Goal: Task Accomplishment & Management: Complete application form

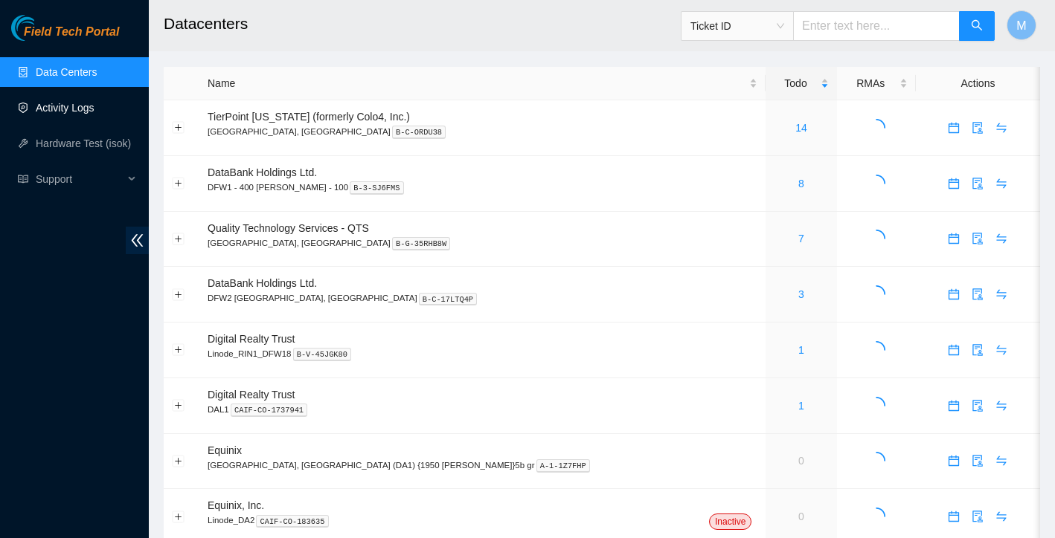
click at [86, 103] on link "Activity Logs" at bounding box center [65, 108] width 59 height 12
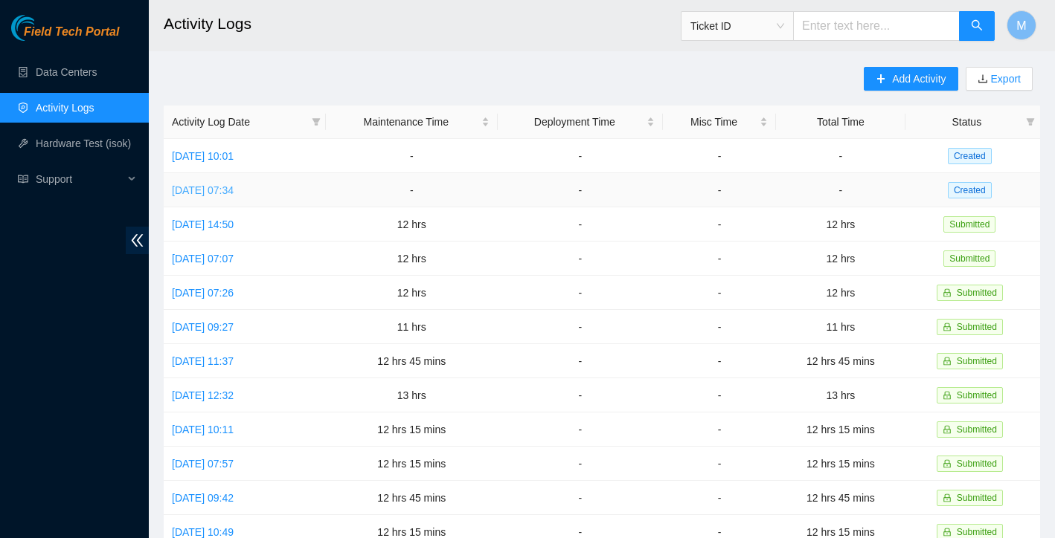
click at [234, 194] on link "[DATE] 07:34" at bounding box center [203, 190] width 62 height 12
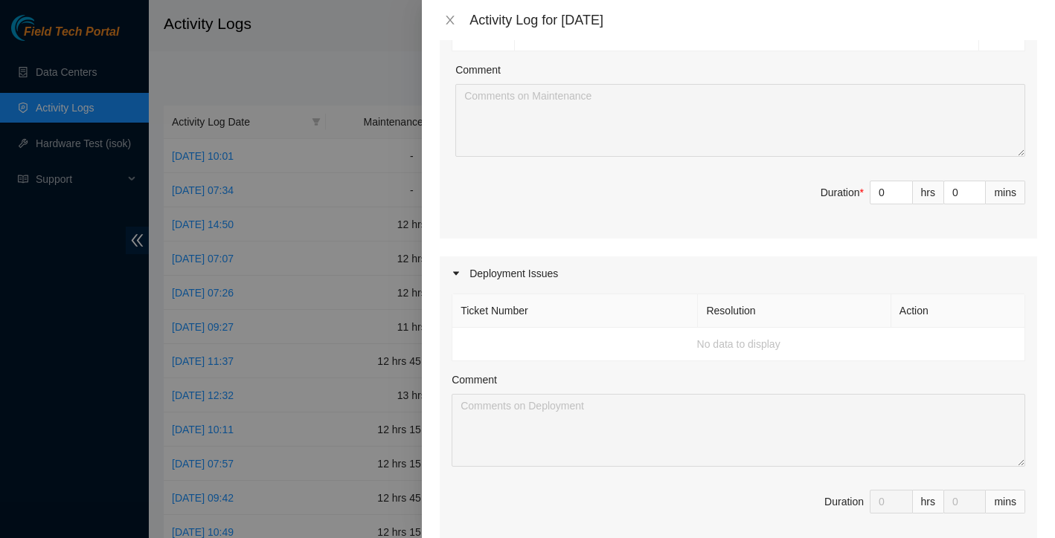
scroll to position [3125, 0]
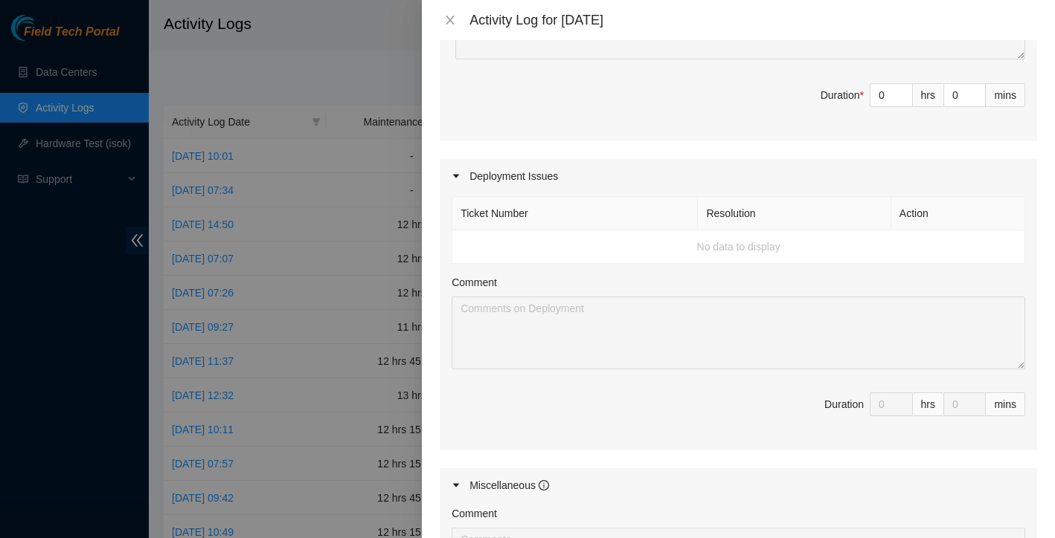
drag, startPoint x: 465, startPoint y: 329, endPoint x: 1001, endPoint y: 136, distance: 569.8
copy tbody "B-V-5S2P46H Resolution: Rebooted, Replaced Machine, Other, Comment: Worked this…"
click at [883, 106] on input "0" at bounding box center [891, 95] width 42 height 22
type input "1"
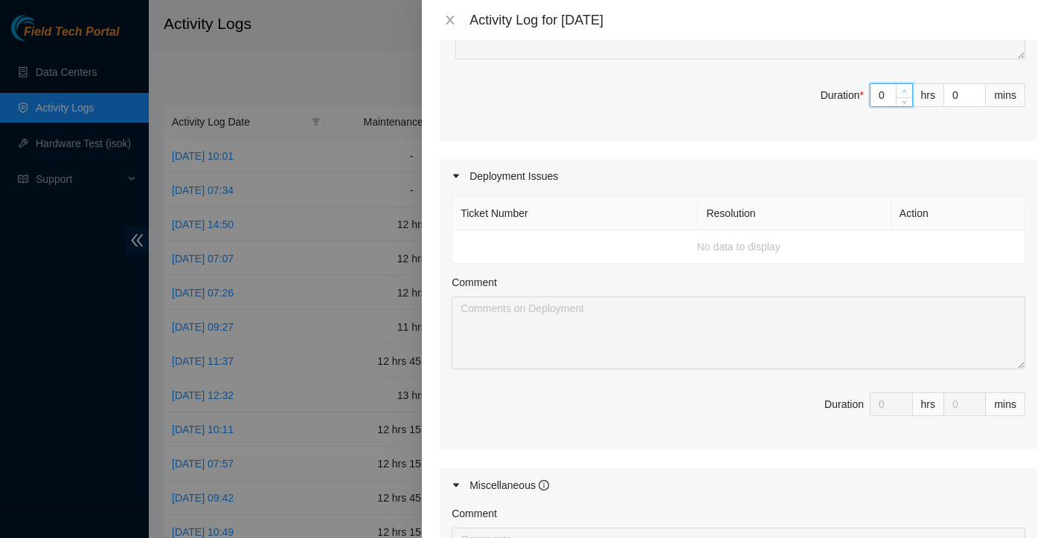
type input "1"
click at [904, 94] on icon "up" at bounding box center [903, 91] width 5 height 5
type input "2"
click at [904, 97] on span "Increase Value" at bounding box center [903, 90] width 16 height 13
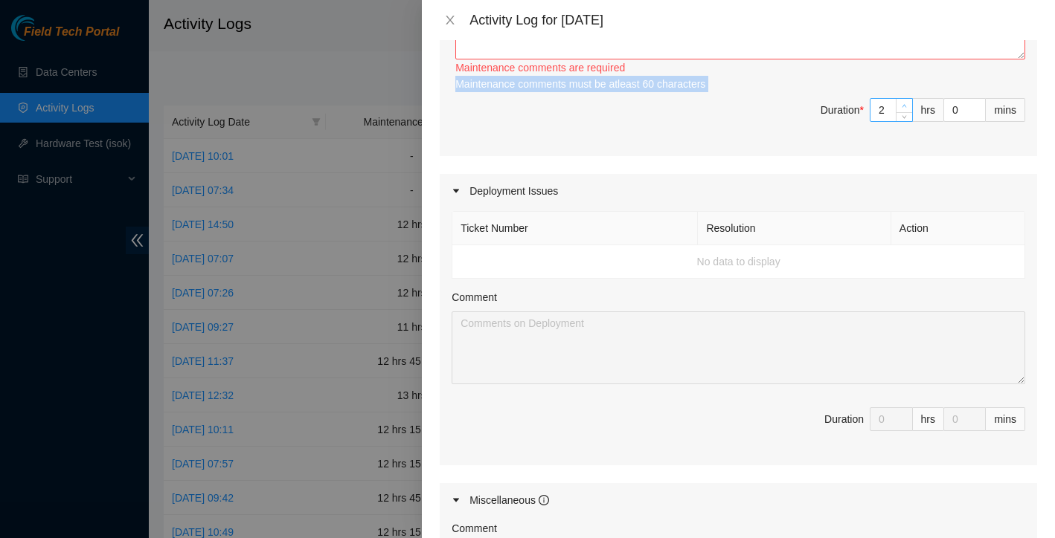
click at [904, 92] on div "Maintenance comments must be atleast 60 characters" at bounding box center [740, 84] width 570 height 16
type input "3"
click at [904, 108] on icon "up" at bounding box center [904, 106] width 4 height 3
type input "4"
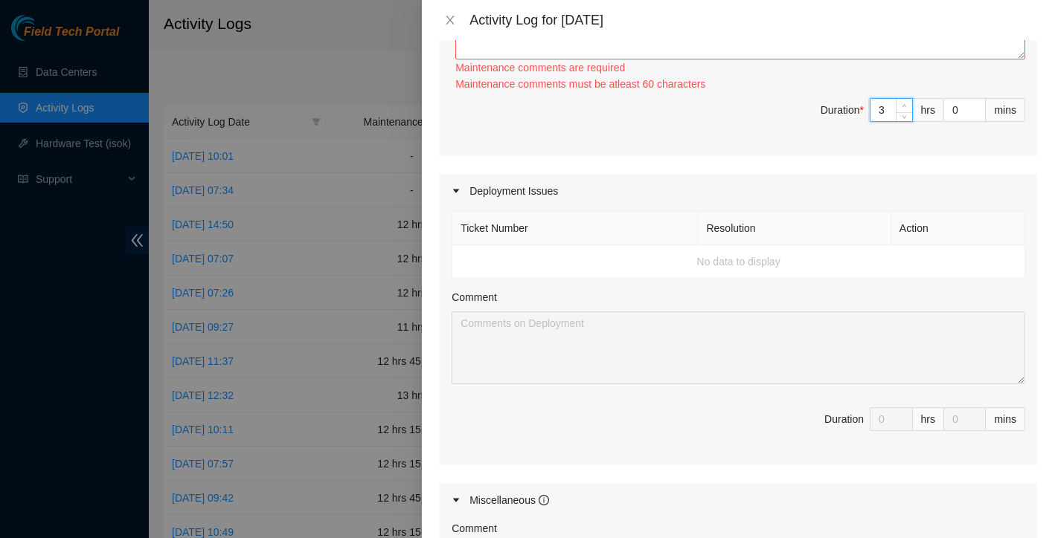
type input "4"
click at [904, 121] on div at bounding box center [903, 110] width 16 height 22
type input "3"
click at [904, 121] on span "down" at bounding box center [904, 116] width 9 height 9
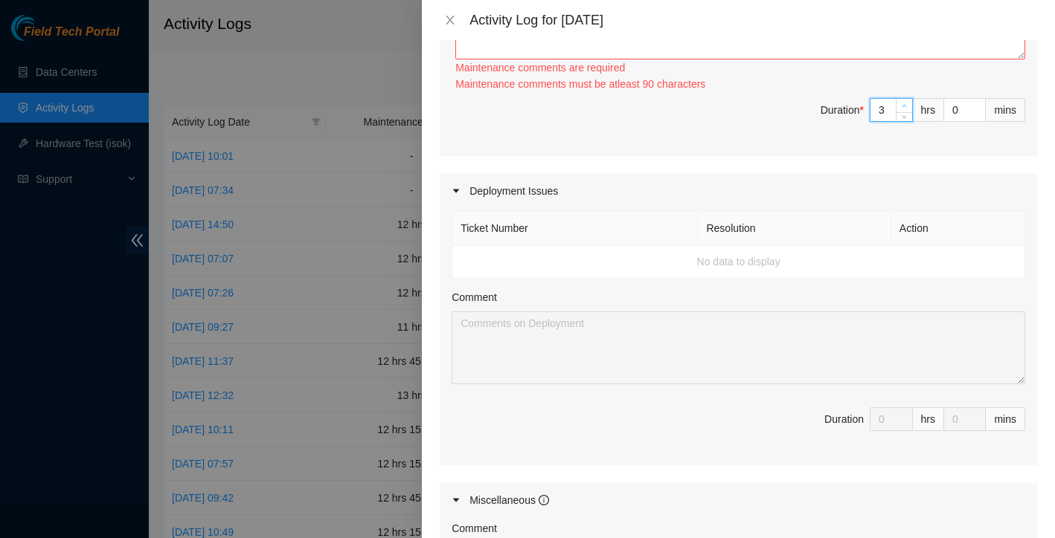
type input "4"
click at [904, 112] on span "Increase Value" at bounding box center [903, 105] width 16 height 13
type input "5"
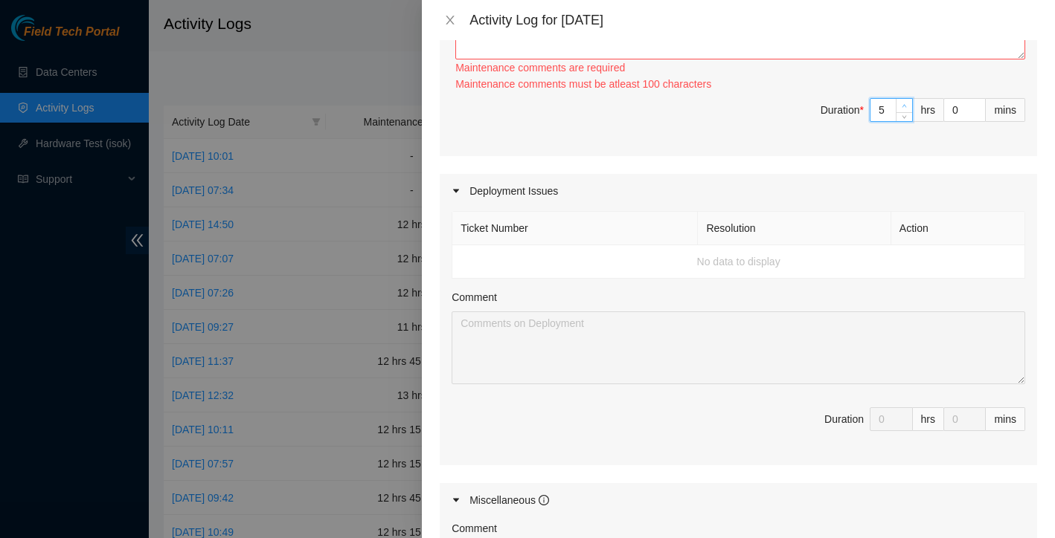
click at [904, 112] on span "Increase Value" at bounding box center [903, 105] width 16 height 13
type input "6"
click at [904, 112] on span "Increase Value" at bounding box center [903, 105] width 16 height 13
type input "7"
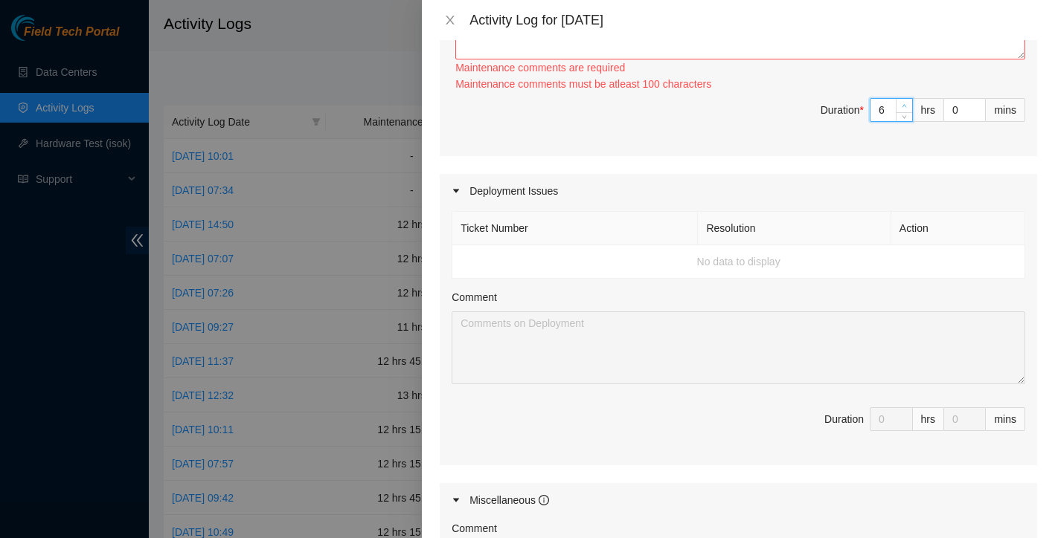
type input "7"
click at [904, 112] on span "Increase Value" at bounding box center [903, 105] width 16 height 13
type input "8"
click at [904, 112] on span "Increase Value" at bounding box center [903, 105] width 16 height 13
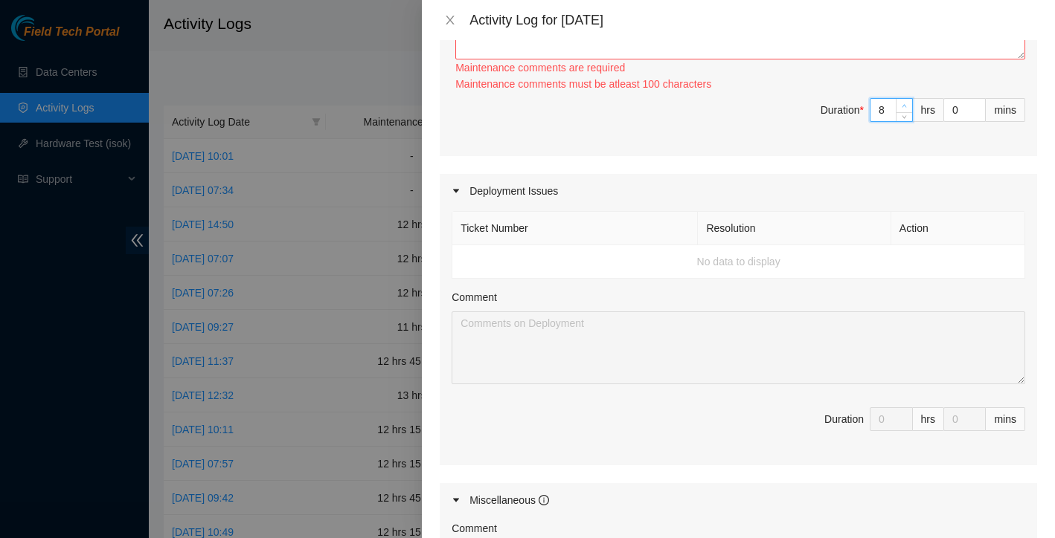
type input "9"
click at [904, 112] on span "Increase Value" at bounding box center [903, 105] width 16 height 13
type input "10"
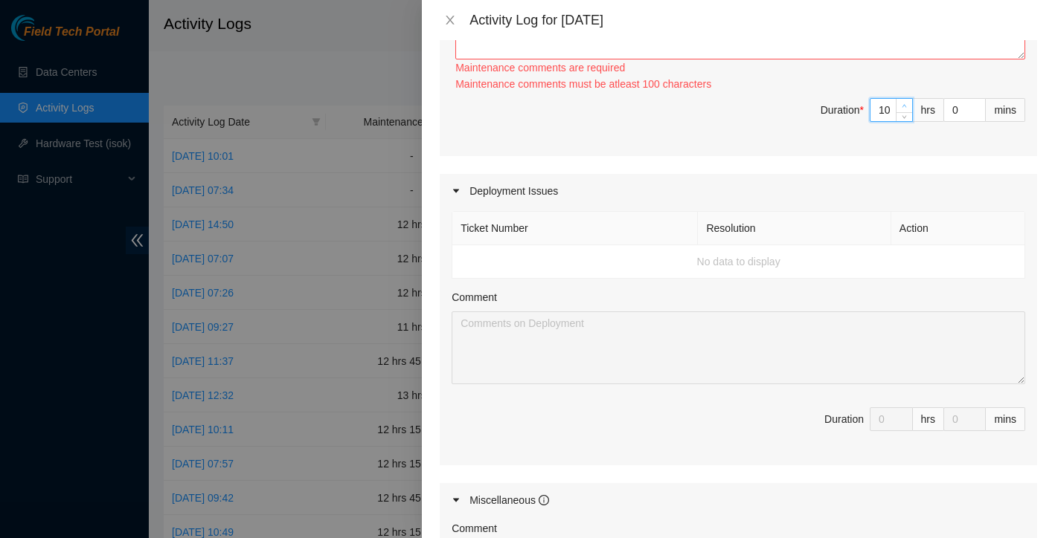
click at [904, 112] on span "Increase Value" at bounding box center [903, 105] width 16 height 13
type input "11"
click at [904, 112] on span "Increase Value" at bounding box center [903, 105] width 16 height 13
type input "12"
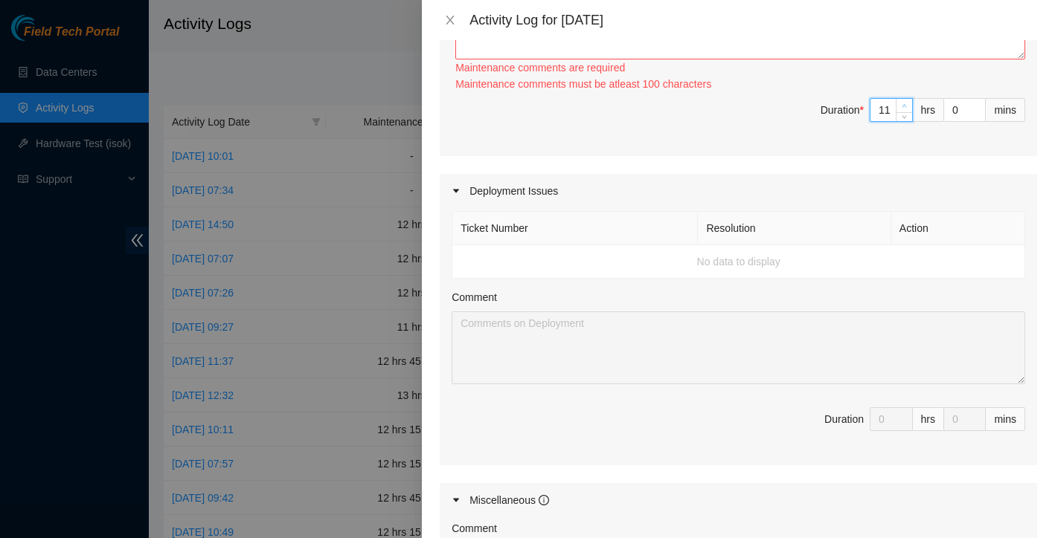
type input "12"
click at [904, 112] on span "Increase Value" at bounding box center [903, 105] width 16 height 13
click at [721, 59] on textarea "Comment" at bounding box center [740, 23] width 570 height 73
paste textarea "B-V-5S2P46H Resolution: Rebooted, Replaced Machine, Other, Comment: Worked this…"
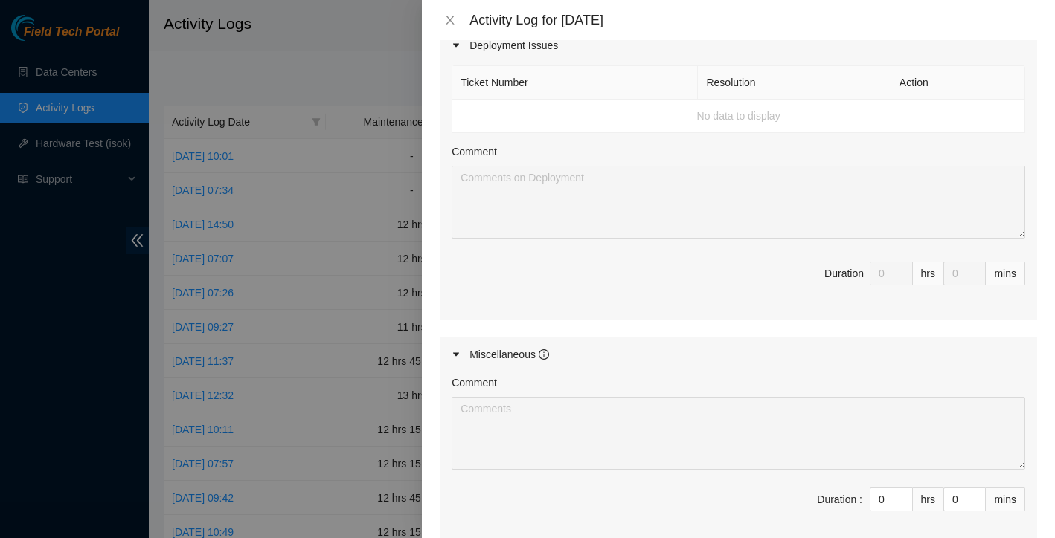
scroll to position [3232, 0]
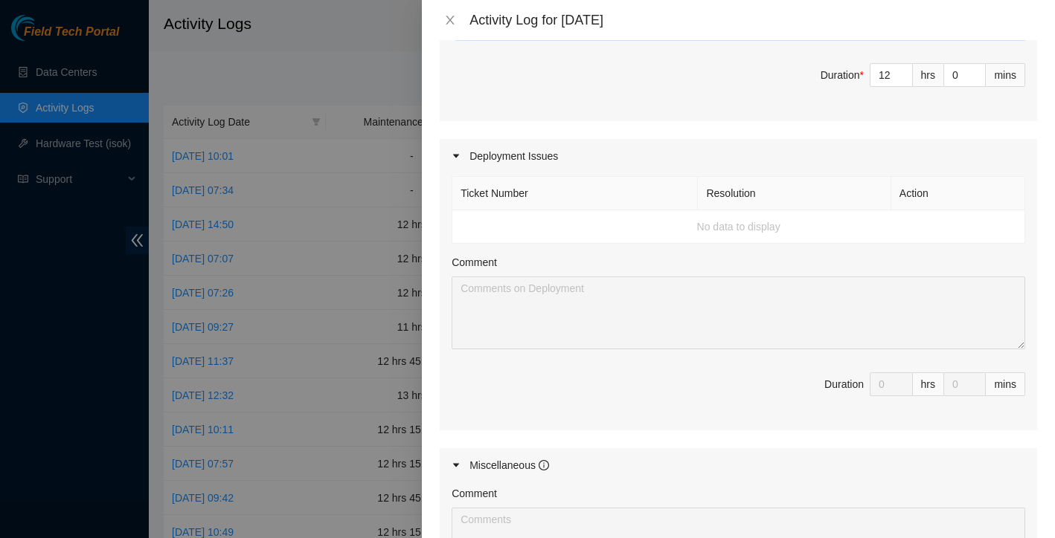
click at [1052, 282] on div "Note: This activity log is for informational purposes only. You will not be pai…" at bounding box center [738, 289] width 633 height 498
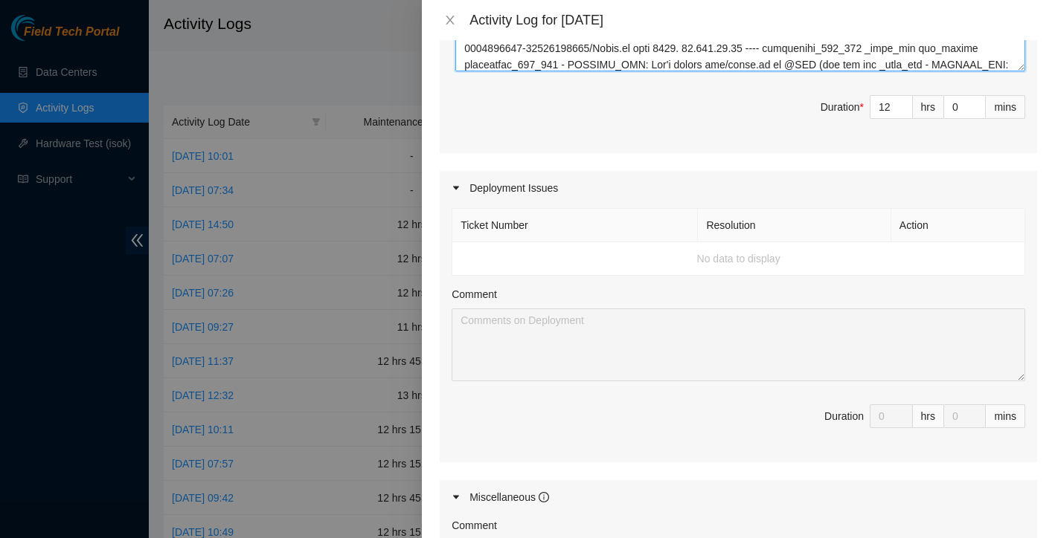
scroll to position [3199, 0]
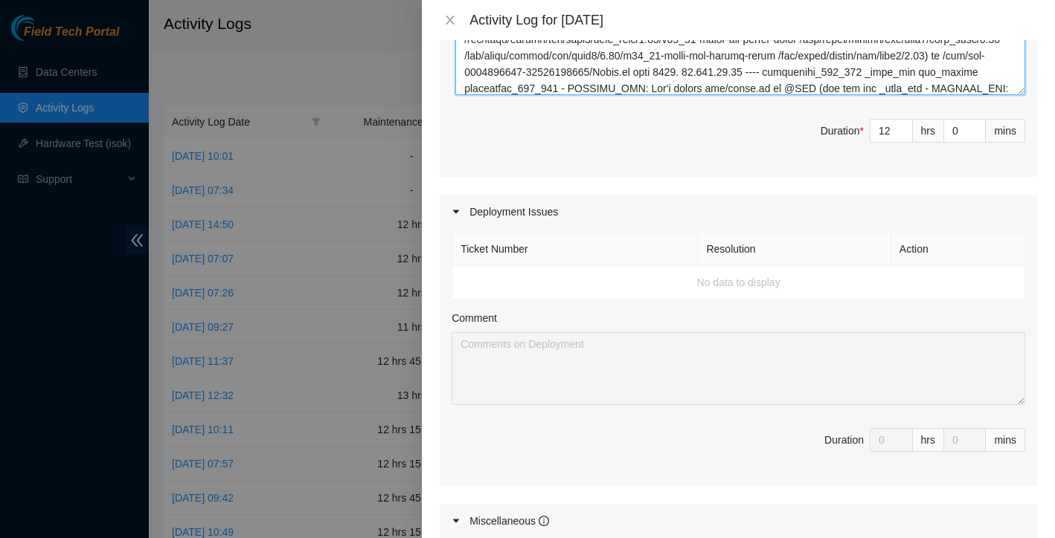
click at [464, 95] on textarea "Comment" at bounding box center [740, 4] width 570 height 182
click at [477, 95] on textarea "Comment" at bounding box center [740, 4] width 570 height 182
paste textarea "Worked alongside Yzaak to improve overall organization and cleanliness within t…"
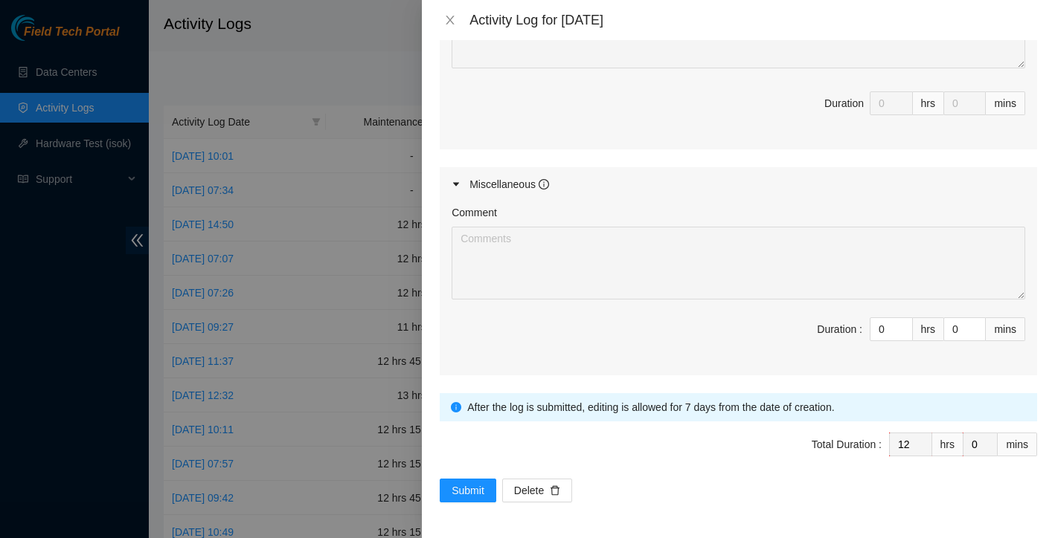
scroll to position [3760, 0]
click at [471, 480] on button "Submit" at bounding box center [468, 491] width 57 height 24
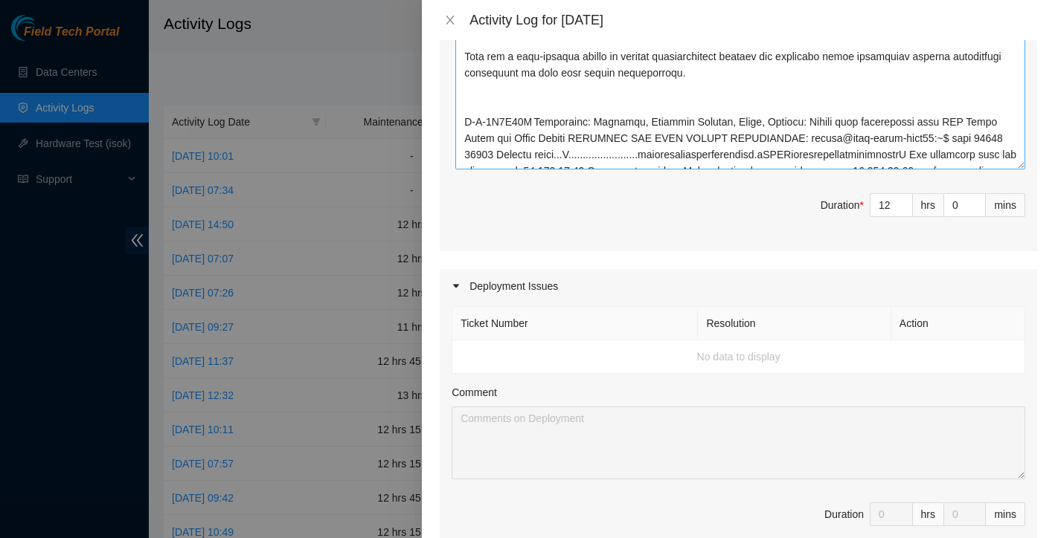
scroll to position [197, 0]
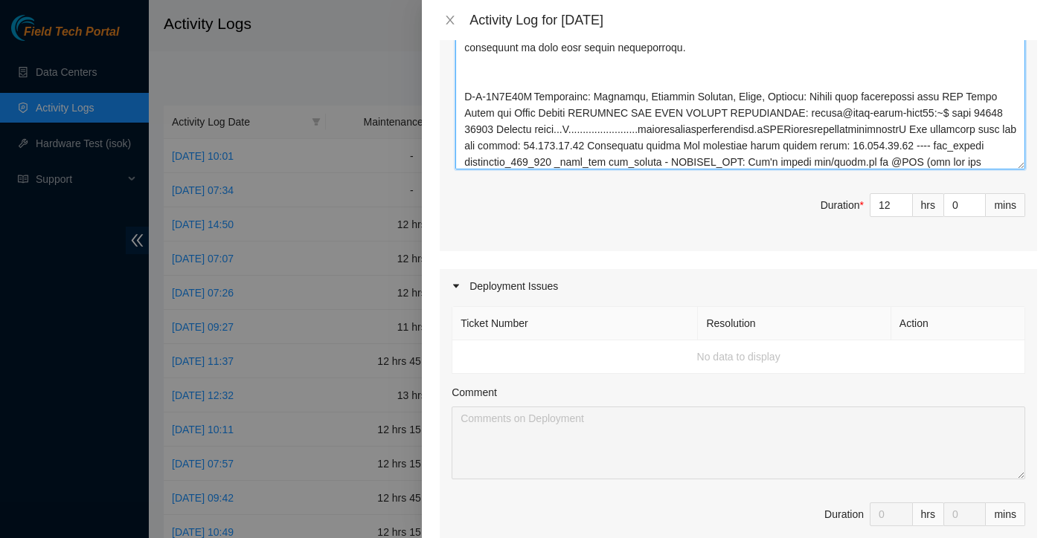
drag, startPoint x: 532, startPoint y: 319, endPoint x: 437, endPoint y: 324, distance: 94.6
click at [437, 324] on div "Note: This activity log is for informational purposes only. You will not be pai…" at bounding box center [738, 289] width 633 height 498
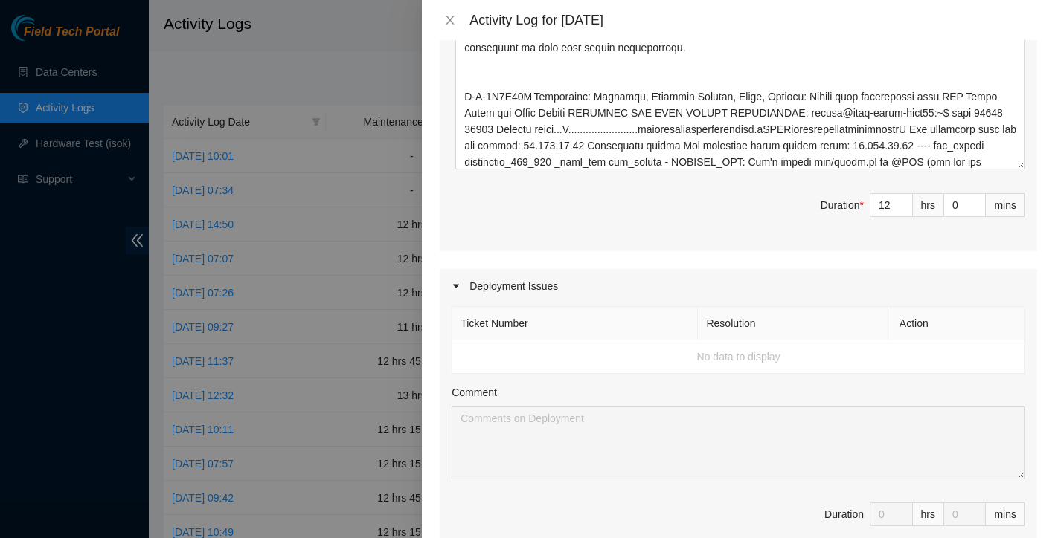
click at [589, 235] on span "Duration * 12 hrs 0 mins" at bounding box center [737, 214] width 573 height 42
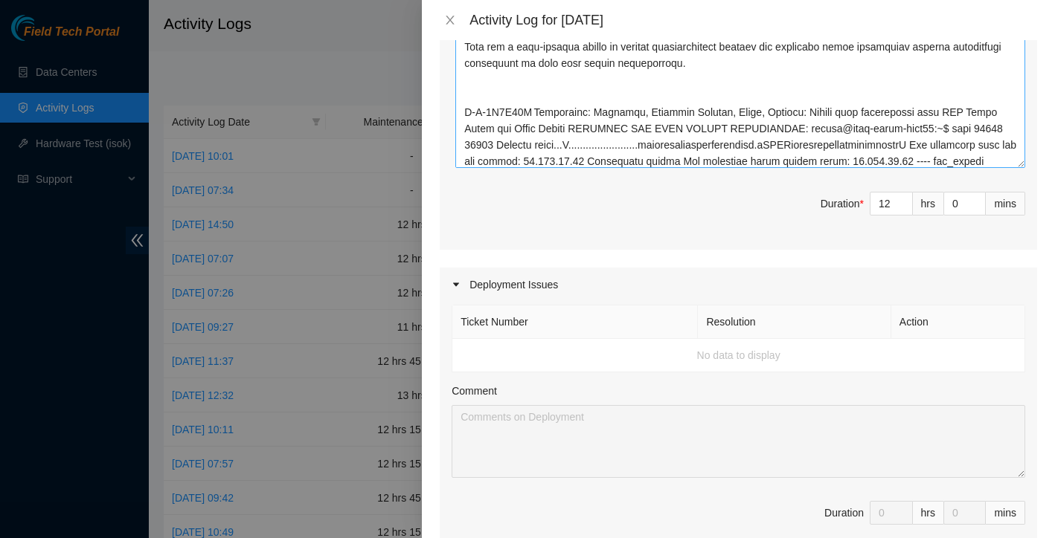
scroll to position [199, 0]
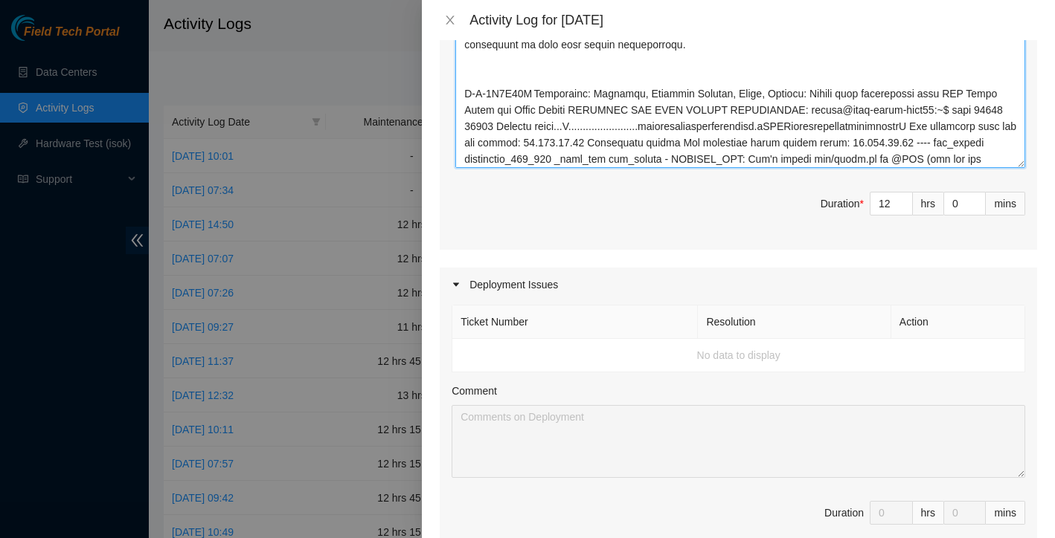
drag, startPoint x: 530, startPoint y: 316, endPoint x: 454, endPoint y: 324, distance: 76.2
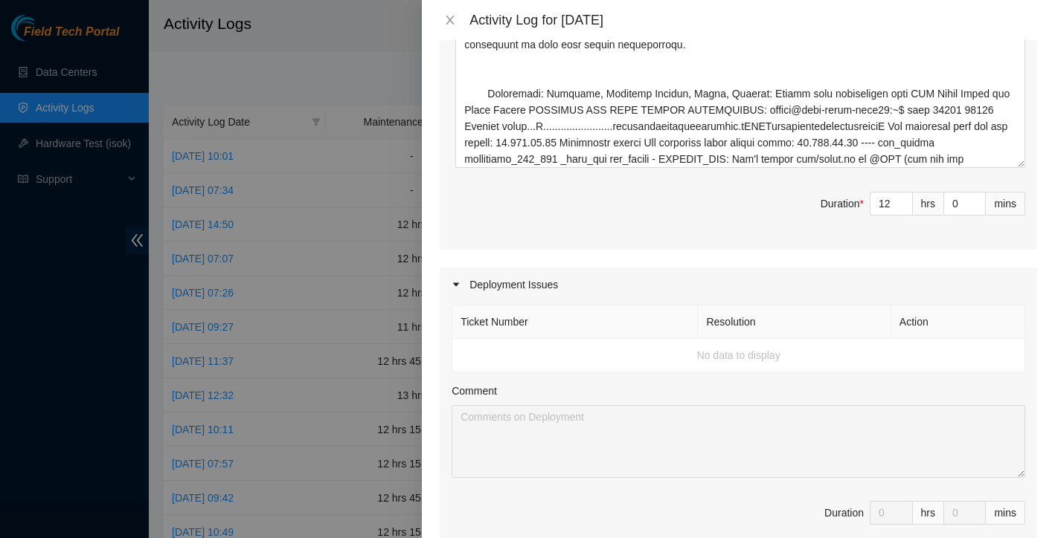
click at [602, 234] on span "Duration * 12 hrs 0 mins" at bounding box center [737, 213] width 573 height 42
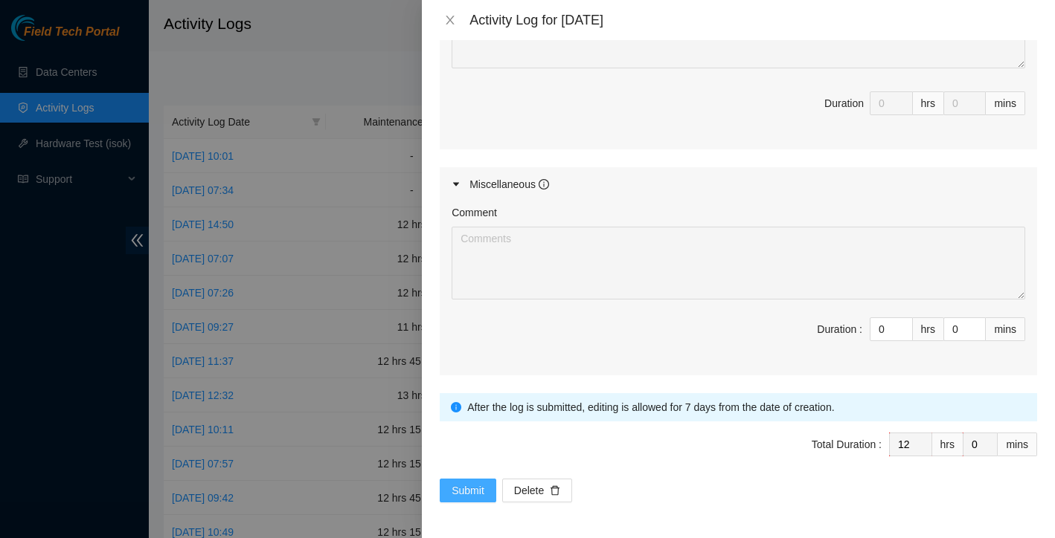
scroll to position [3760, 0]
click at [464, 483] on span "Submit" at bounding box center [467, 491] width 33 height 16
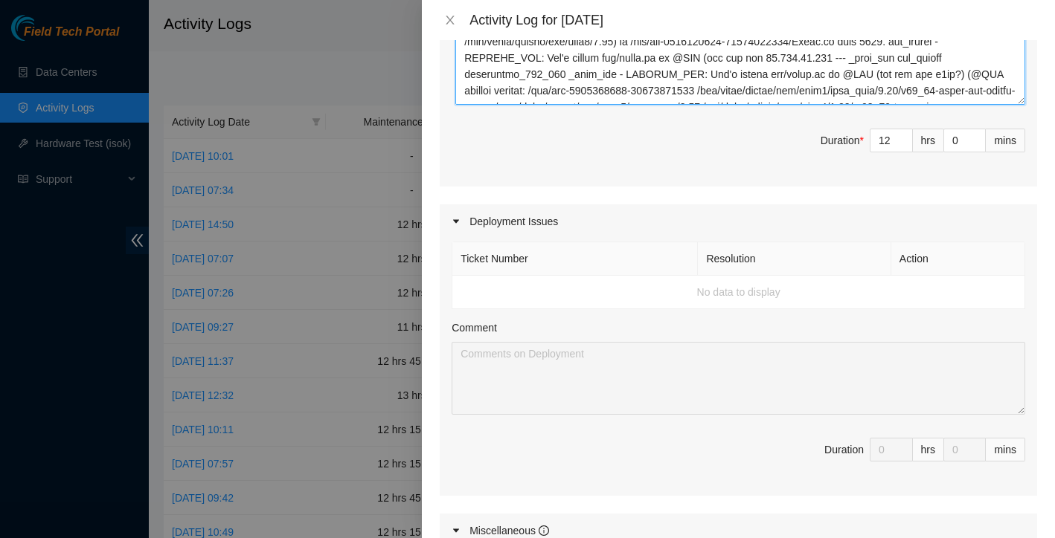
scroll to position [2107, 0]
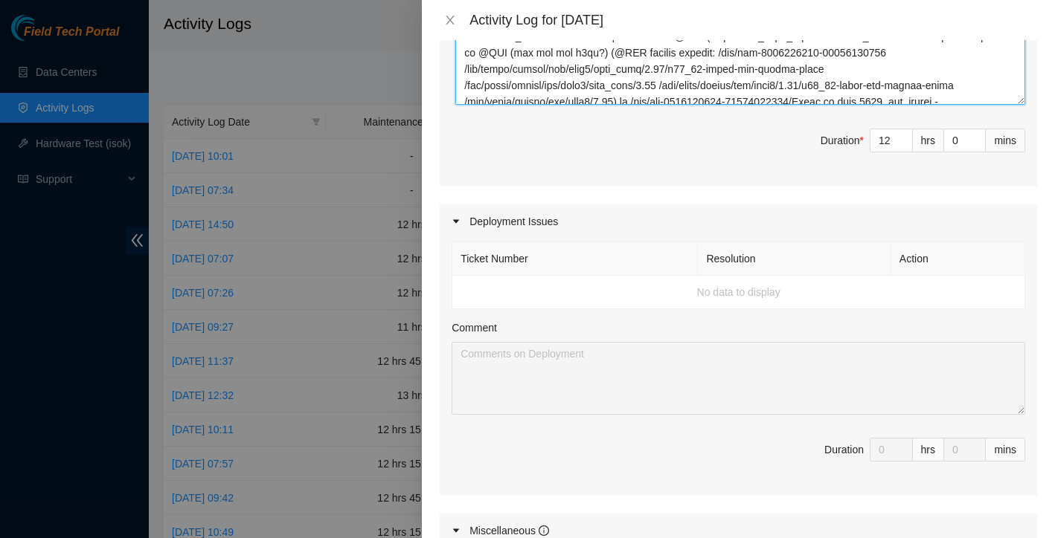
drag, startPoint x: 463, startPoint y: 196, endPoint x: 630, endPoint y: 224, distance: 168.9
click at [630, 105] on textarea "Comment" at bounding box center [740, 14] width 570 height 182
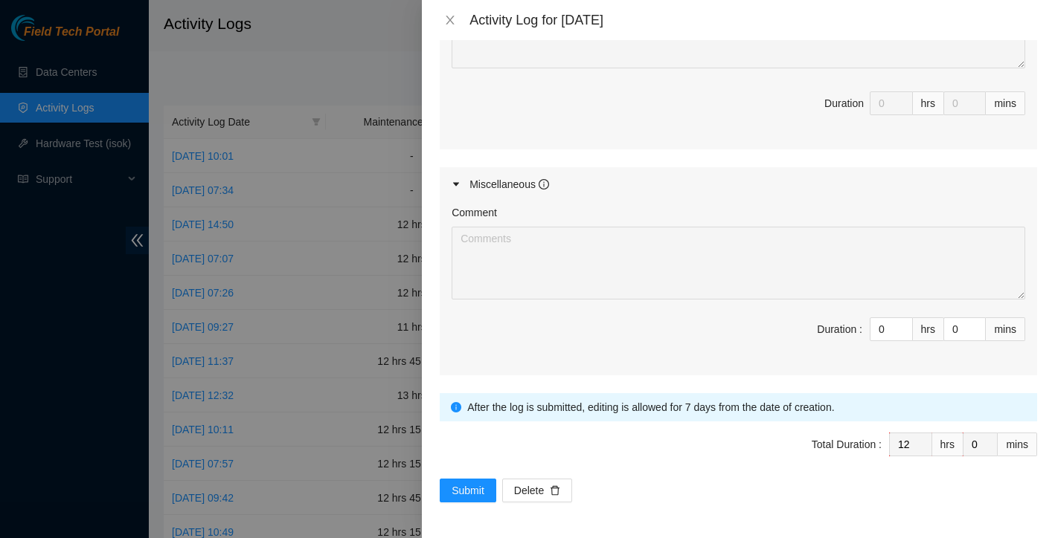
scroll to position [3760, 0]
click at [477, 489] on span "Submit" at bounding box center [467, 491] width 33 height 16
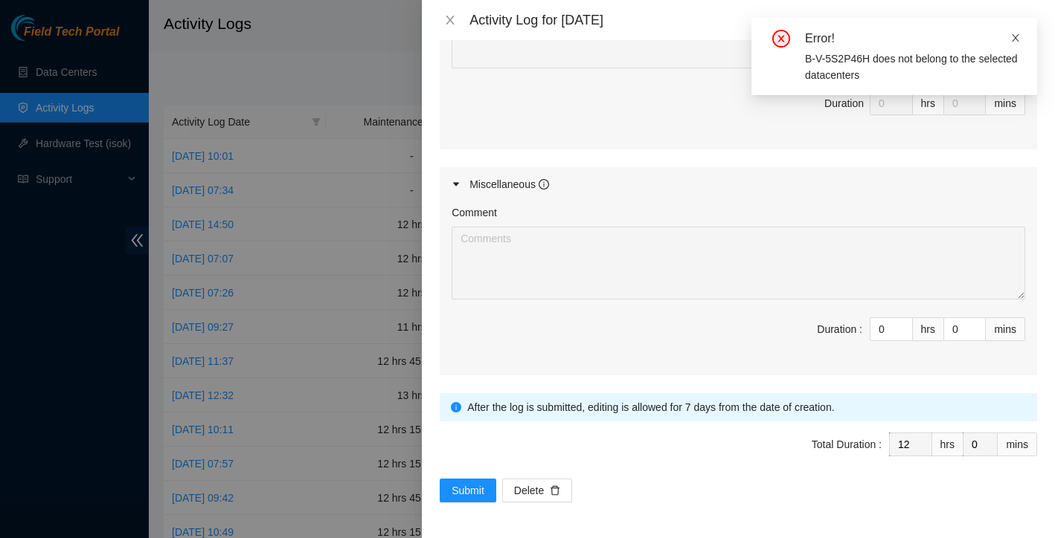
click at [1011, 39] on icon "close" at bounding box center [1015, 38] width 10 height 10
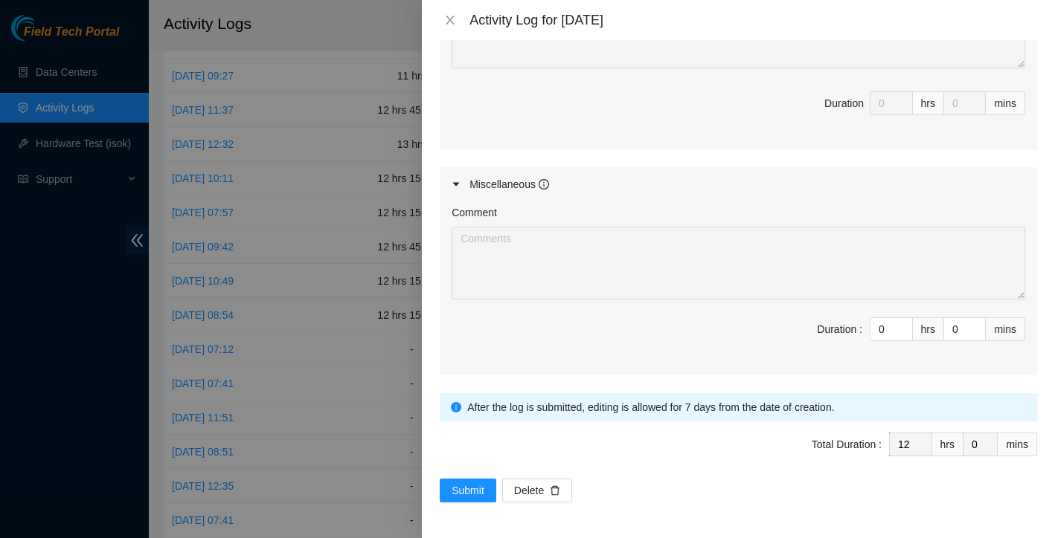
drag, startPoint x: 472, startPoint y: 404, endPoint x: 599, endPoint y: 591, distance: 226.3
click at [599, 287] on html "Field Tech Portal Data Centers Activity Logs Hardware Test (isok) Support Activ…" at bounding box center [527, 18] width 1055 height 538
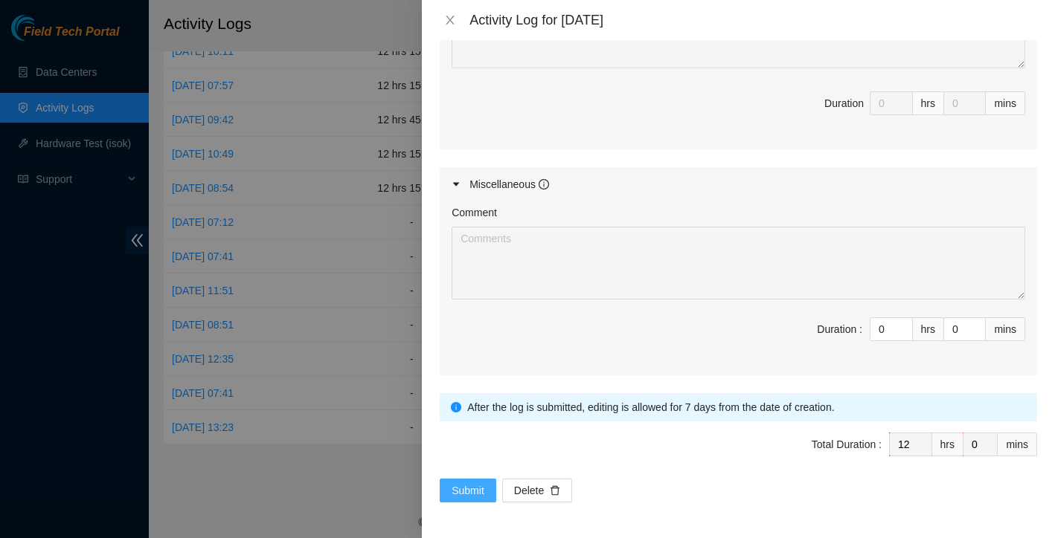
type textarea "Worked alongside Yzaak to improve overall organization and cleanliness within t…"
click at [475, 489] on span "Submit" at bounding box center [467, 491] width 33 height 16
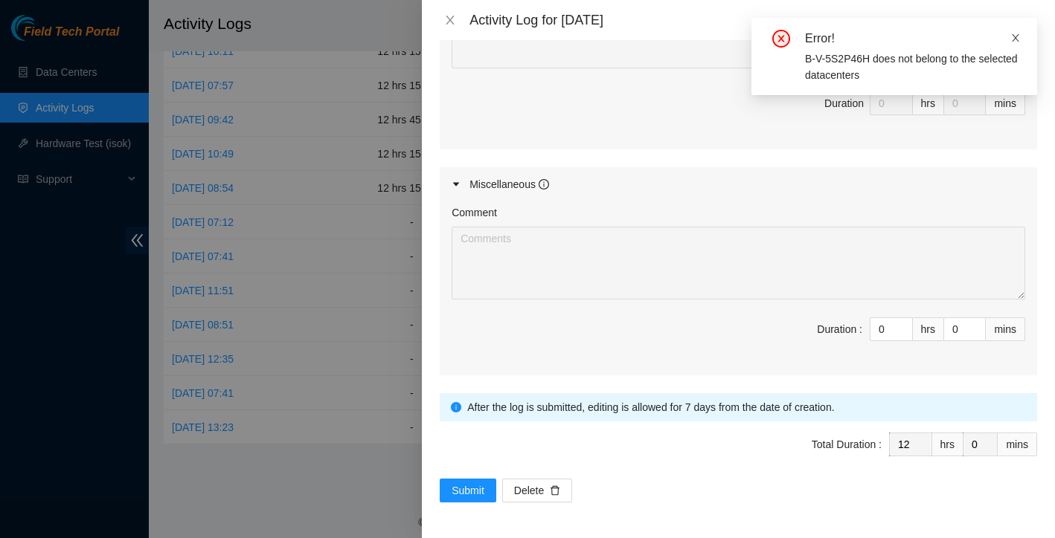
click at [1014, 41] on icon "close" at bounding box center [1015, 38] width 10 height 10
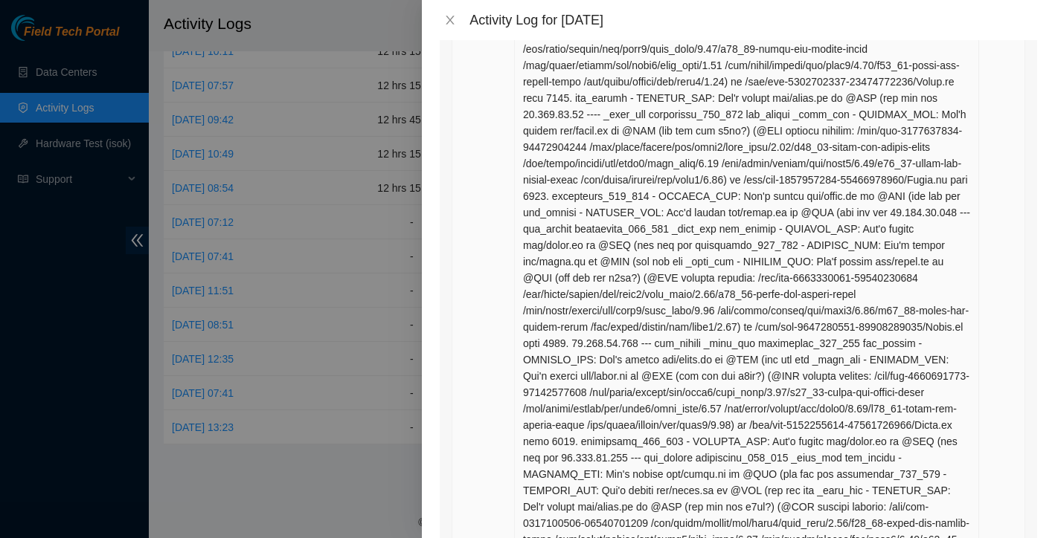
scroll to position [1537, 0]
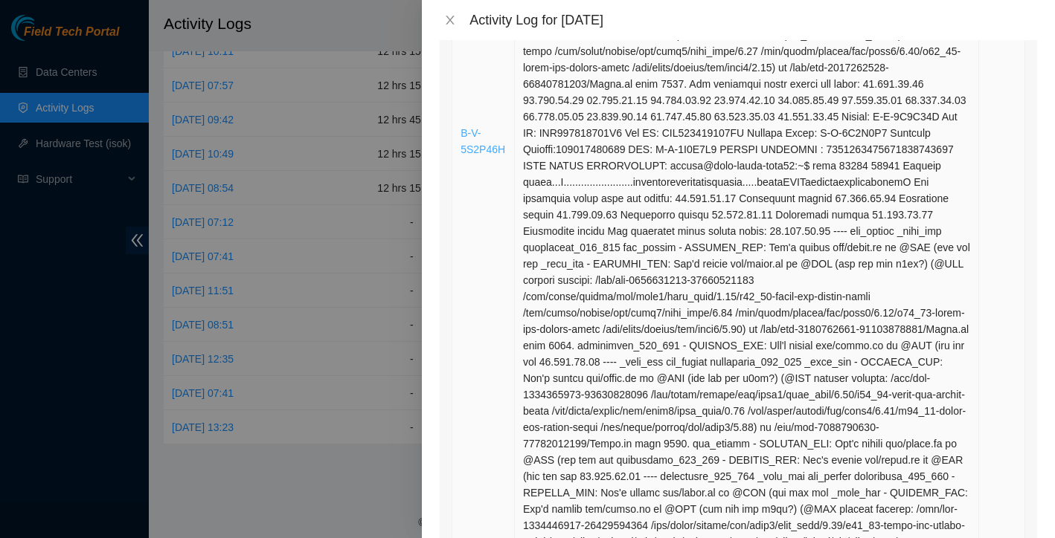
click at [473, 155] on link "B-V-5S2P46H" at bounding box center [482, 141] width 45 height 28
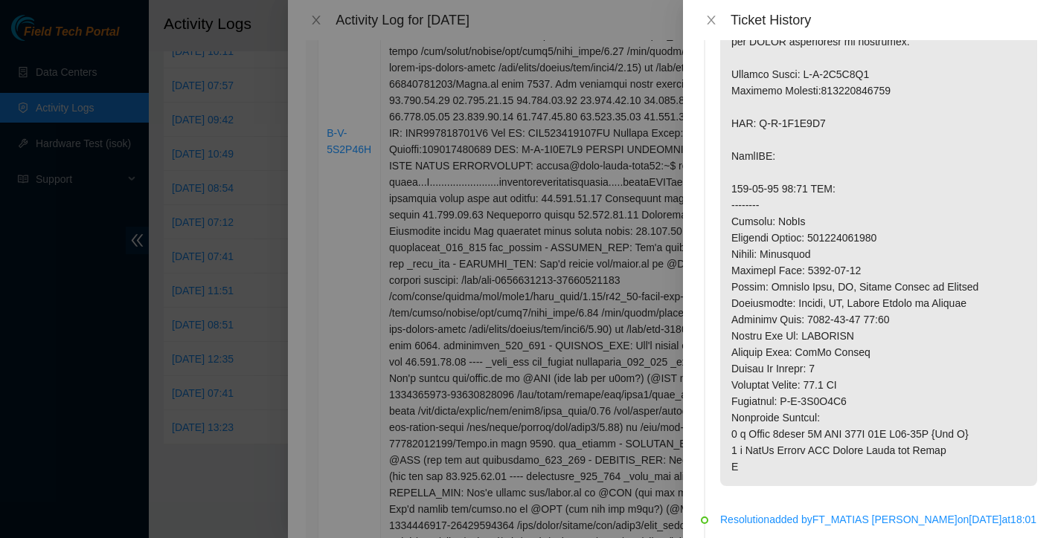
scroll to position [6976, 0]
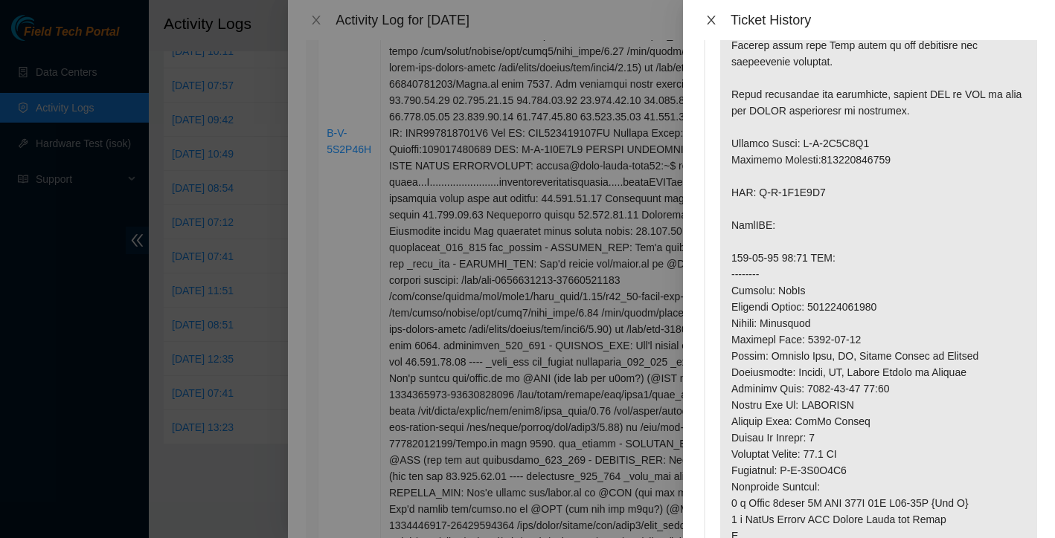
click at [721, 19] on button "Close" at bounding box center [711, 20] width 21 height 14
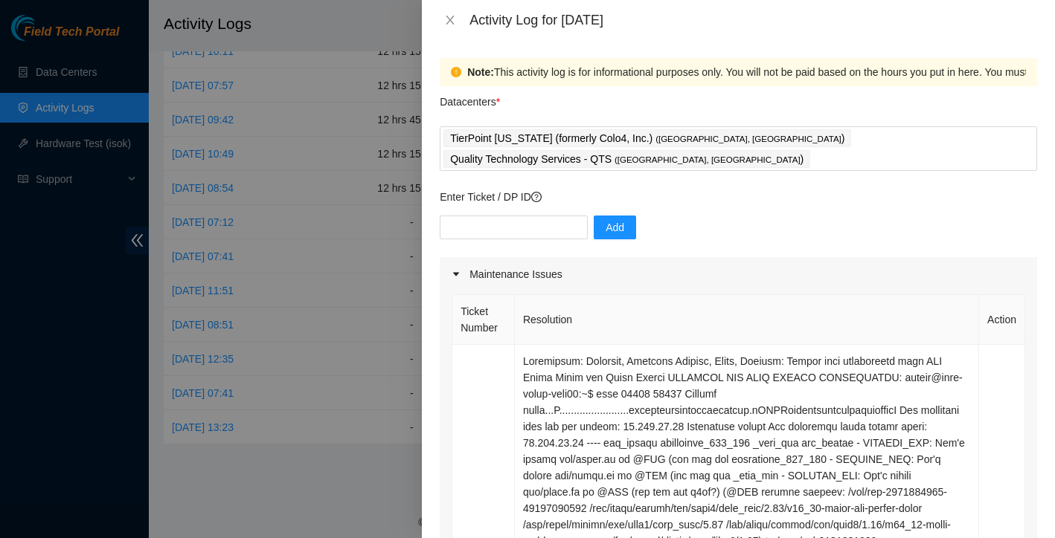
scroll to position [0, 0]
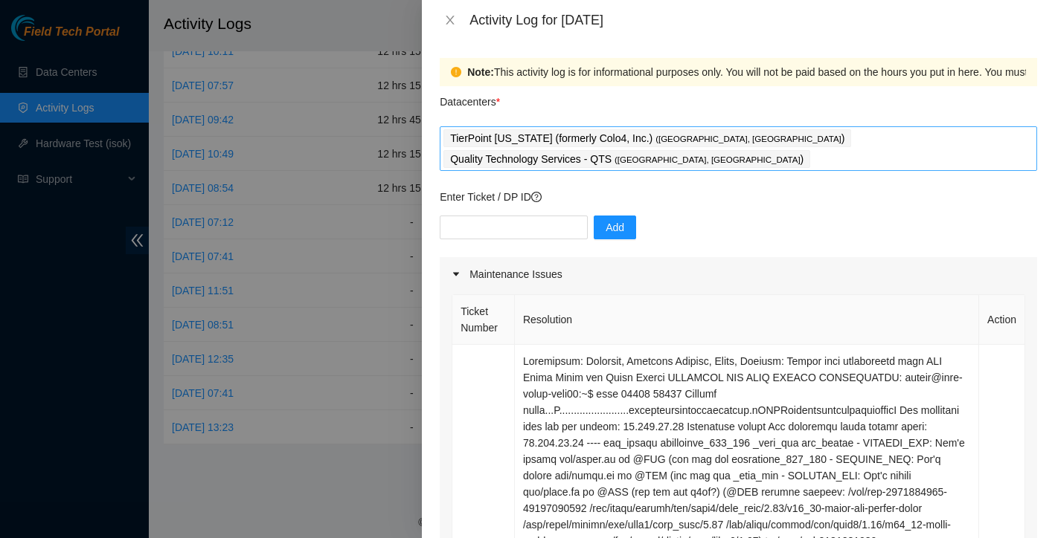
click at [934, 139] on div "TierPoint [US_STATE] (formerly Colo4, Inc.) ( [GEOGRAPHIC_DATA], [GEOGRAPHIC_DA…" at bounding box center [738, 149] width 590 height 42
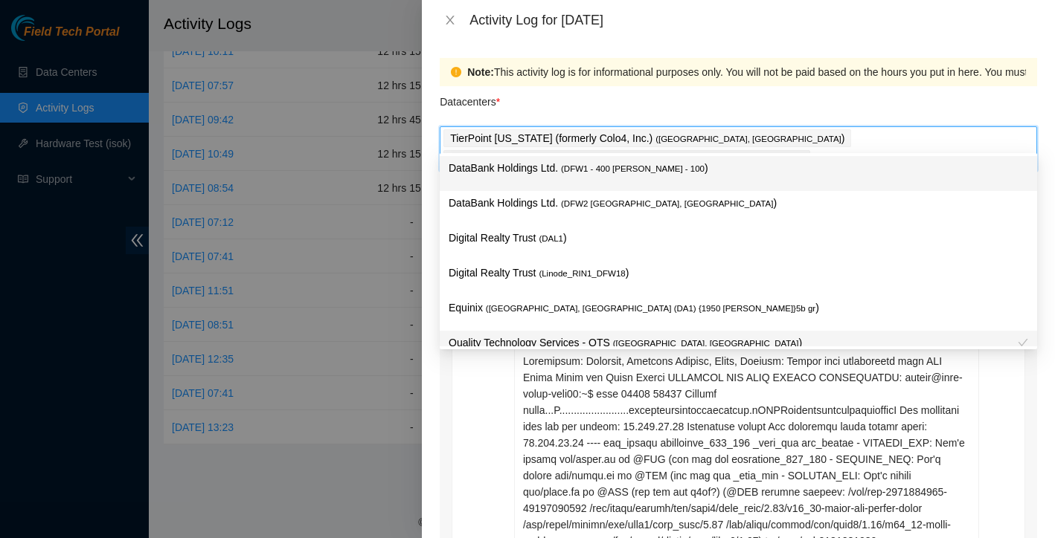
type input "q"
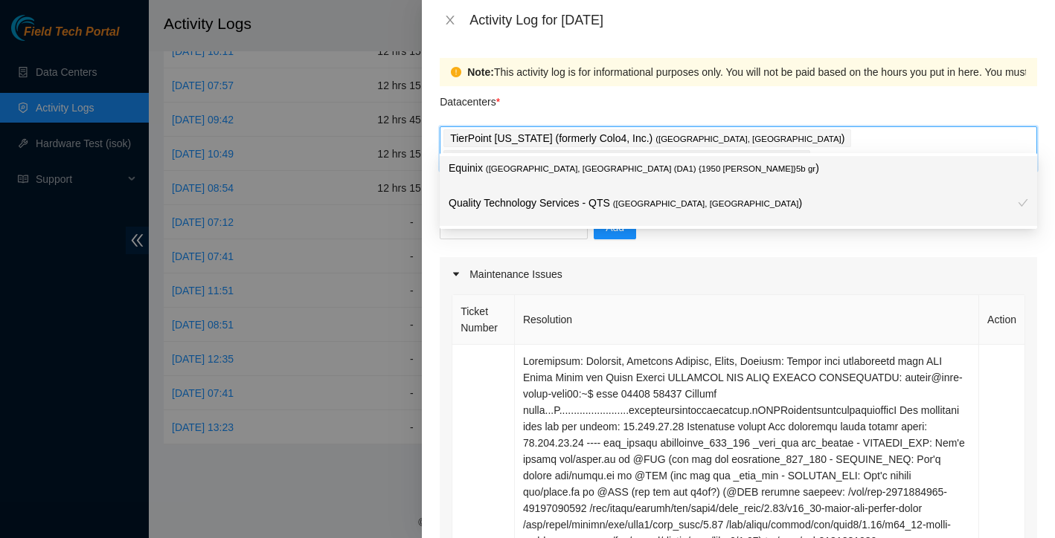
click at [623, 204] on span "( [GEOGRAPHIC_DATA], [GEOGRAPHIC_DATA]" at bounding box center [706, 203] width 186 height 9
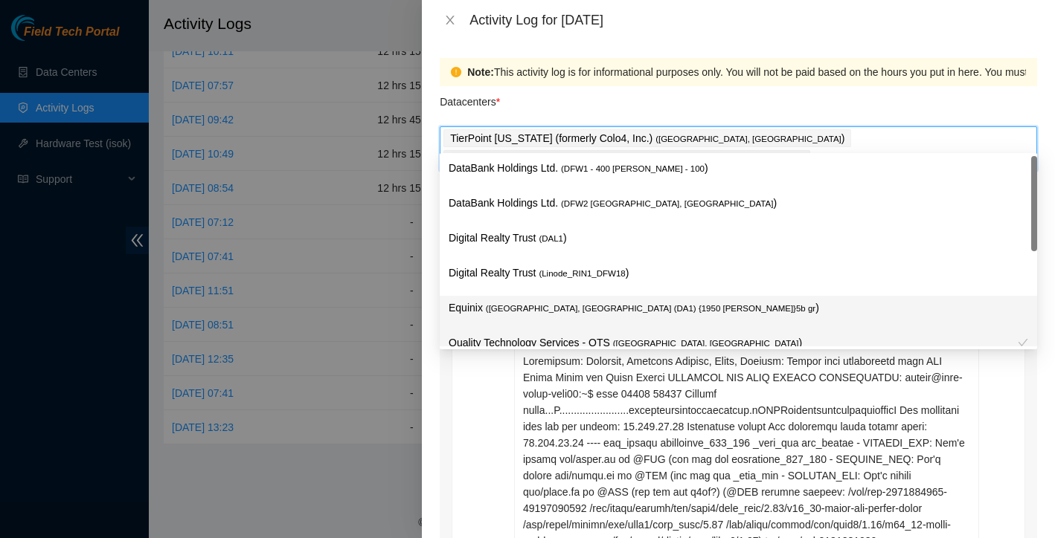
scroll to position [1, 0]
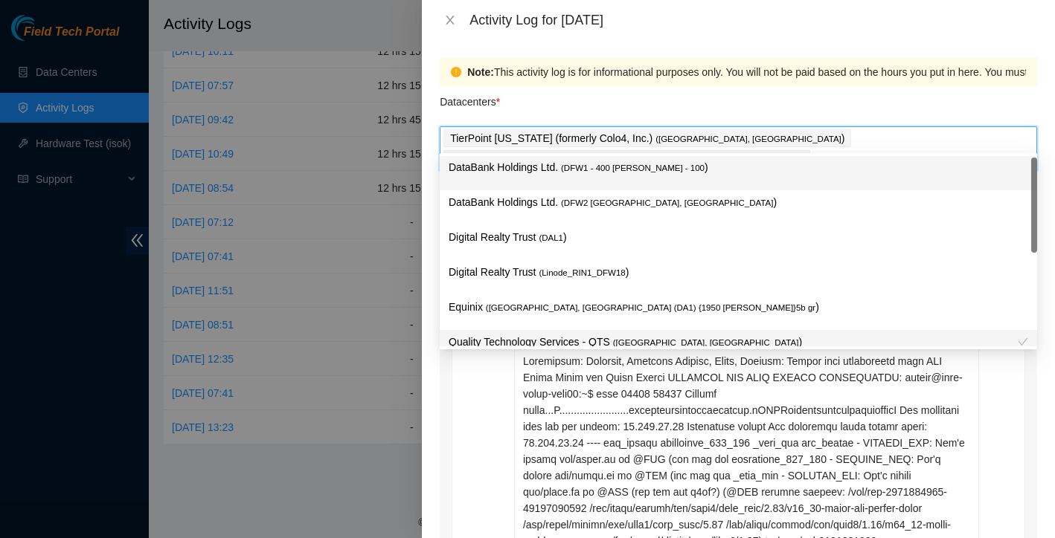
click at [760, 170] on p "DataBank Holdings Ltd. ( DFW1 - 400 [PERSON_NAME] - 100 )" at bounding box center [737, 167] width 579 height 17
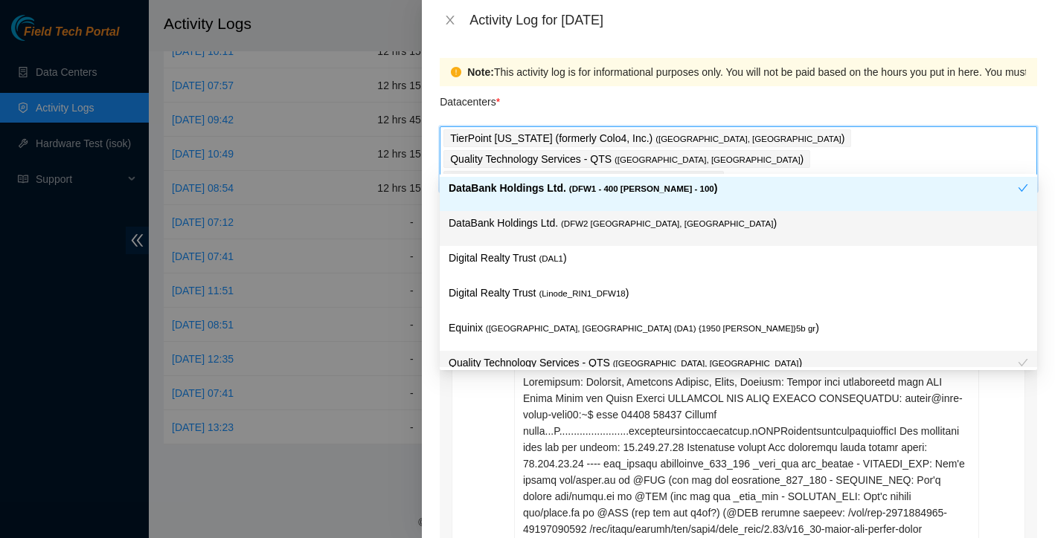
click at [689, 224] on p "DataBank Holdings Ltd. ( DFW2 [GEOGRAPHIC_DATA], [GEOGRAPHIC_DATA] )" at bounding box center [737, 223] width 579 height 17
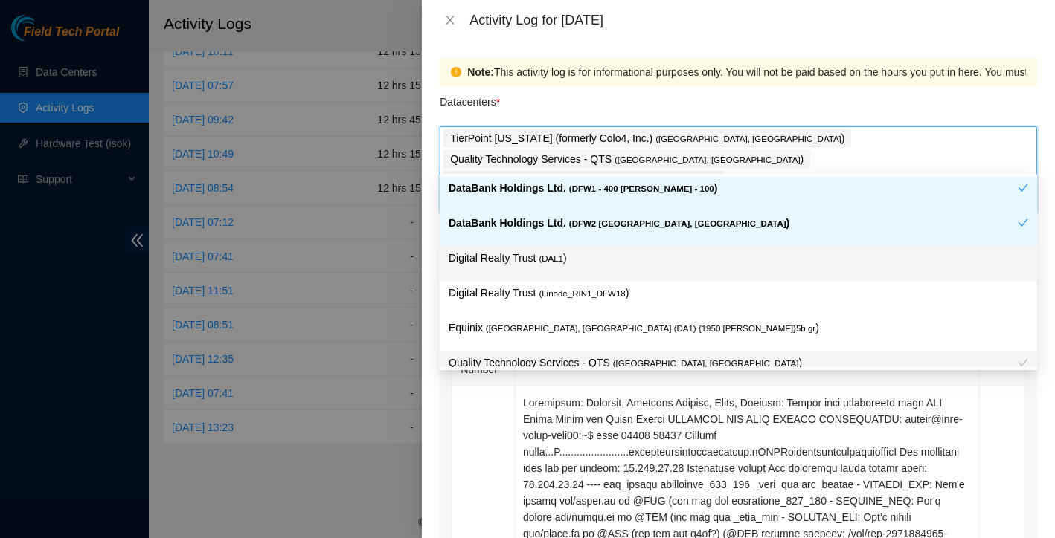
click at [638, 253] on p "Digital Realty Trust ( DAL1 )" at bounding box center [737, 258] width 579 height 17
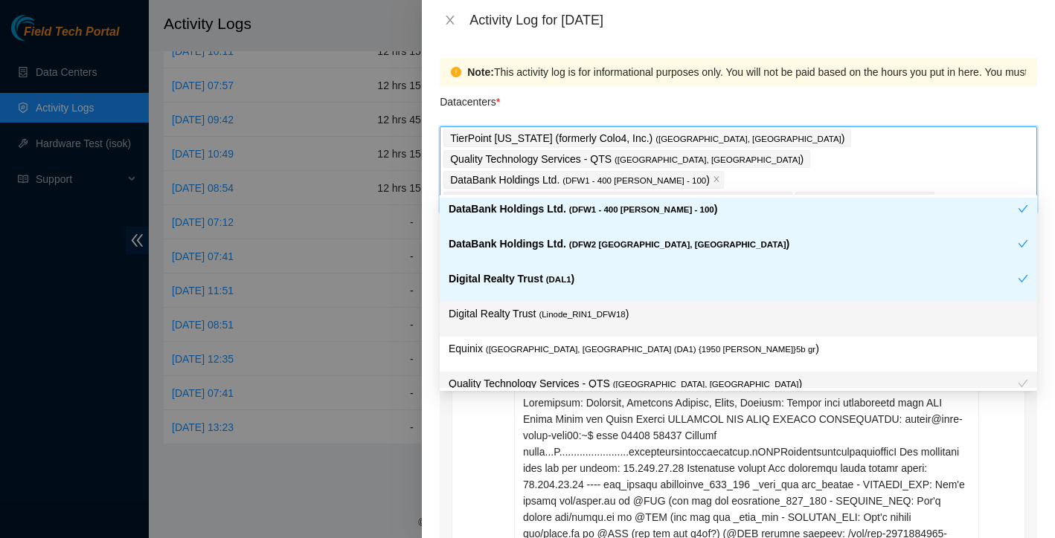
click at [647, 315] on p "Digital Realty Trust ( Linode_RIN1_DFW18 )" at bounding box center [737, 314] width 579 height 17
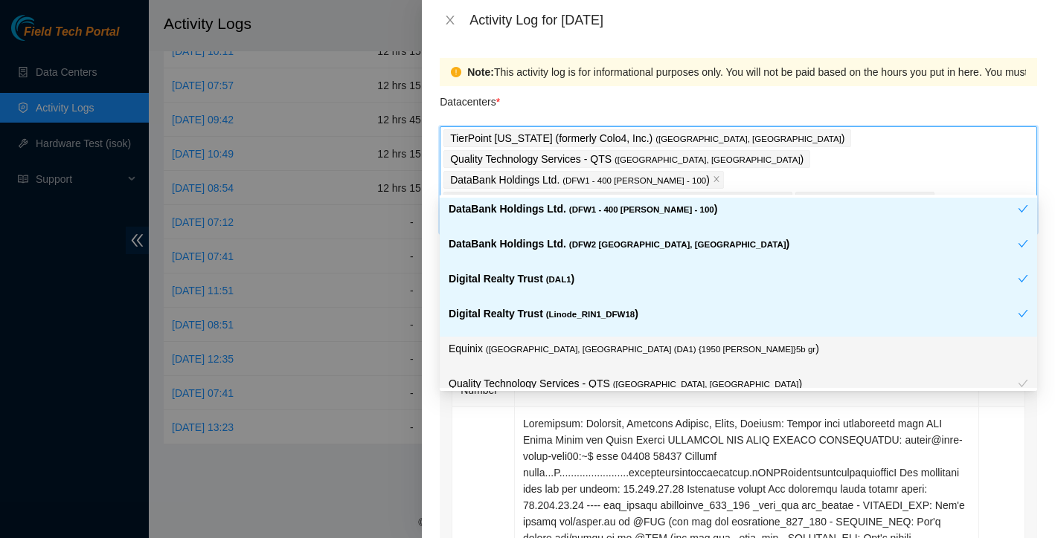
click at [682, 356] on p "Equinix ( [GEOGRAPHIC_DATA], [GEOGRAPHIC_DATA] (DA1) {1950 [PERSON_NAME]}5b gr )" at bounding box center [737, 349] width 579 height 17
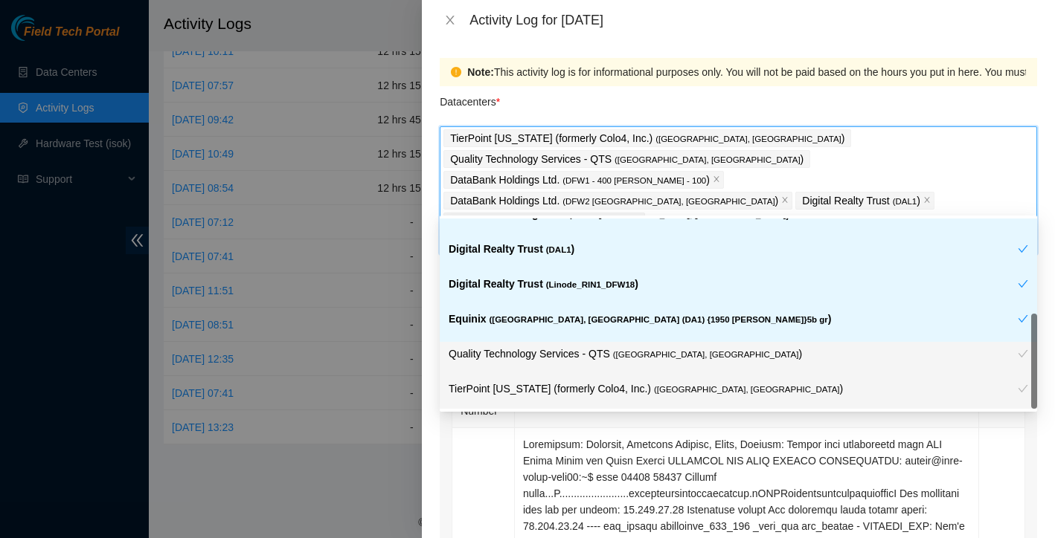
scroll to position [54, 0]
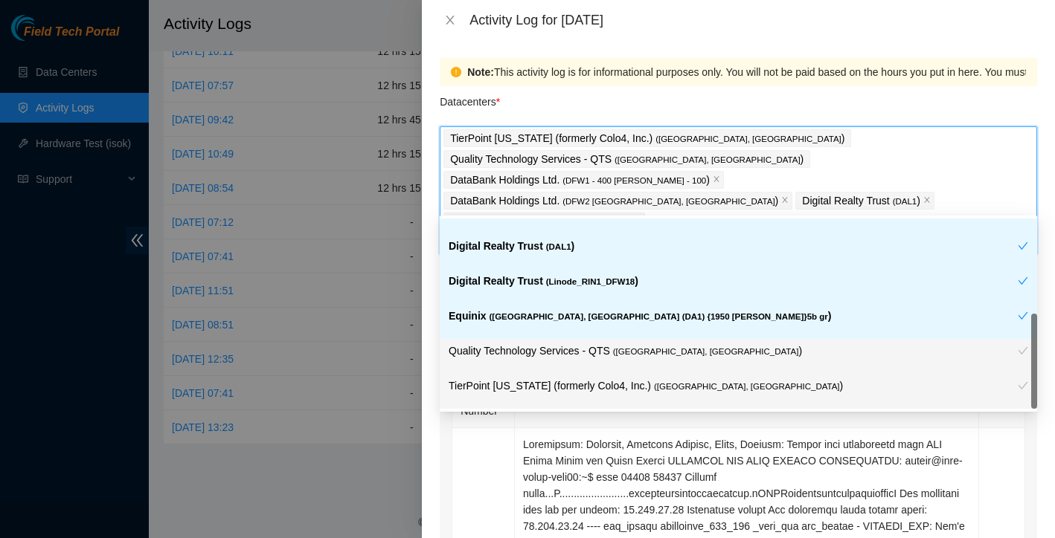
click at [707, 321] on p "Equinix ( [GEOGRAPHIC_DATA], [GEOGRAPHIC_DATA] (DA1) {1950 [PERSON_NAME]}5b gr )" at bounding box center [732, 316] width 569 height 17
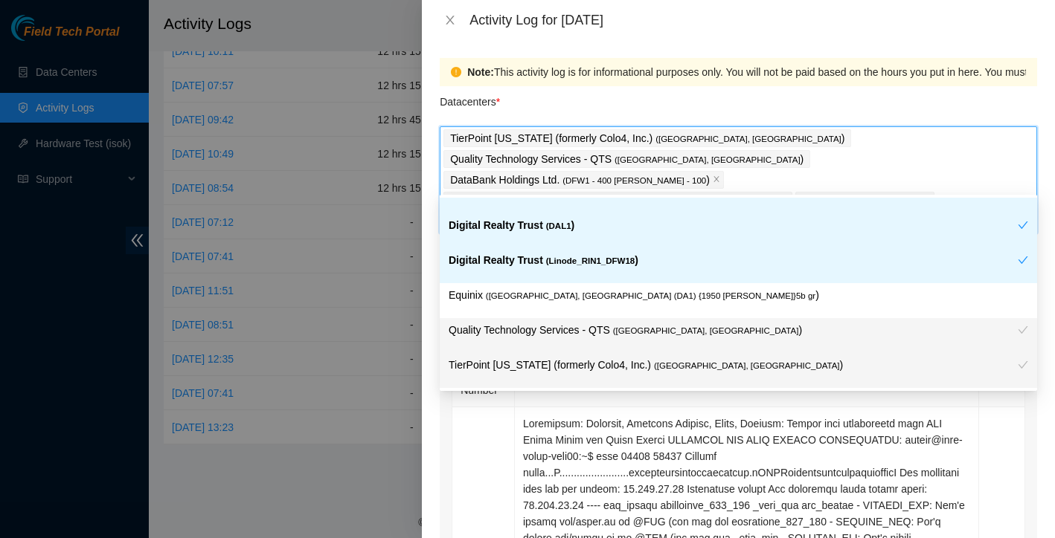
click at [678, 267] on p "Digital Realty Trust ( Linode_RIN1_DFW18 )" at bounding box center [732, 260] width 569 height 17
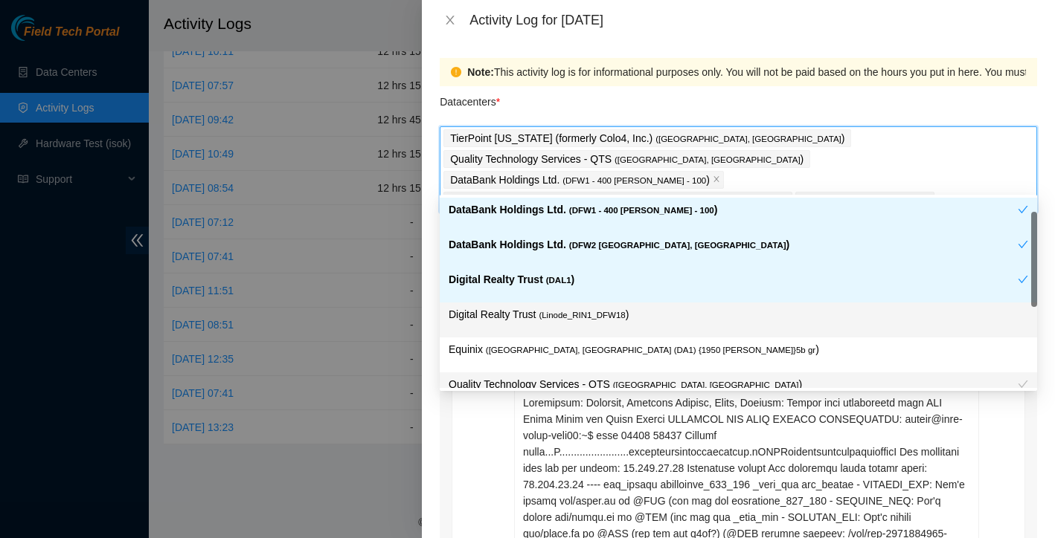
scroll to position [0, 0]
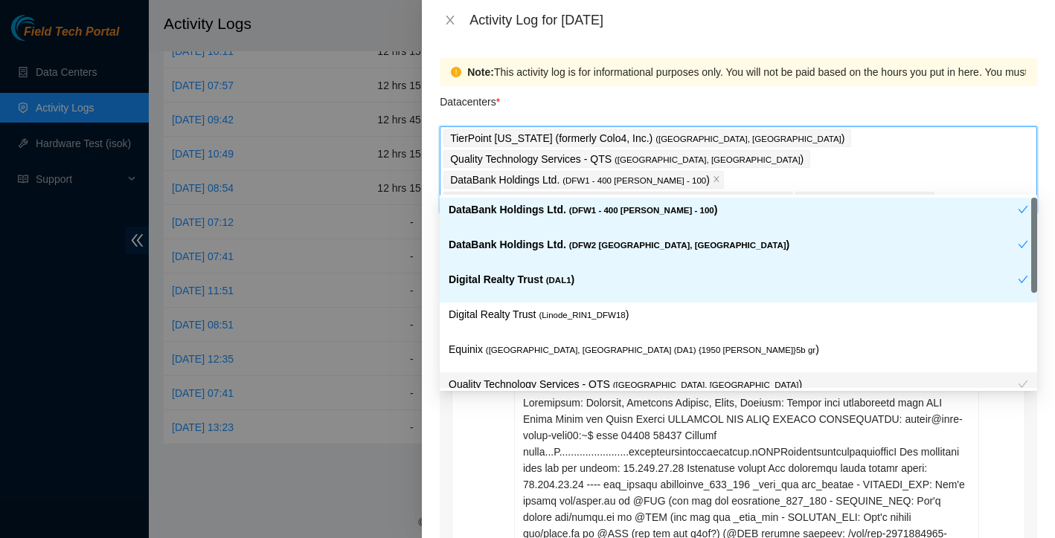
click at [650, 279] on p "Digital Realty Trust ( DAL1 )" at bounding box center [732, 279] width 569 height 17
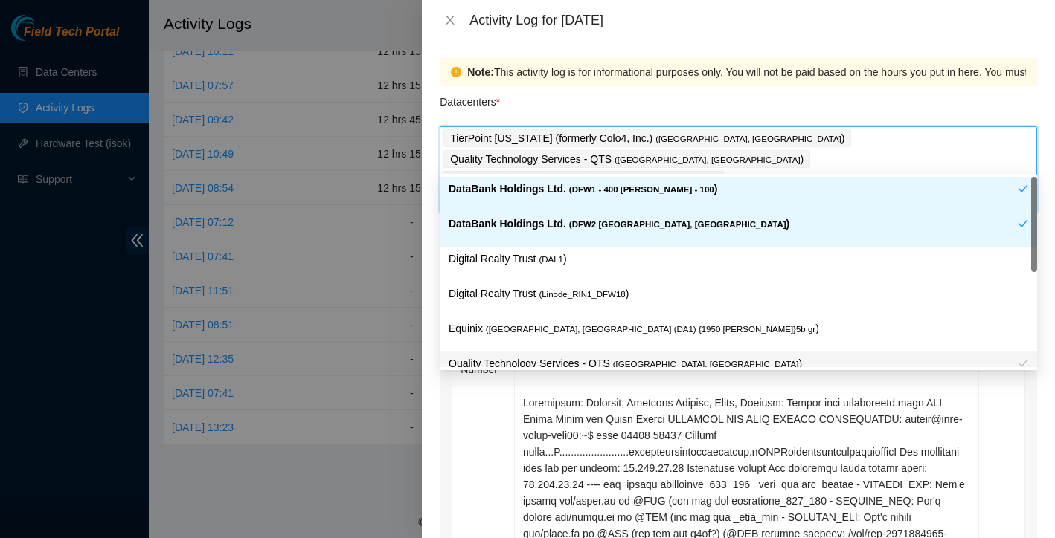
click at [668, 227] on p "DataBank Holdings Ltd. ( DFW2 [GEOGRAPHIC_DATA], [GEOGRAPHIC_DATA] )" at bounding box center [732, 224] width 569 height 17
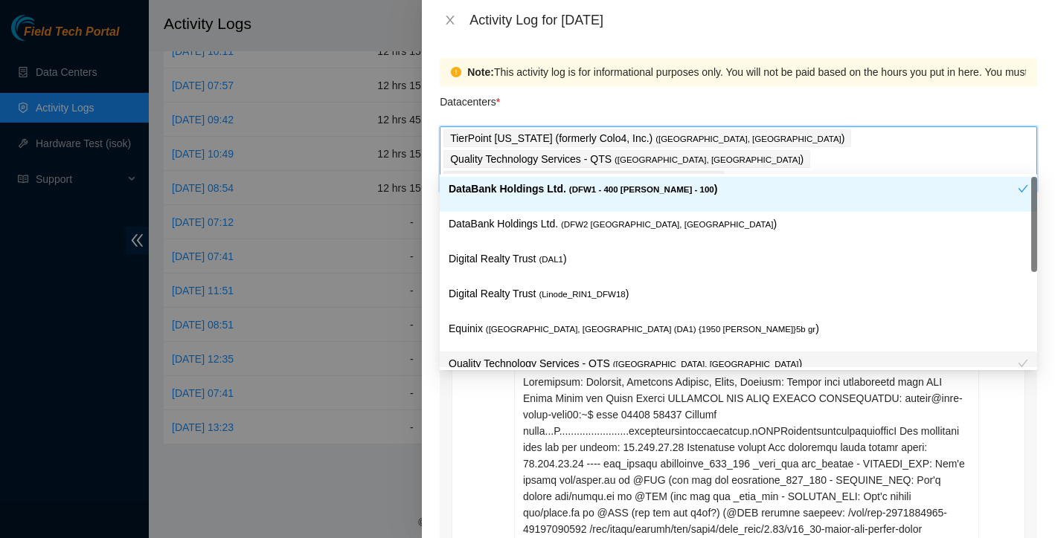
click at [690, 196] on p "DataBank Holdings Ltd. ( DFW1 - 400 [PERSON_NAME] - 100 )" at bounding box center [732, 189] width 569 height 17
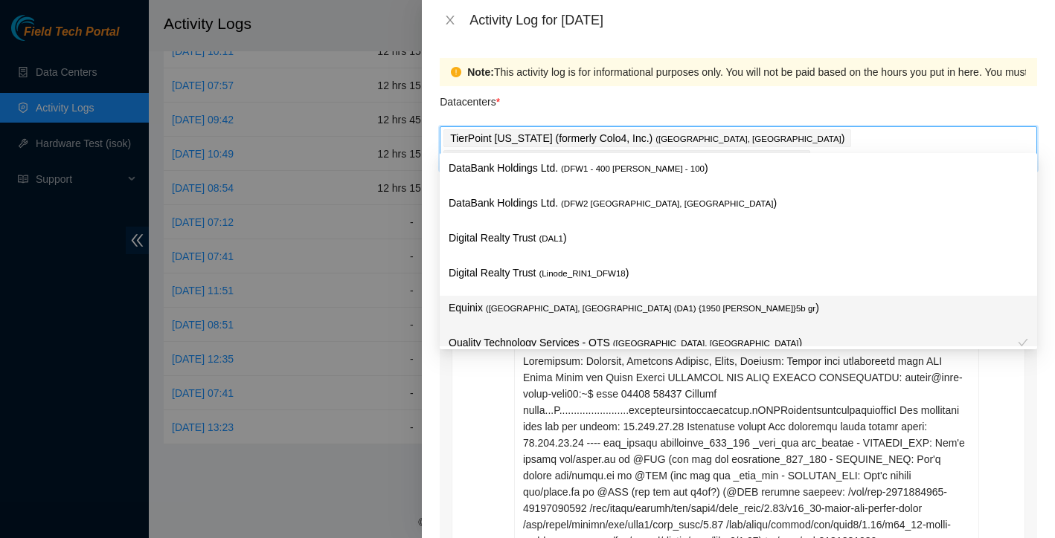
click at [428, 414] on div "Note: This activity log is for informational purposes only. You will not be pai…" at bounding box center [738, 289] width 633 height 498
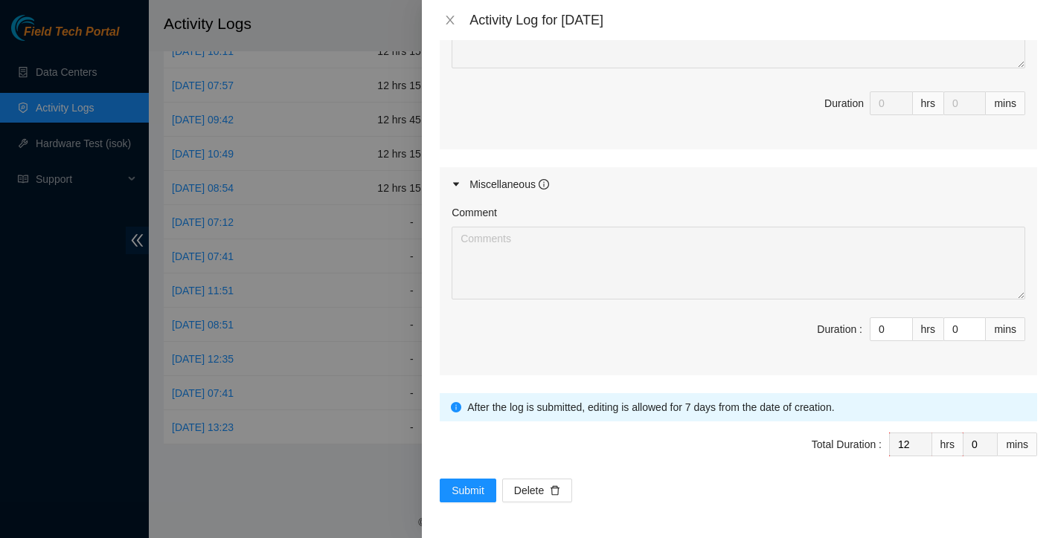
scroll to position [3760, 0]
click at [467, 486] on span "Submit" at bounding box center [467, 491] width 33 height 16
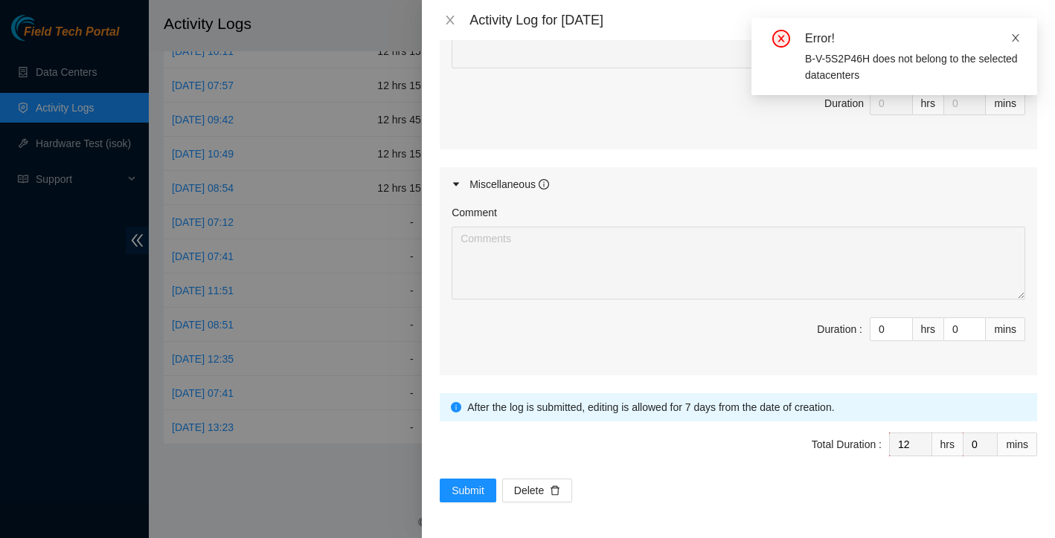
click at [1014, 39] on icon "close" at bounding box center [1014, 37] width 7 height 7
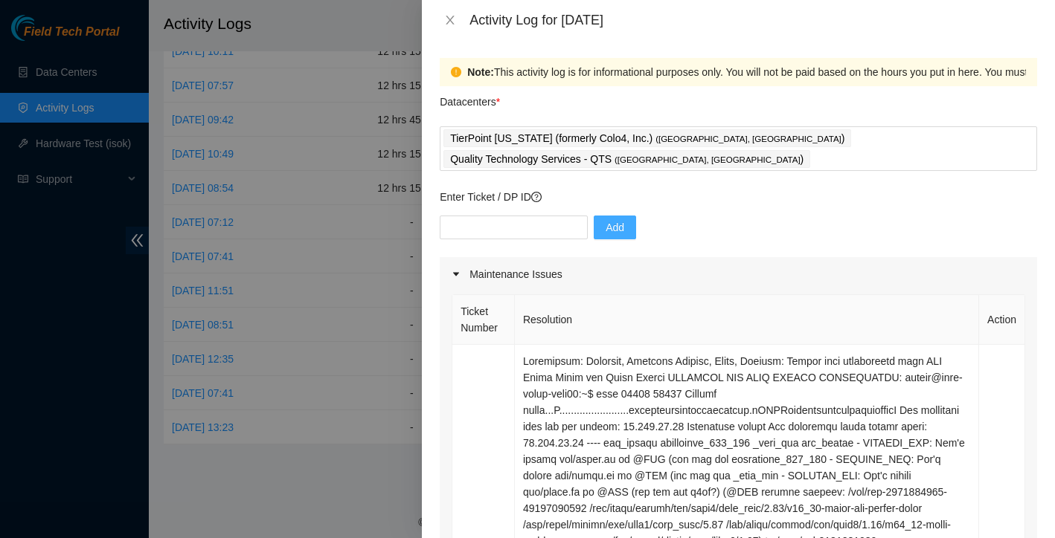
scroll to position [0, 0]
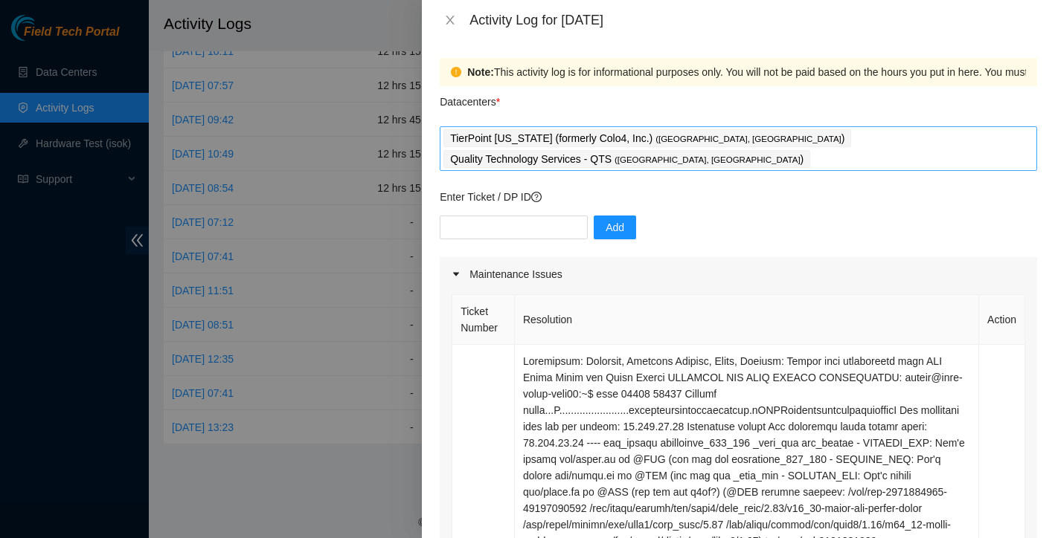
click at [966, 142] on div "TierPoint [US_STATE] (formerly Colo4, Inc.) ( [GEOGRAPHIC_DATA], [GEOGRAPHIC_DA…" at bounding box center [738, 149] width 590 height 42
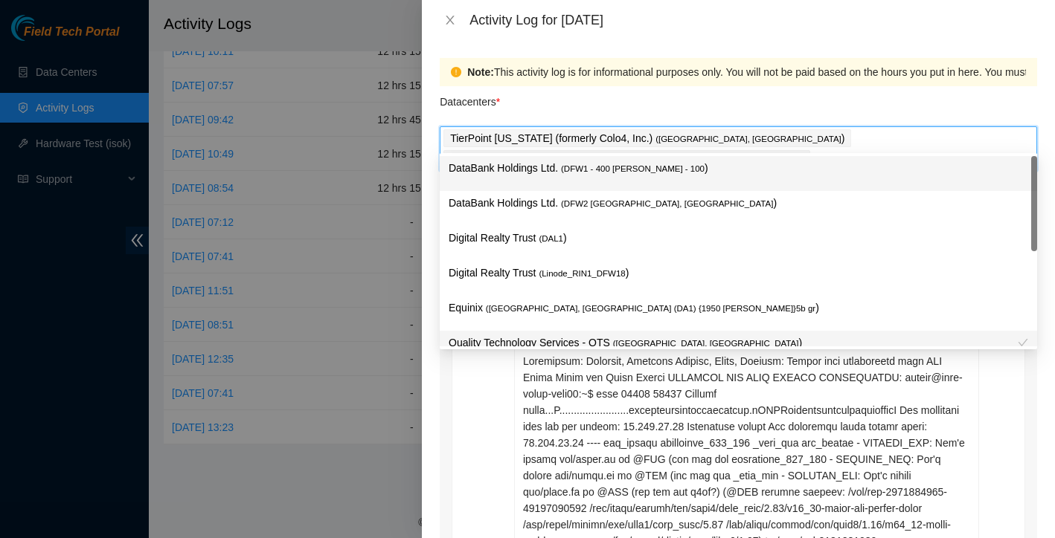
click at [584, 167] on span "( DFW1 - 400 [PERSON_NAME] - 100" at bounding box center [633, 168] width 144 height 9
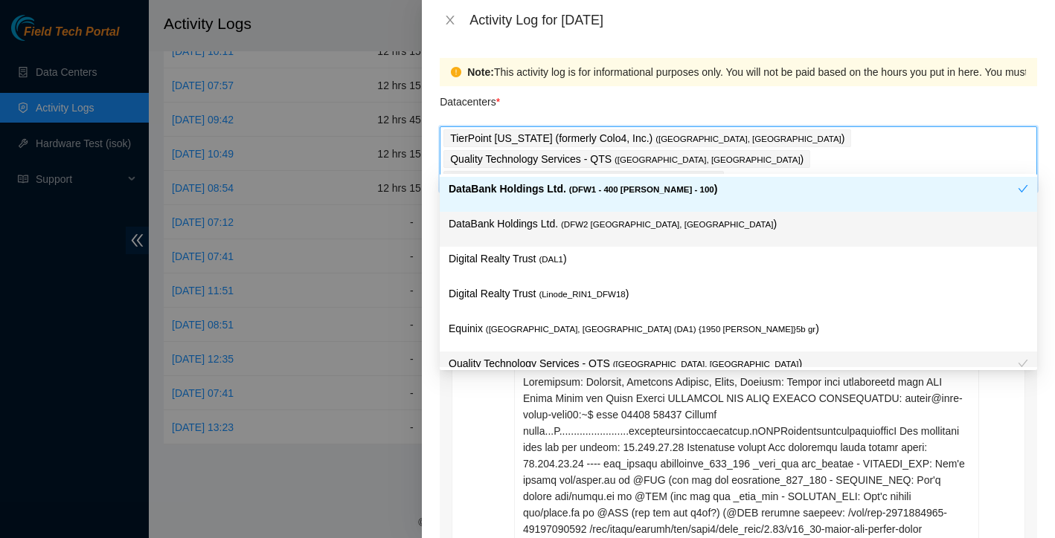
click at [569, 219] on p "DataBank Holdings Ltd. ( DFW2 [GEOGRAPHIC_DATA], [GEOGRAPHIC_DATA] )" at bounding box center [737, 224] width 579 height 17
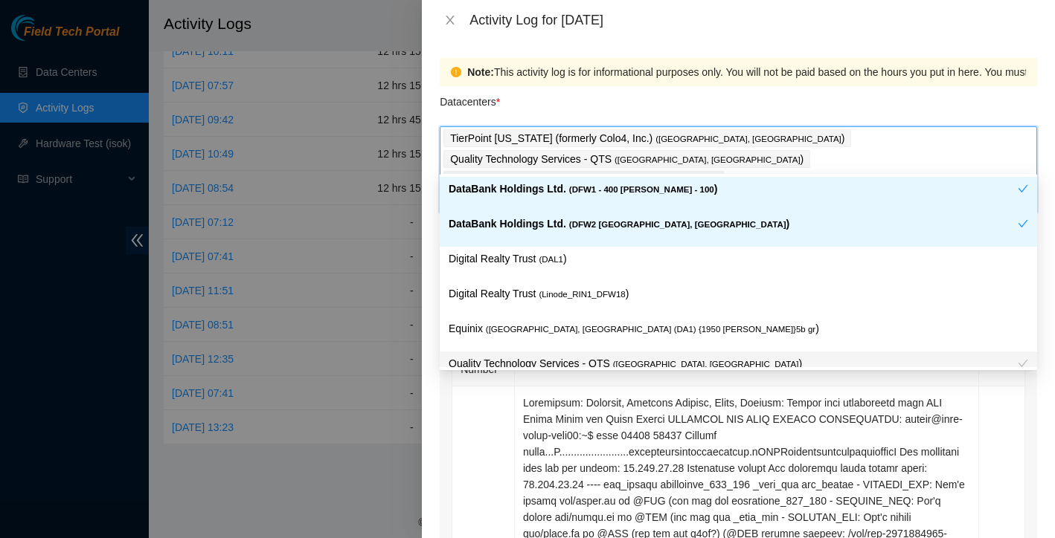
click at [559, 247] on div "Digital Realty Trust ( DAL1 )" at bounding box center [738, 264] width 597 height 35
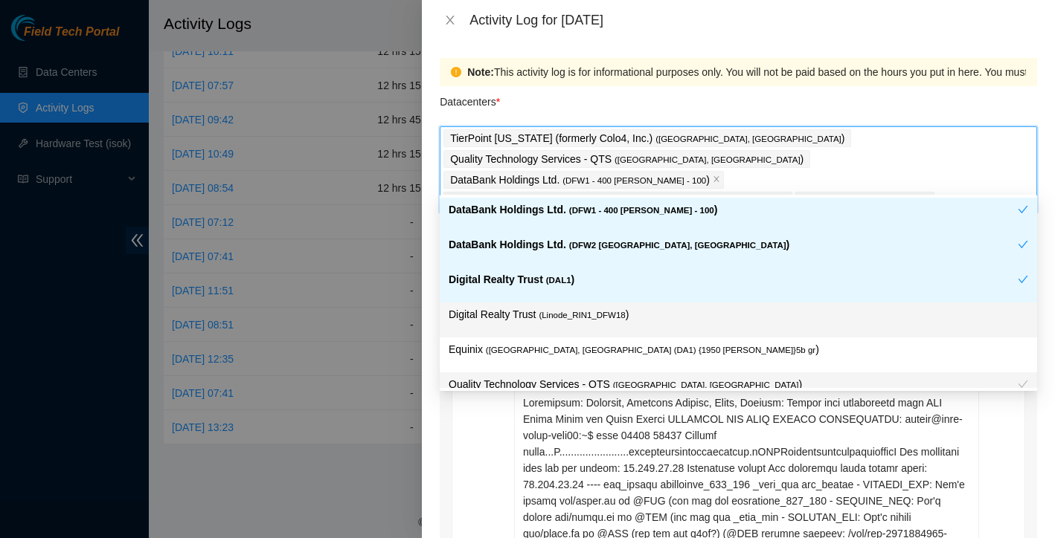
click at [561, 303] on div "Digital Realty Trust ( Linode_RIN1_DFW18 )" at bounding box center [738, 320] width 597 height 35
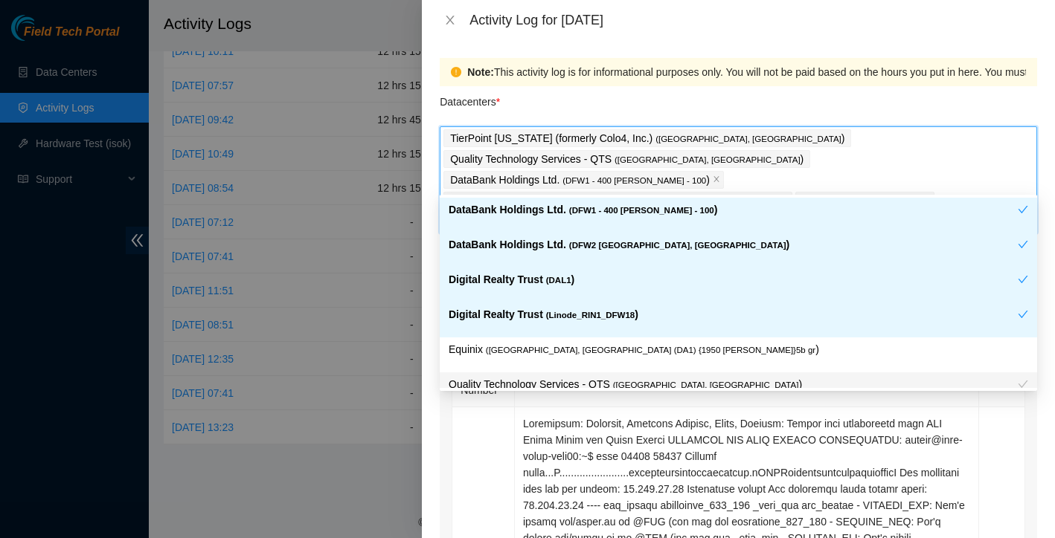
click at [562, 350] on span "( [GEOGRAPHIC_DATA], [GEOGRAPHIC_DATA] (DA1) {1950 [PERSON_NAME]}5b gr" at bounding box center [650, 350] width 329 height 9
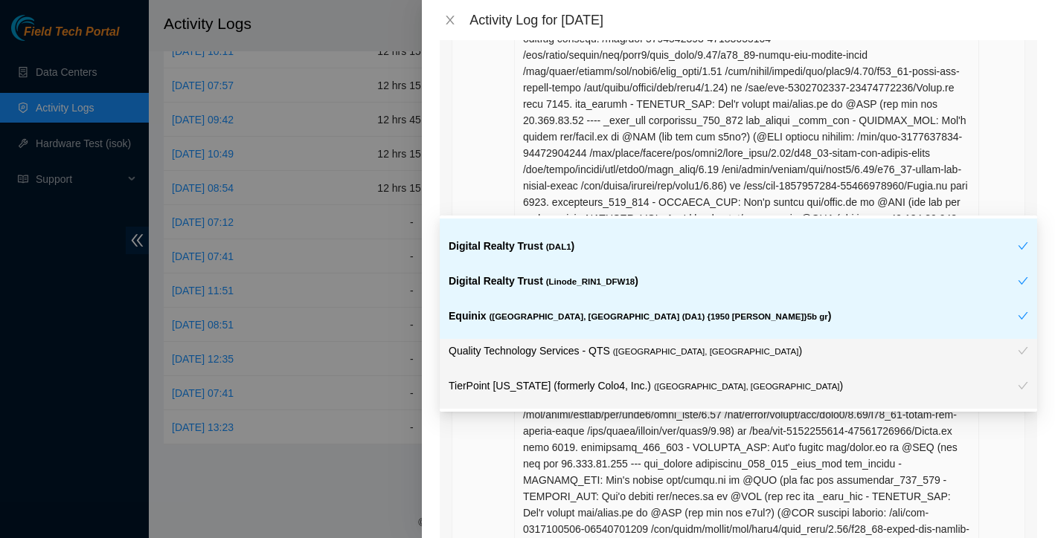
scroll to position [1139, 0]
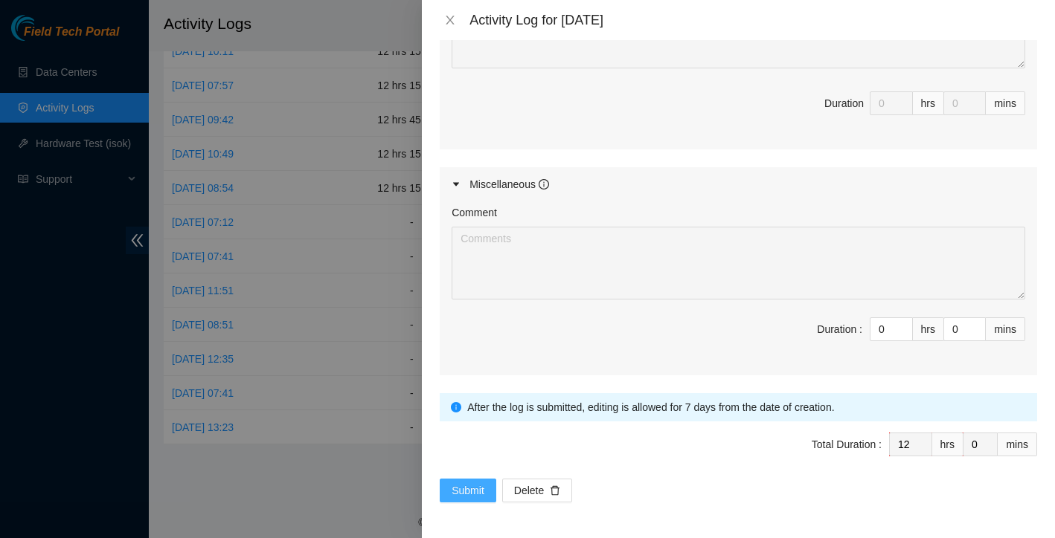
scroll to position [3823, 0]
click at [458, 492] on span "Submit" at bounding box center [467, 491] width 33 height 16
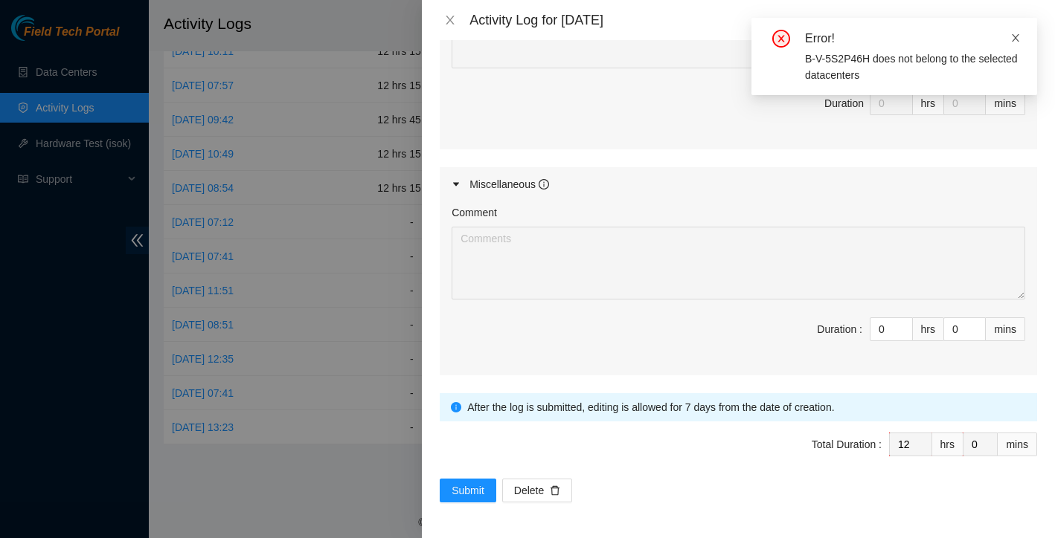
click at [1015, 38] on icon "close" at bounding box center [1014, 37] width 7 height 7
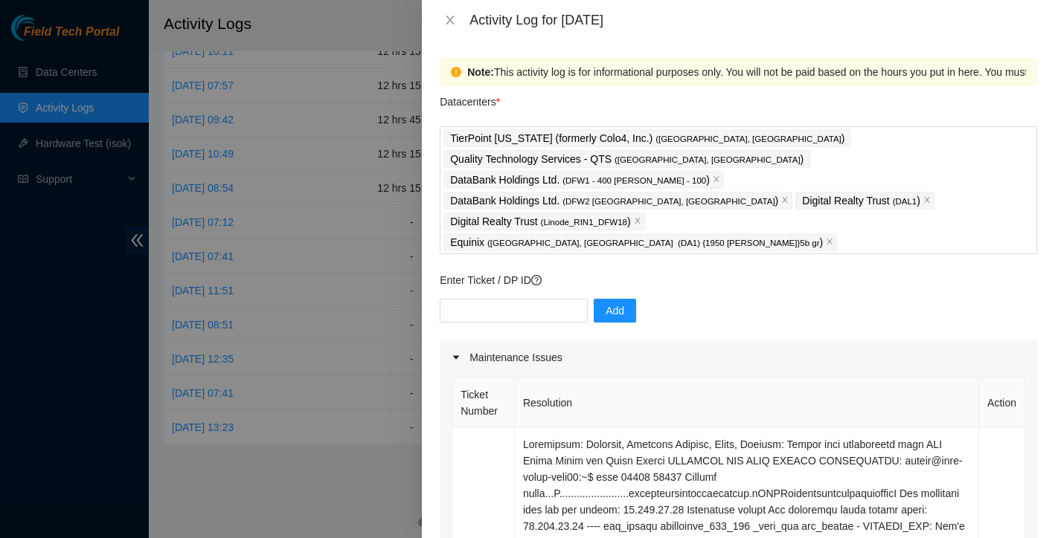
scroll to position [0, 0]
click at [826, 238] on icon "close" at bounding box center [829, 241] width 7 height 7
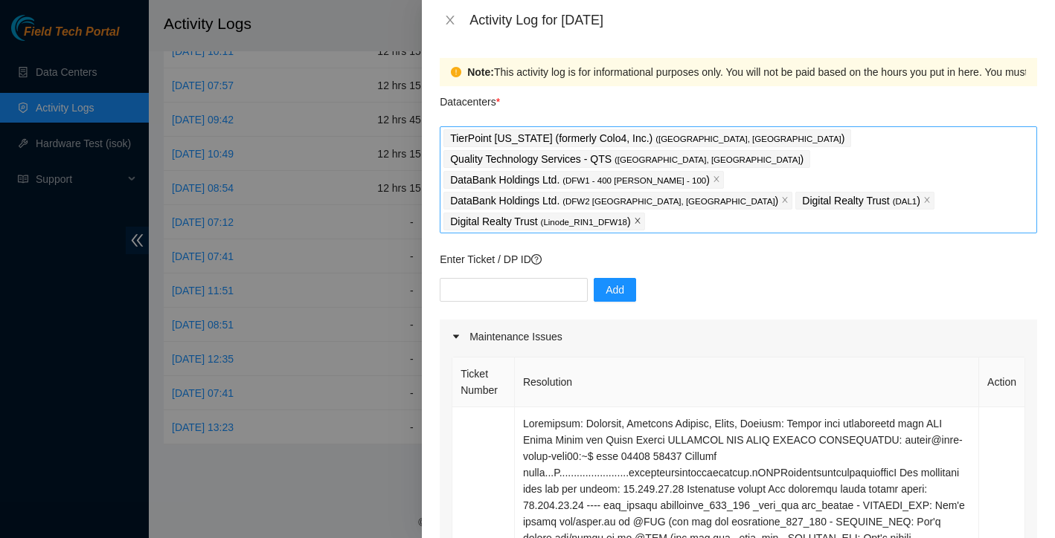
click at [641, 217] on icon "close" at bounding box center [637, 220] width 7 height 7
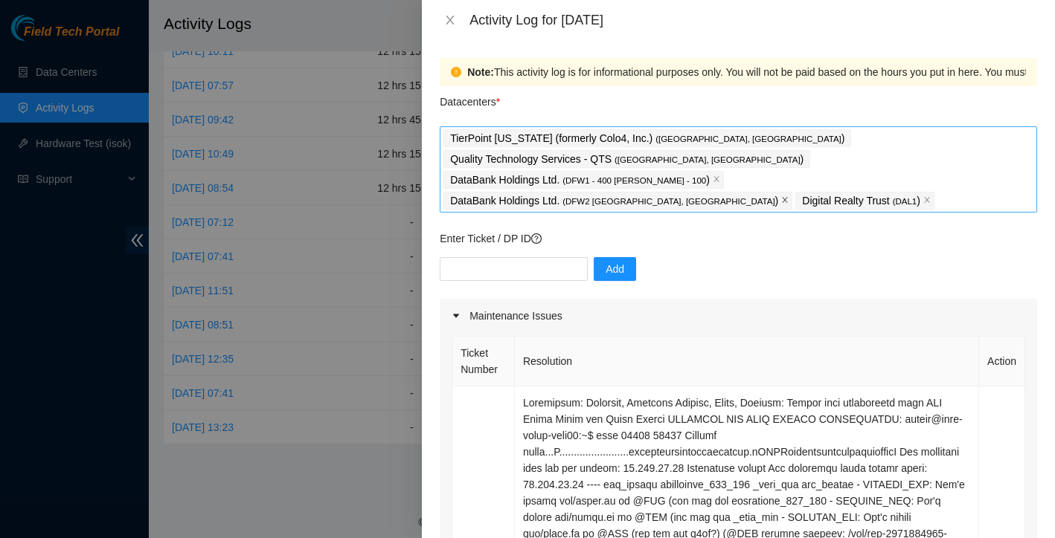
click at [788, 196] on icon "close" at bounding box center [784, 199] width 7 height 7
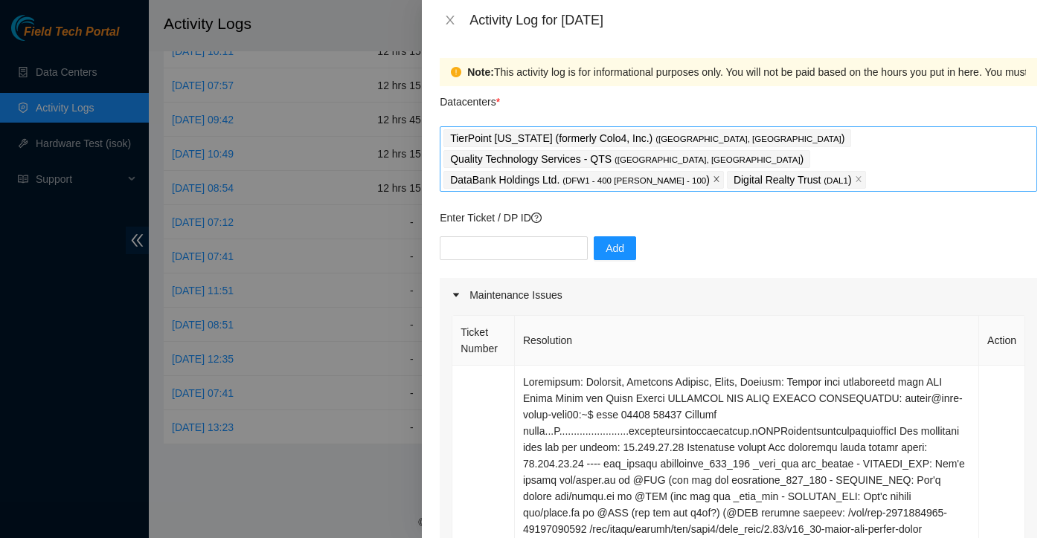
click at [712, 176] on icon "close" at bounding box center [715, 179] width 7 height 7
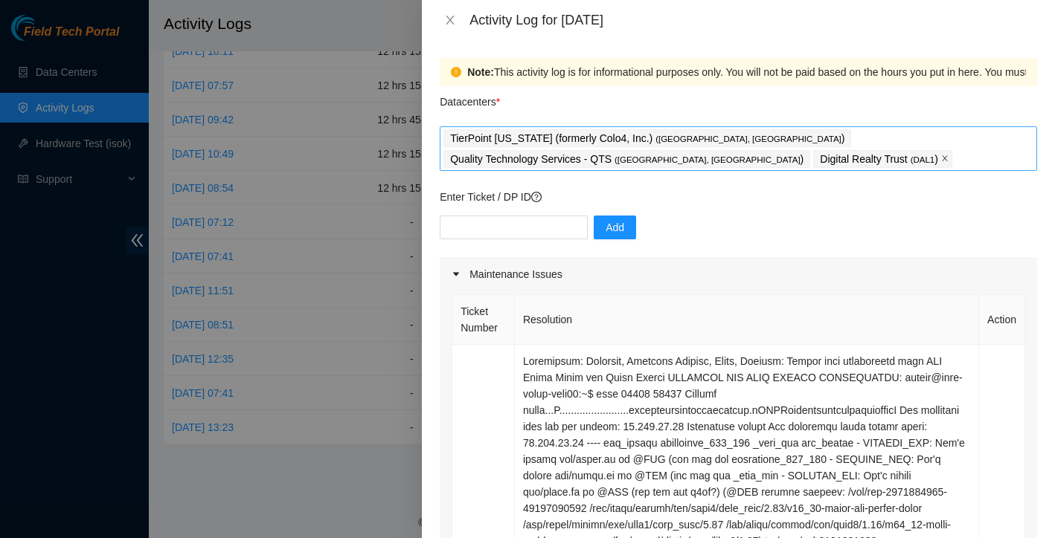
click at [942, 161] on icon "close" at bounding box center [944, 158] width 5 height 5
click at [657, 136] on span "( [GEOGRAPHIC_DATA], [GEOGRAPHIC_DATA]" at bounding box center [748, 139] width 186 height 9
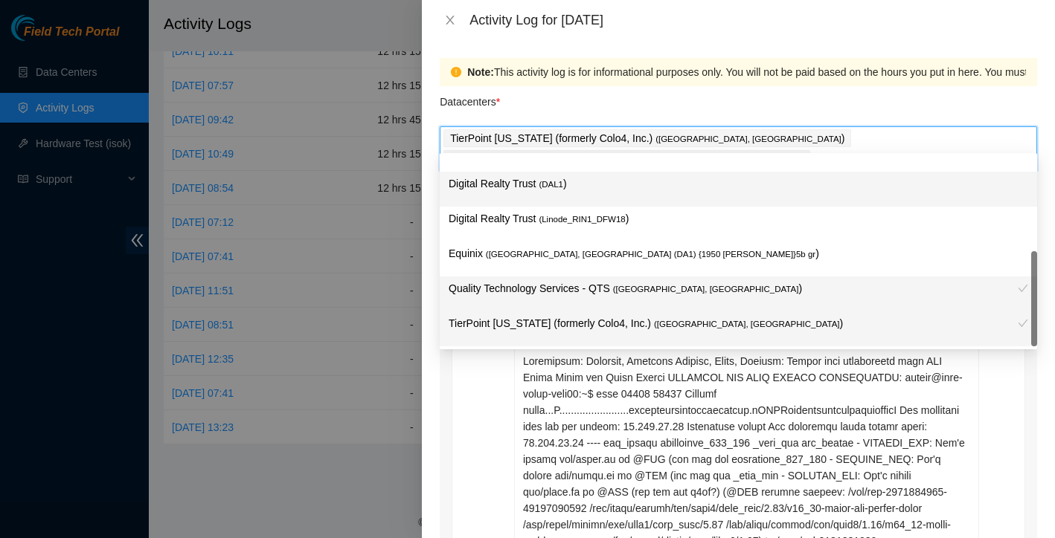
click at [862, 173] on div "Digital Realty Trust ( DAL1 )" at bounding box center [738, 189] width 597 height 35
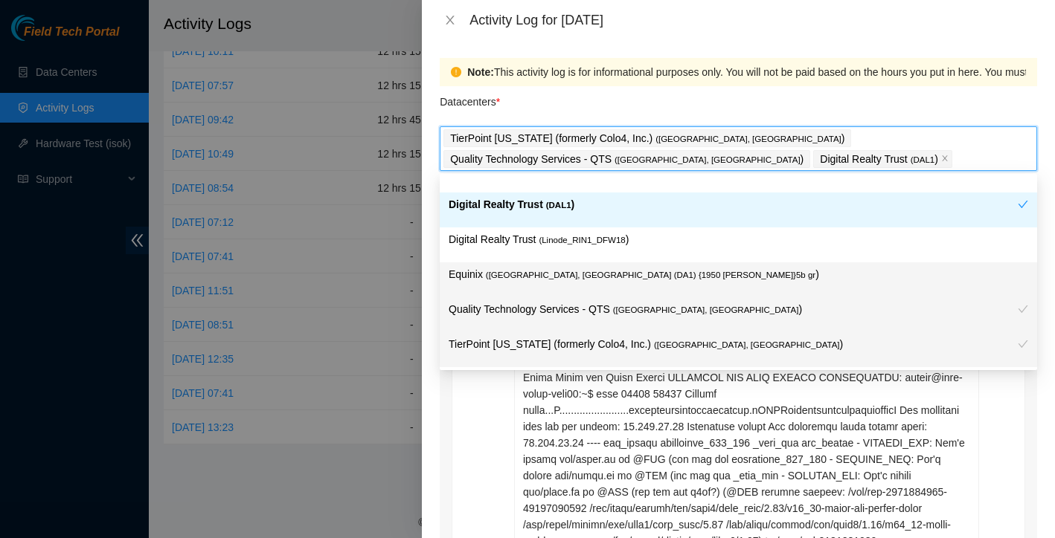
click at [428, 410] on div "Note: This activity log is for informational purposes only. You will not be pai…" at bounding box center [738, 289] width 633 height 498
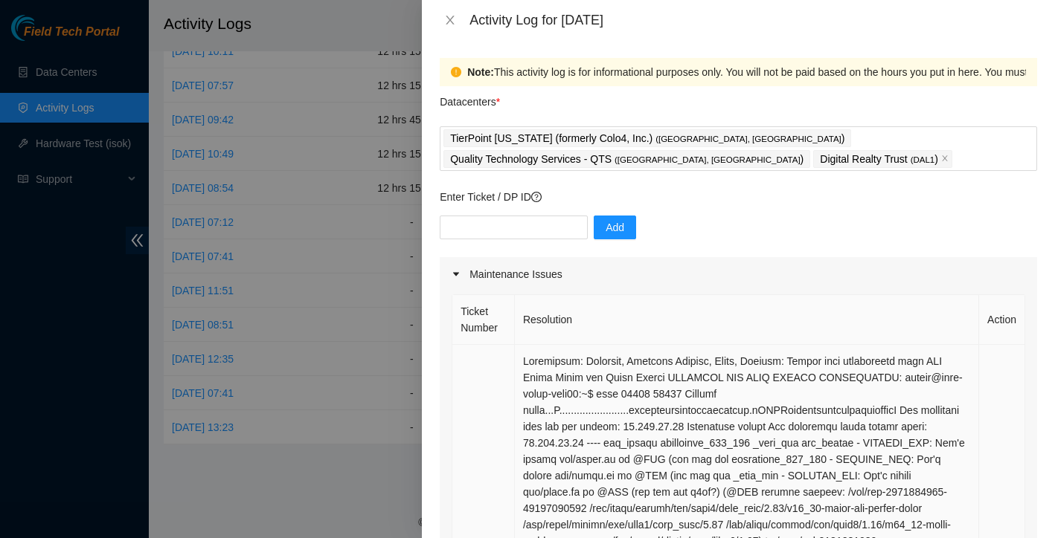
scroll to position [36, 0]
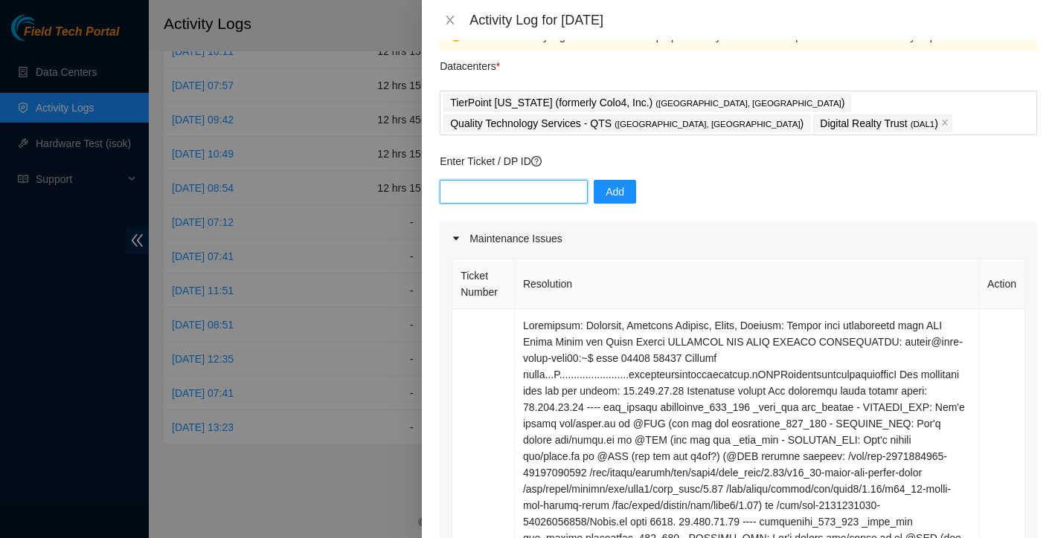
click at [545, 196] on input "text" at bounding box center [514, 192] width 148 height 24
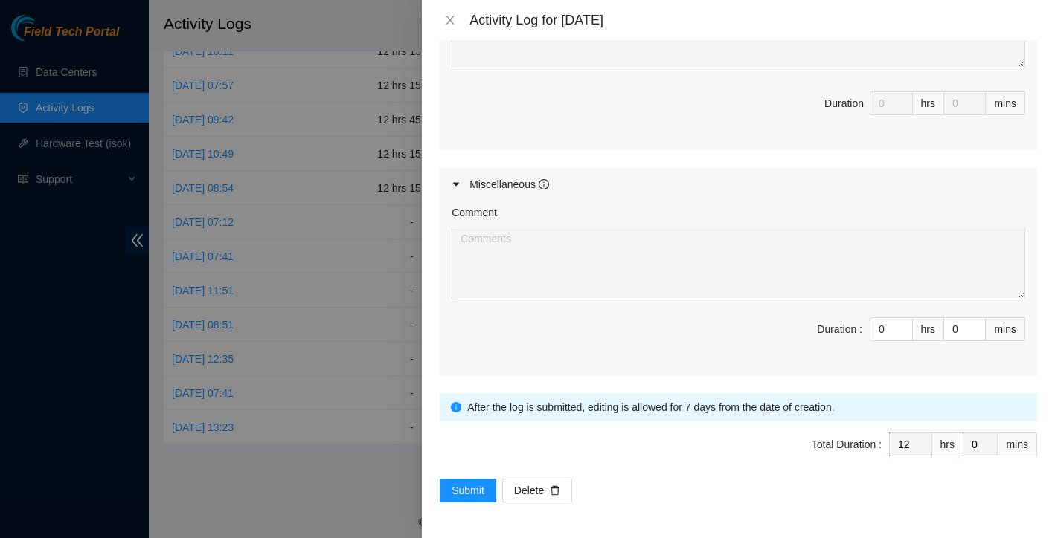
scroll to position [3781, 0]
click at [475, 486] on span "Submit" at bounding box center [467, 491] width 33 height 16
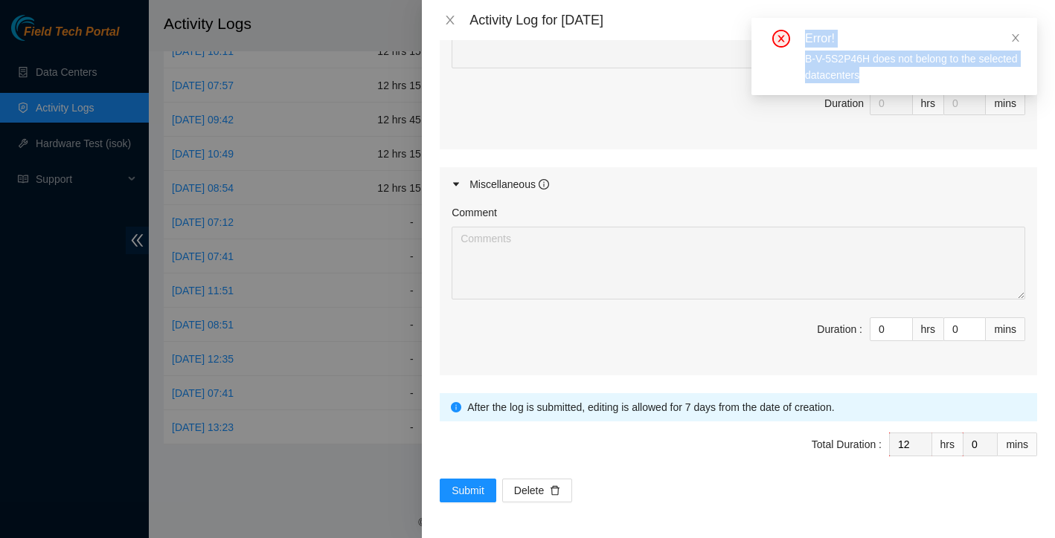
drag, startPoint x: 802, startPoint y: 36, endPoint x: 926, endPoint y: 82, distance: 132.2
click at [926, 82] on div "Error! B-V-5S2P46H does not belong to the selected datacenters" at bounding box center [894, 57] width 250 height 54
copy div "Error! B-V-5S2P46H does not belong to the selected datacenters"
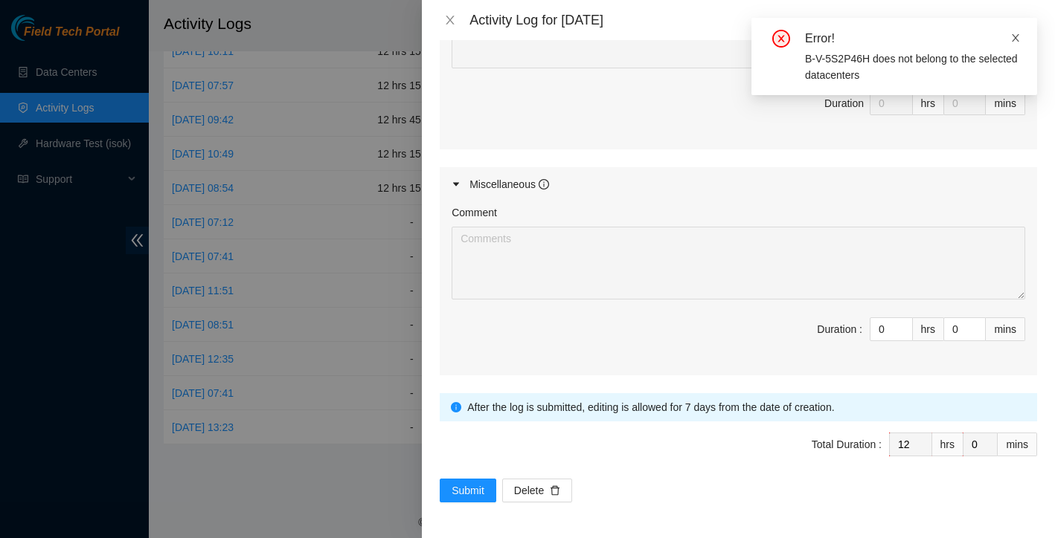
click at [1017, 34] on icon "close" at bounding box center [1015, 38] width 10 height 10
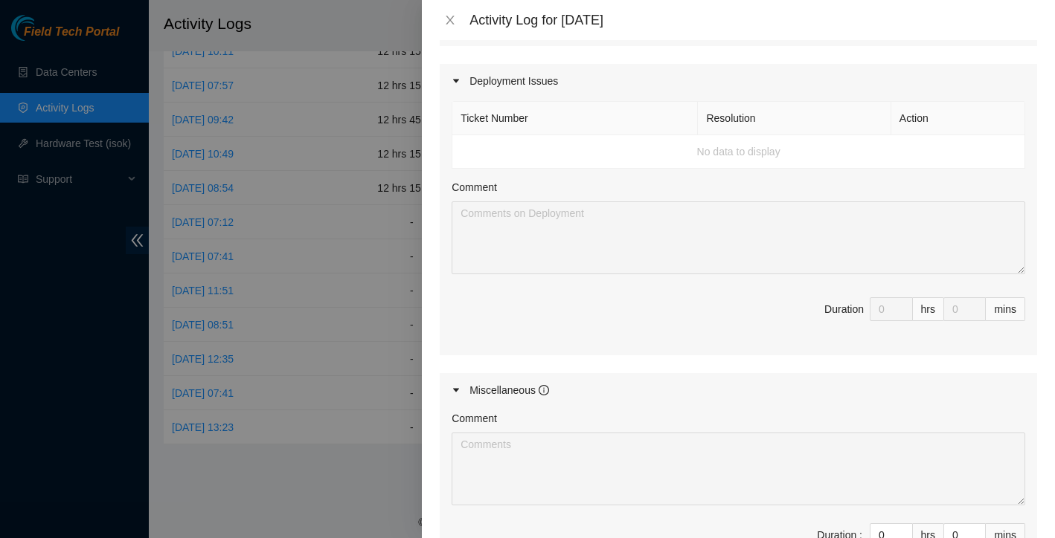
scroll to position [3259, 0]
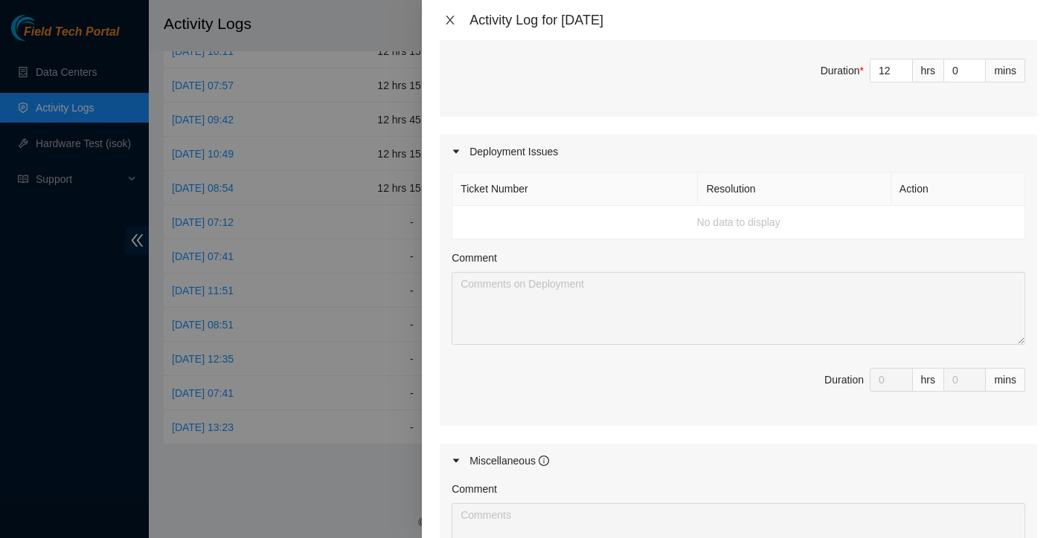
click at [447, 21] on icon "close" at bounding box center [450, 20] width 12 height 12
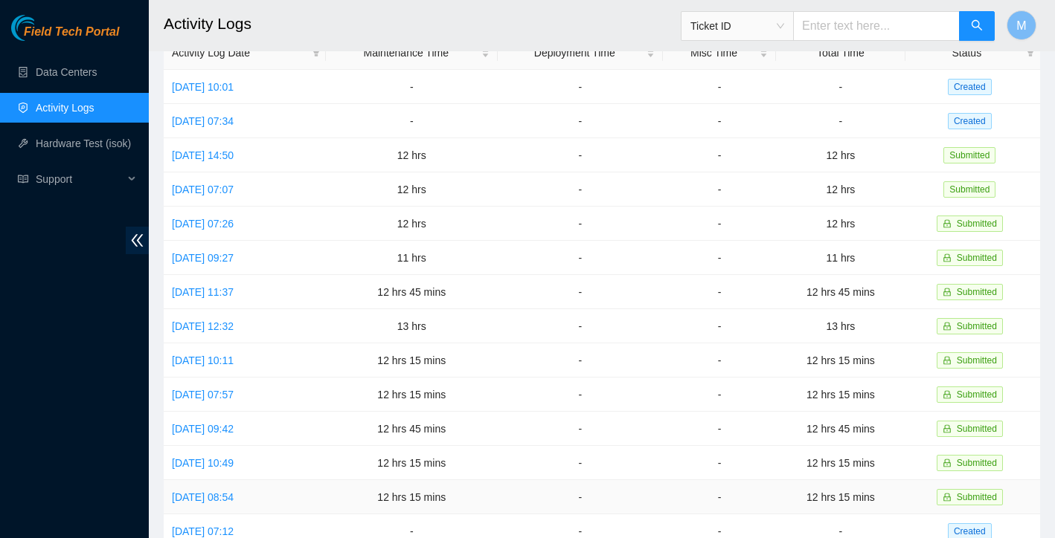
scroll to position [0, 0]
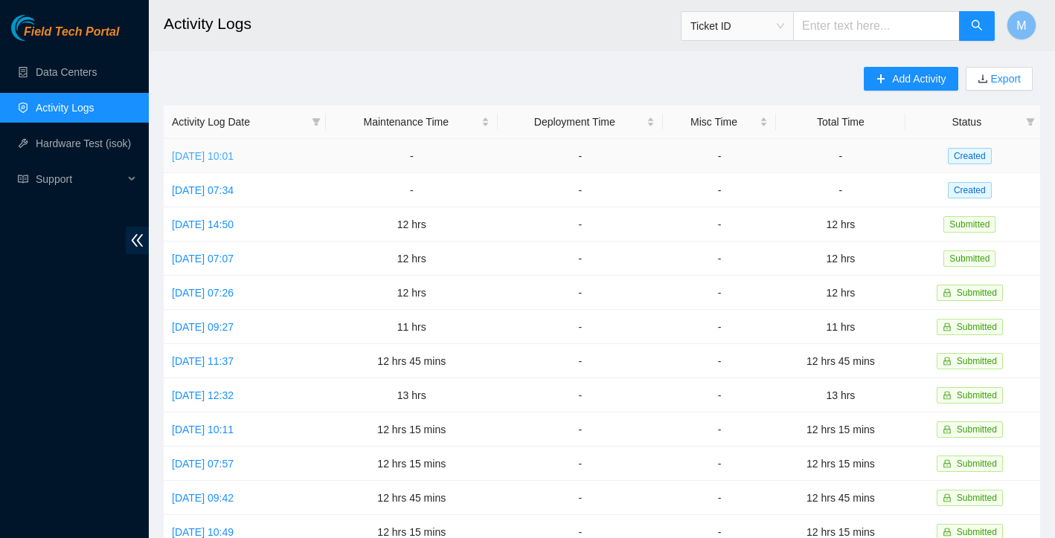
click at [234, 153] on link "[DATE] 10:01" at bounding box center [203, 156] width 62 height 12
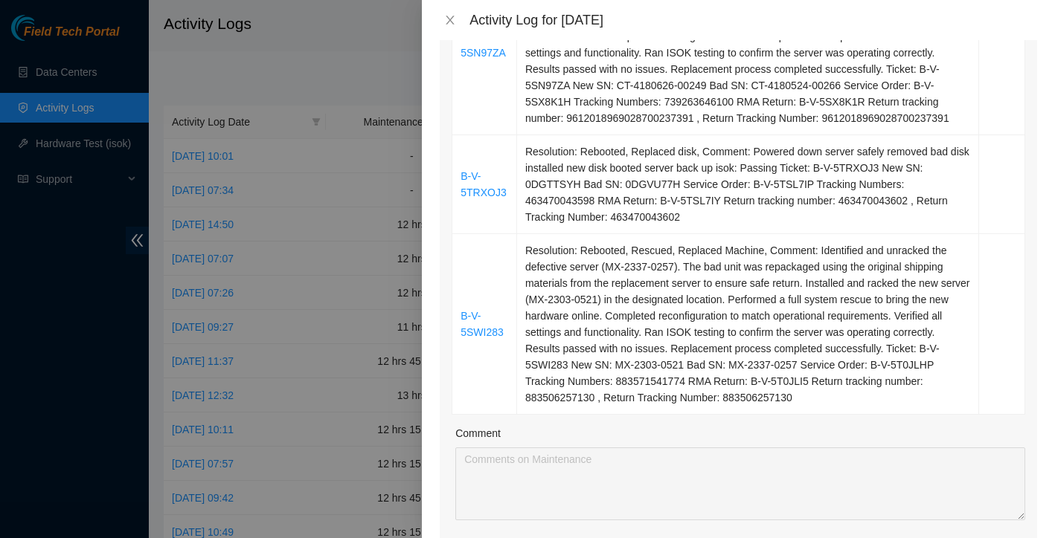
scroll to position [399, 0]
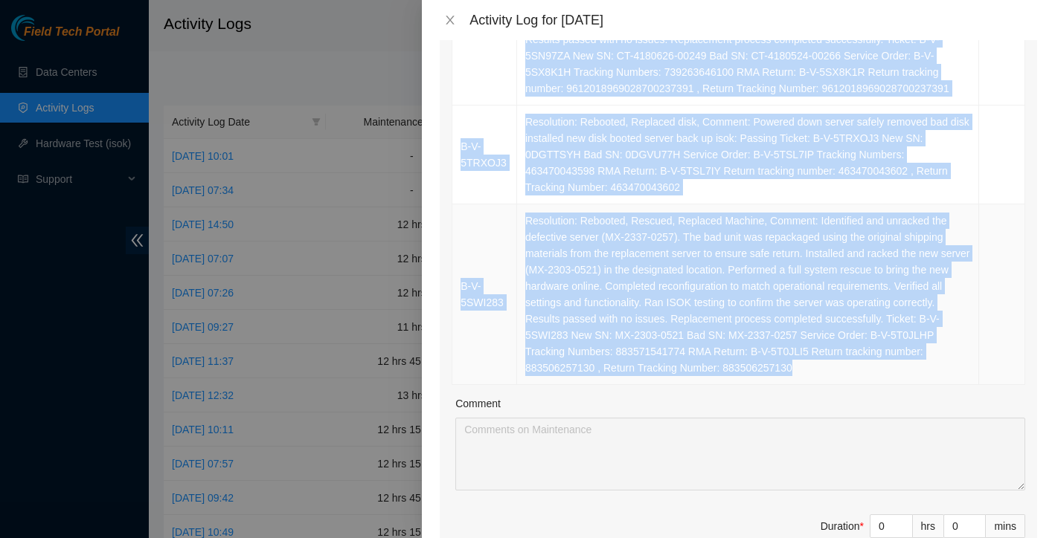
drag, startPoint x: 462, startPoint y: 115, endPoint x: 870, endPoint y: 385, distance: 489.1
click at [870, 385] on tbody "B-V-5SN97ZA Resolution: Rebooted, Rescued, Replaced Machine, Comment: Identifie…" at bounding box center [738, 155] width 573 height 460
copy tbody "B-V-5SN97ZA Resolution: Rebooted, Rescued, Replaced Machine, Comment: Identifie…"
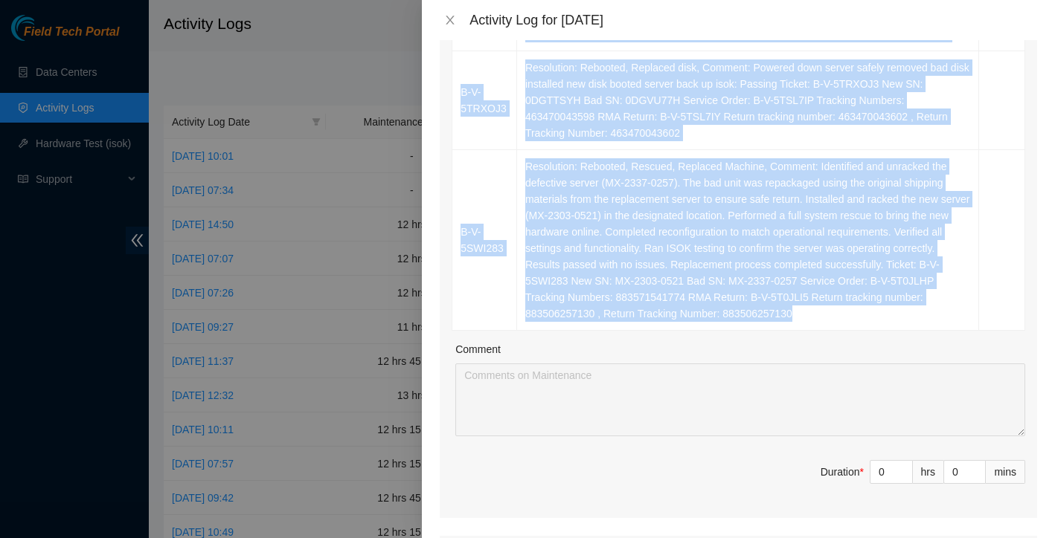
scroll to position [535, 0]
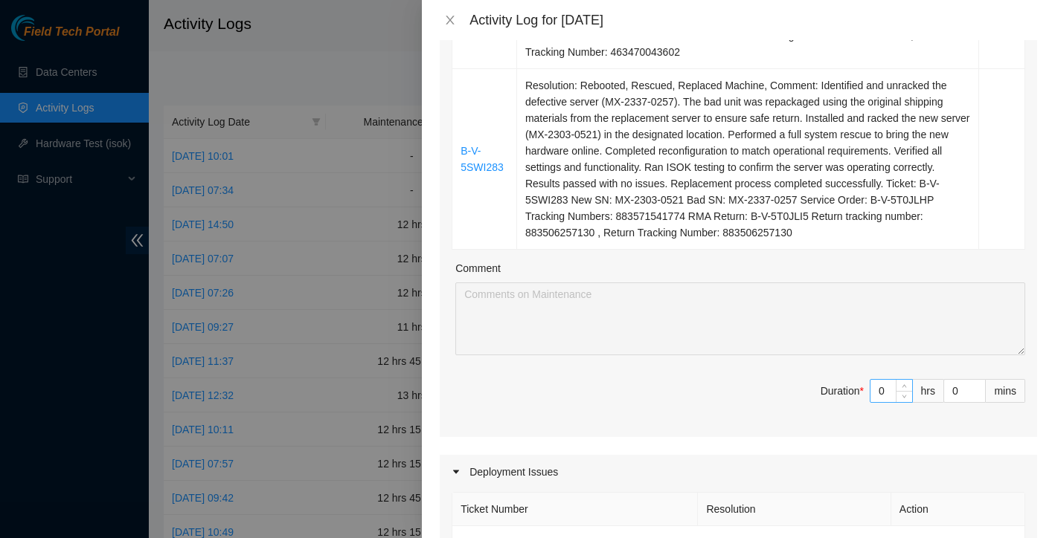
click at [889, 402] on input "0" at bounding box center [891, 391] width 42 height 22
type input "1"
click at [902, 390] on icon "up" at bounding box center [903, 387] width 5 height 5
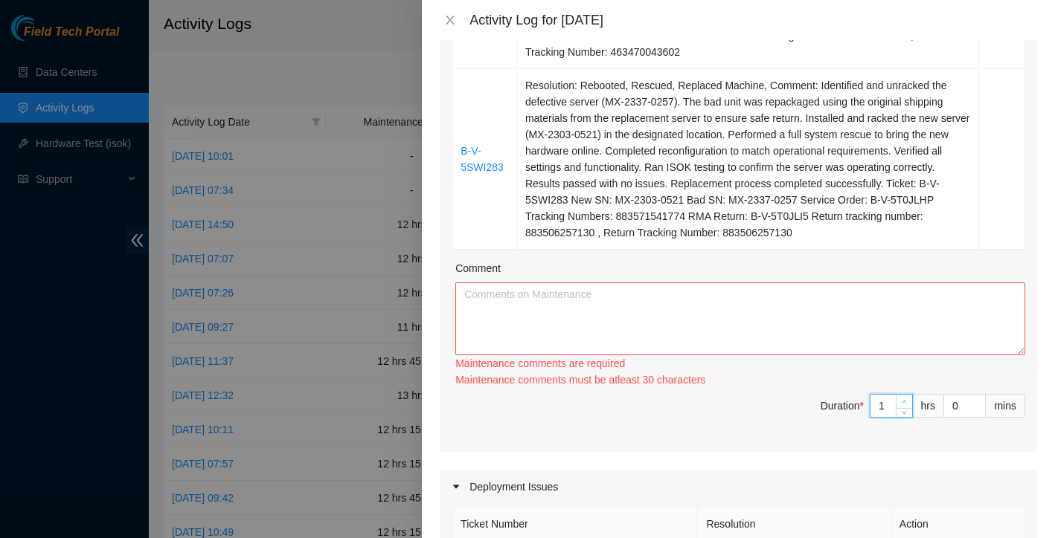
type input "2"
click at [902, 403] on div "2" at bounding box center [890, 406] width 43 height 24
click at [902, 403] on div "Ticket Number Resolution Action B-V-5SN97ZA Resolution: Rebooted, Rescued, Repl…" at bounding box center [738, 94] width 597 height 716
click at [902, 388] on div "Maintenance comments must be atleast 60 characters" at bounding box center [740, 380] width 570 height 16
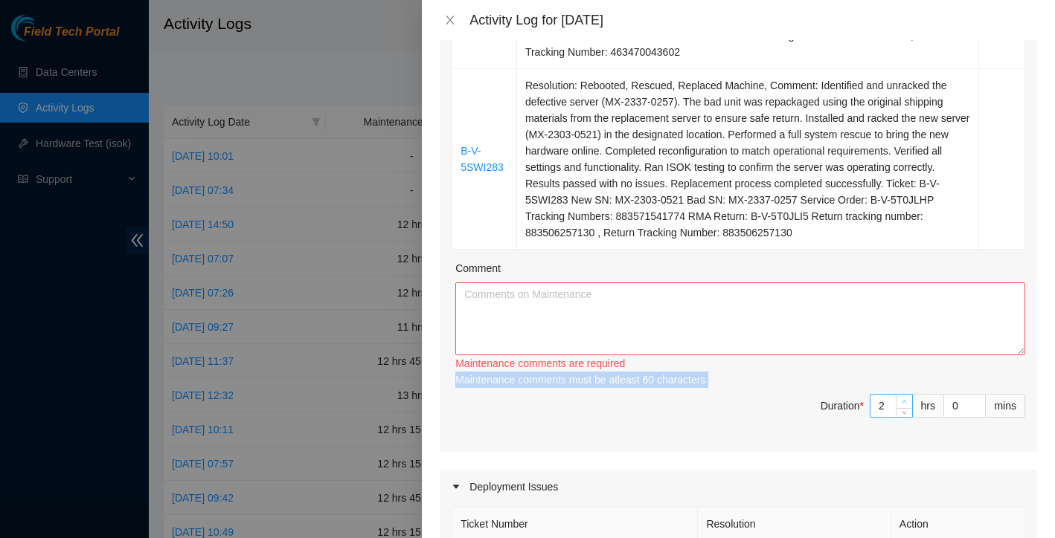
type input "3"
click at [902, 407] on span "up" at bounding box center [904, 402] width 9 height 9
type input "4"
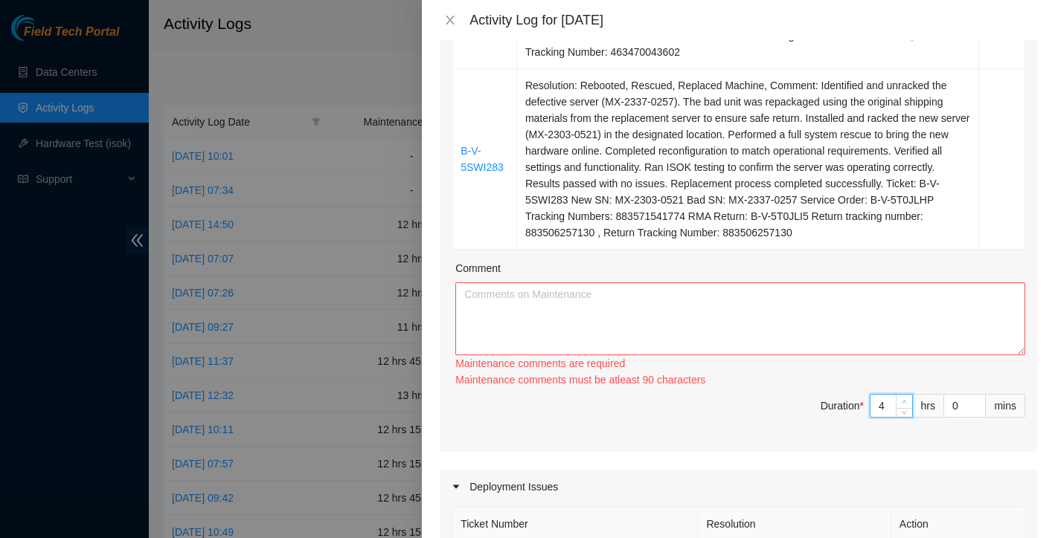
click at [902, 407] on span "up" at bounding box center [904, 402] width 9 height 9
type input "5"
click at [902, 407] on span "up" at bounding box center [904, 402] width 9 height 9
type input "6"
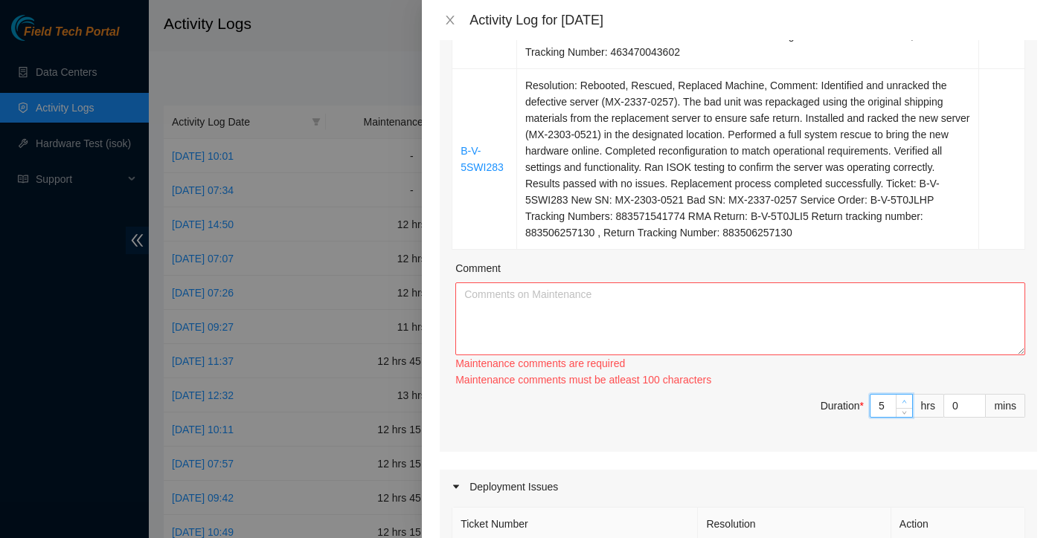
type input "6"
click at [902, 407] on span "up" at bounding box center [904, 402] width 9 height 9
type input "7"
click at [902, 407] on span "up" at bounding box center [904, 402] width 9 height 9
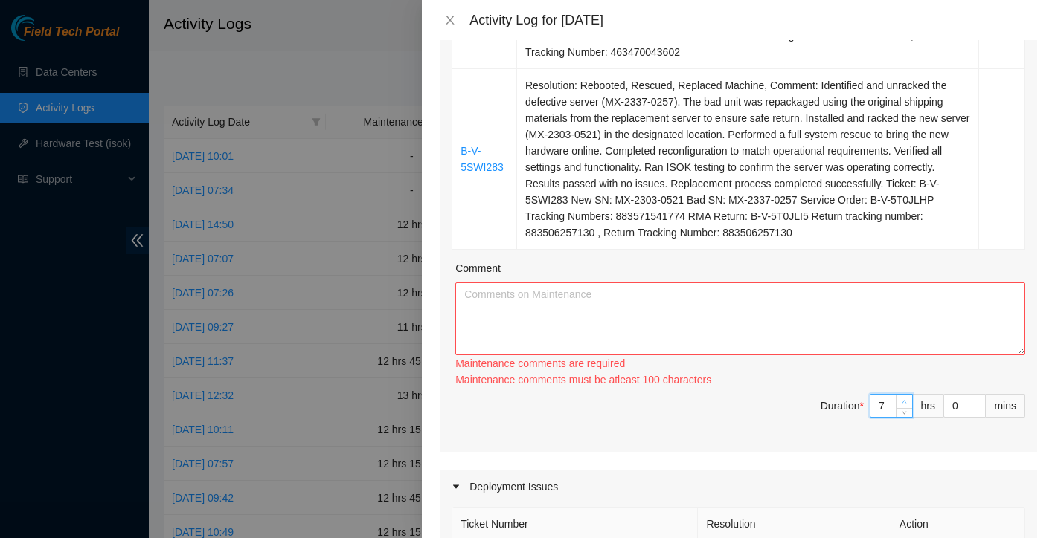
type input "8"
click at [902, 407] on span "up" at bounding box center [904, 402] width 9 height 9
type input "9"
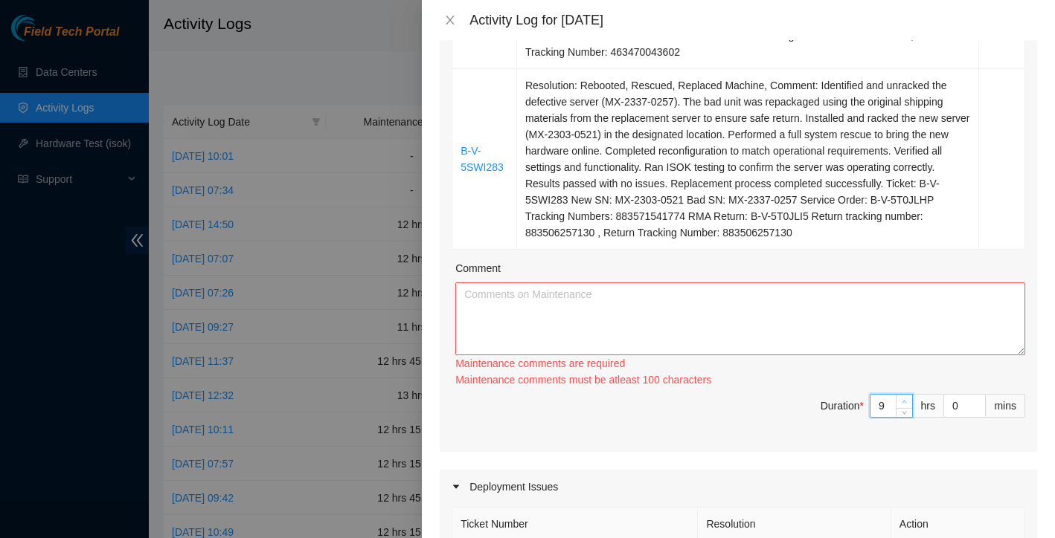
click at [902, 407] on span "up" at bounding box center [904, 402] width 9 height 9
type input "10"
click at [902, 407] on span "up" at bounding box center [904, 402] width 9 height 9
type input "11"
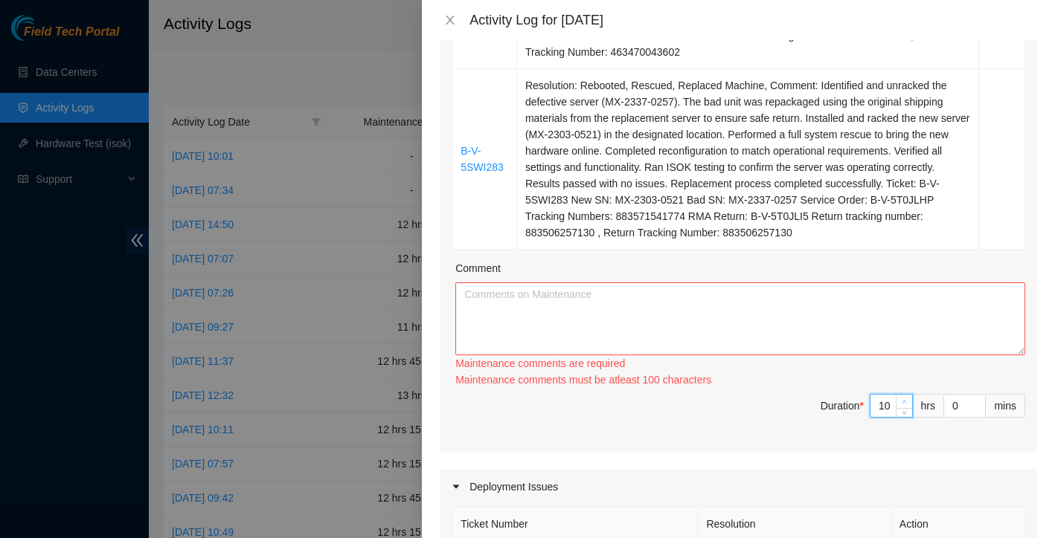
type input "11"
click at [902, 407] on span "up" at bounding box center [904, 402] width 9 height 9
type input "12"
click at [902, 407] on span "up" at bounding box center [904, 402] width 9 height 9
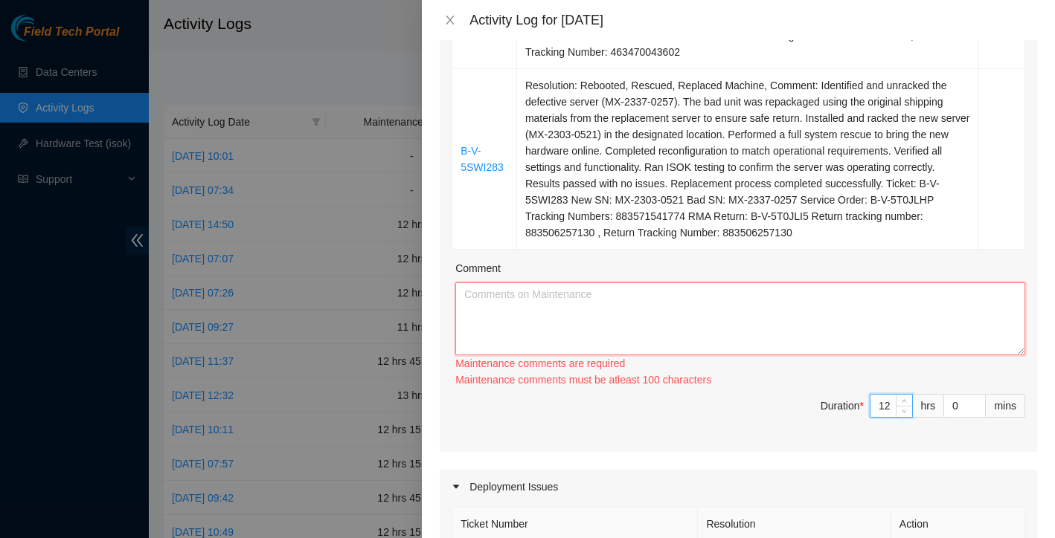
click at [700, 323] on textarea "Comment" at bounding box center [740, 319] width 570 height 73
paste textarea "B-V-5SN97ZA Resolution: Rebooted, Rescued, Replaced Machine, Comment: Identifie…"
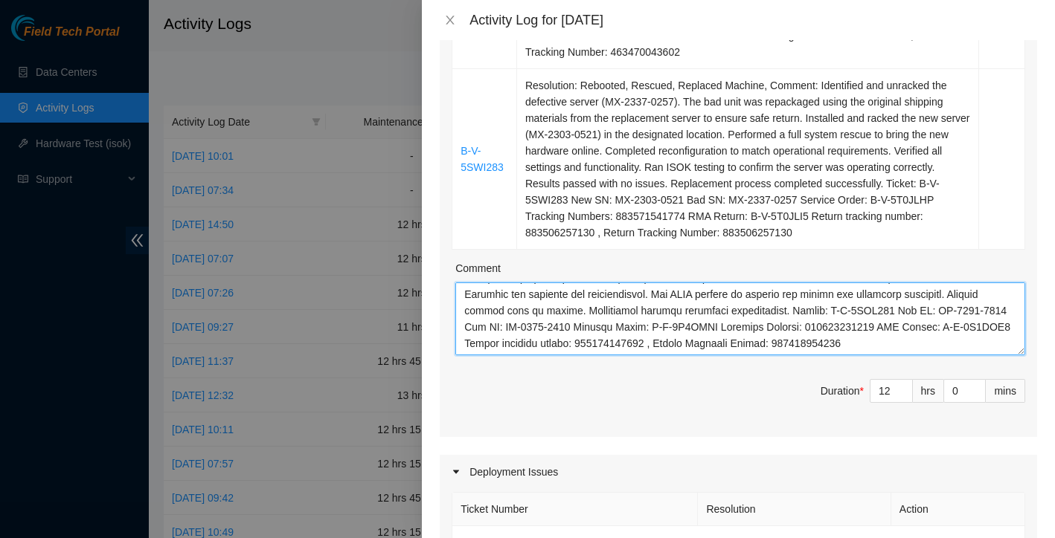
scroll to position [323, 0]
click at [560, 331] on textarea "Comment" at bounding box center [740, 319] width 570 height 73
paste textarea "Worked alongside Yzaak to improve overall organization and cleanliness within t…"
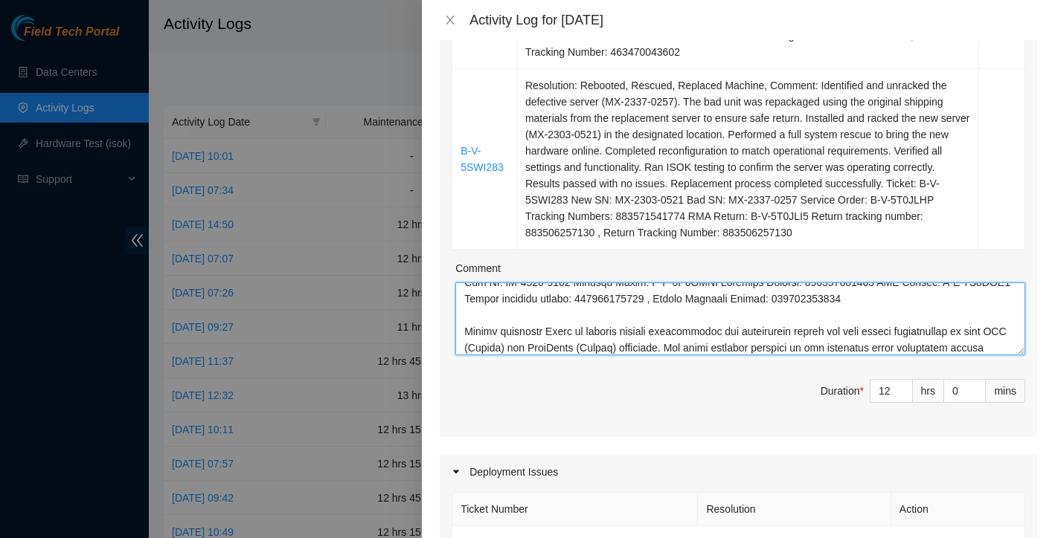
scroll to position [596, 0]
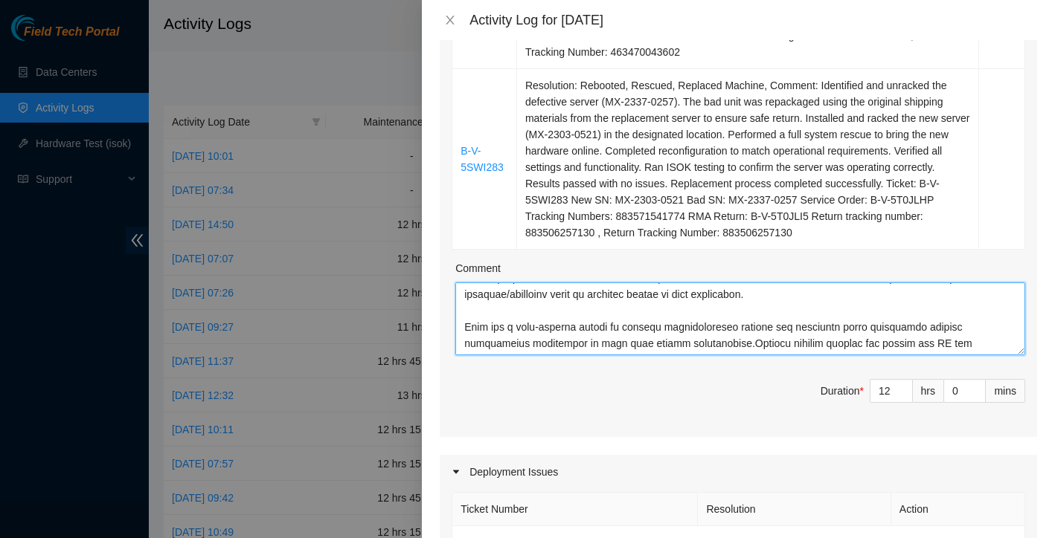
paste textarea "Worked alongside Yzaak to improve overall organization and cleanliness within t…"
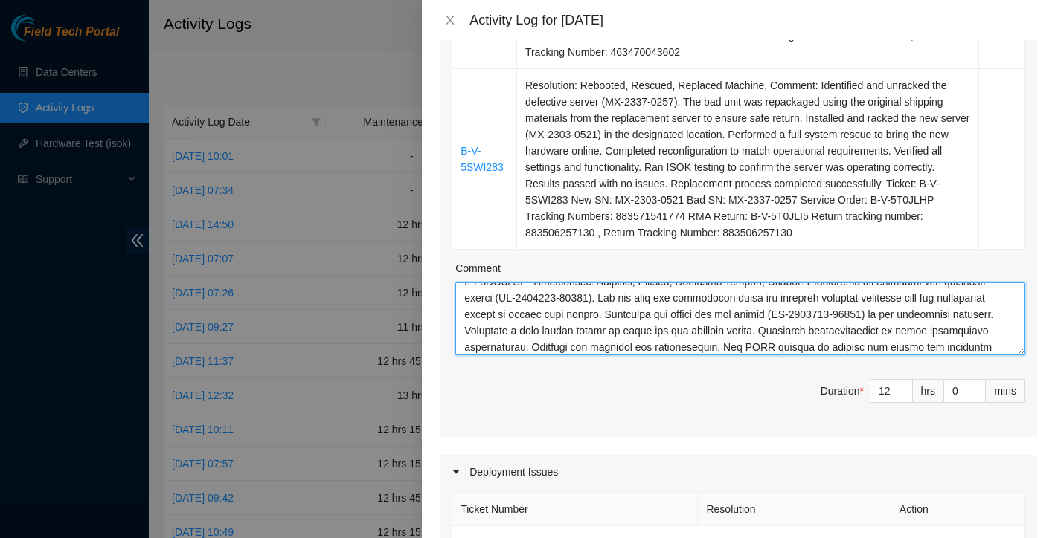
scroll to position [0, 0]
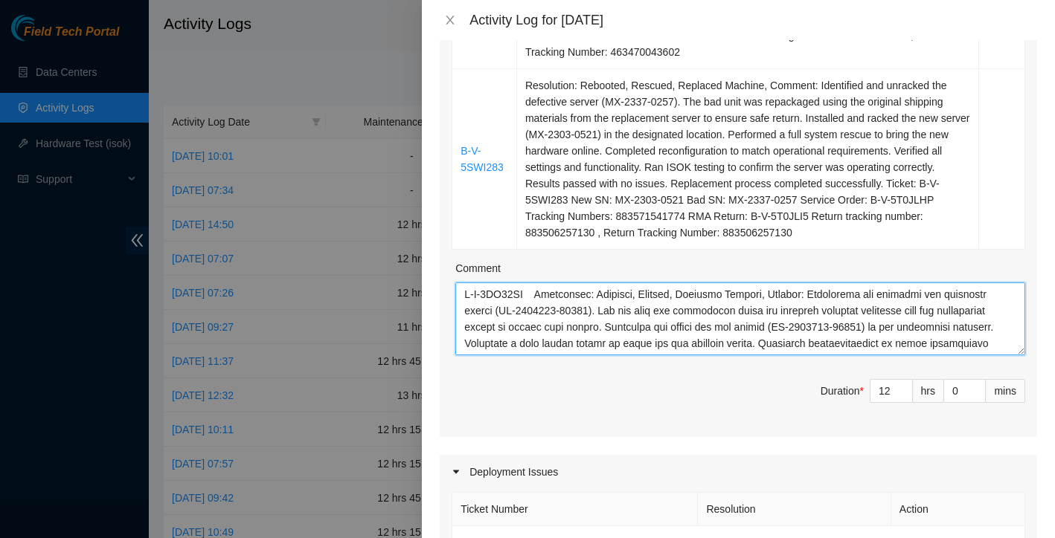
drag, startPoint x: 744, startPoint y: 353, endPoint x: 731, endPoint y: 272, distance: 81.4
click at [731, 272] on div "Ticket Number Resolution Action B-V-5SN97ZA Resolution: Rebooted, Rescued, Repl…" at bounding box center [738, 86] width 597 height 701
click at [723, 305] on textarea "Comment" at bounding box center [740, 319] width 570 height 73
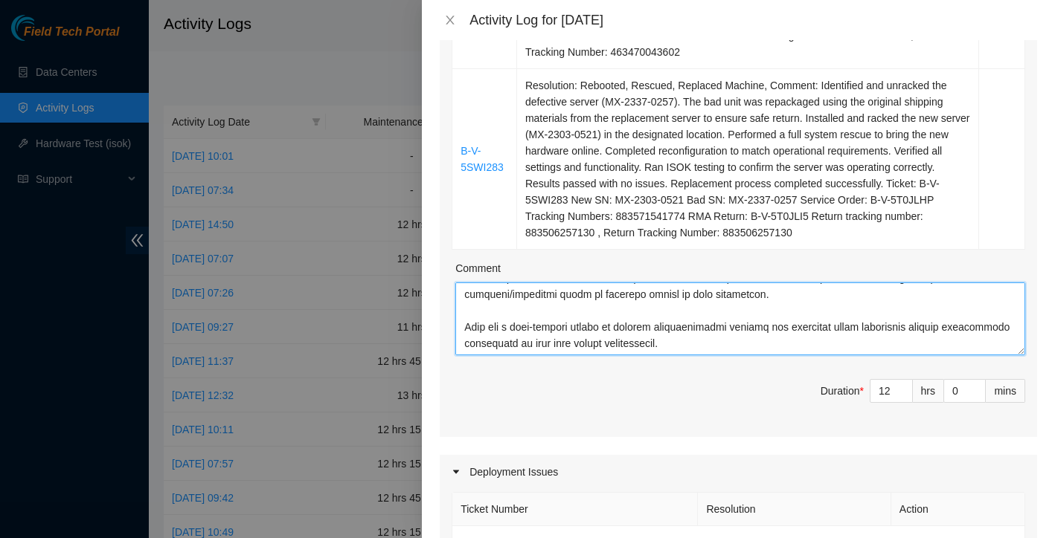
scroll to position [867, 0]
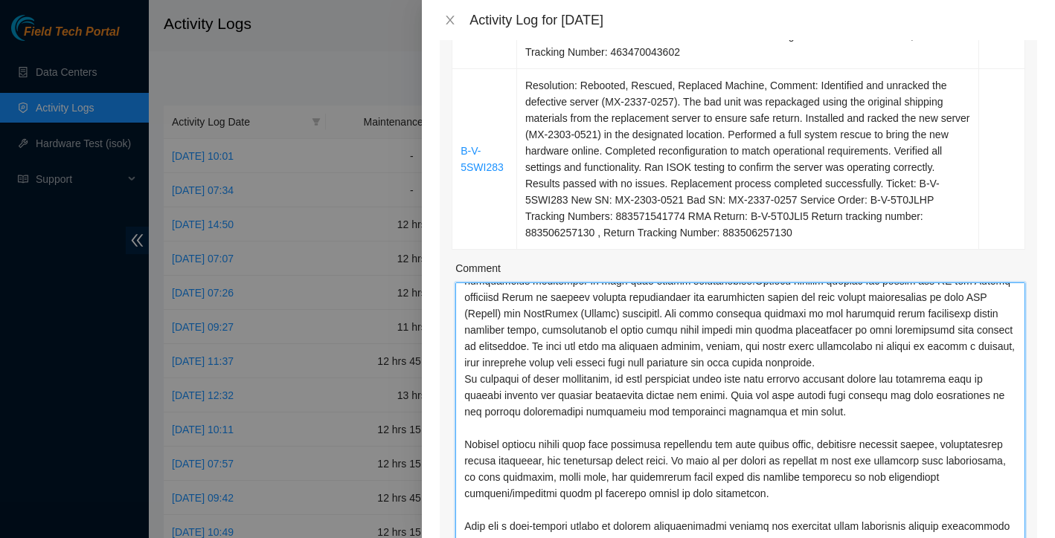
click at [1049, 538] on html "Field Tech Portal Data Centers Activity Logs Hardware Test (isok) Support Activ…" at bounding box center [527, 269] width 1055 height 538
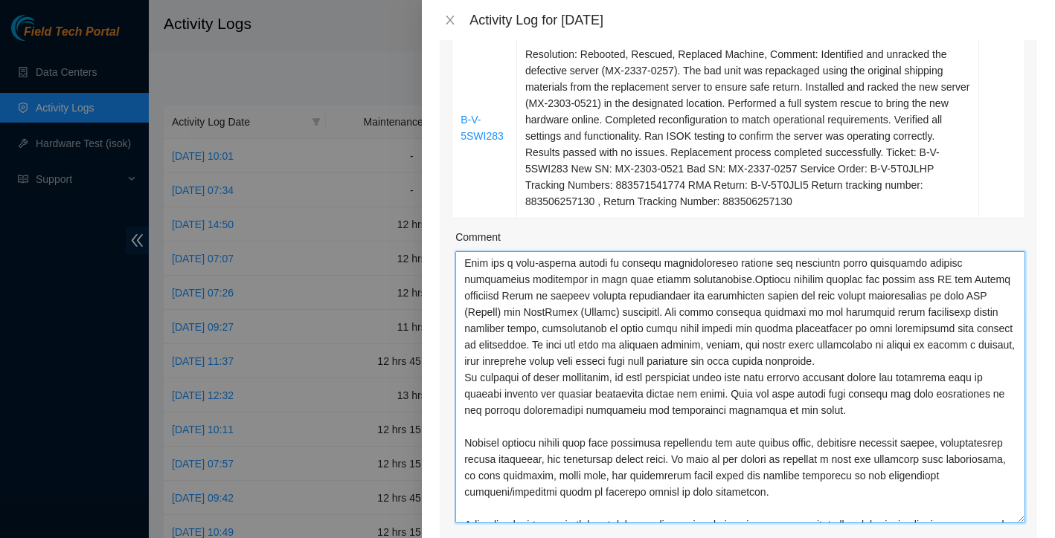
scroll to position [668, 0]
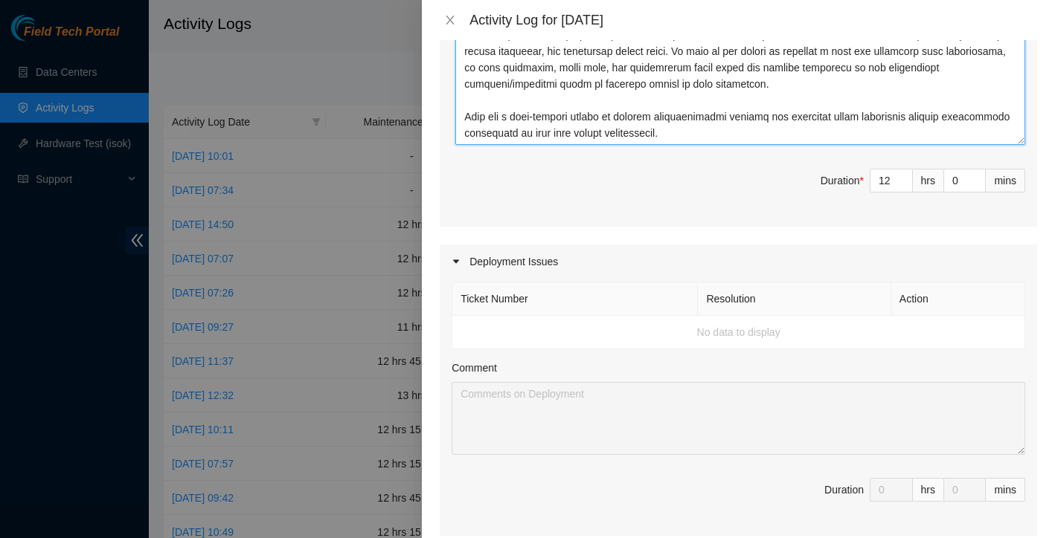
drag, startPoint x: 959, startPoint y: 404, endPoint x: 1044, endPoint y: 583, distance: 198.6
click at [1044, 538] on html "Field Tech Portal Data Centers Activity Logs Hardware Test (isok) Support Activ…" at bounding box center [527, 269] width 1055 height 538
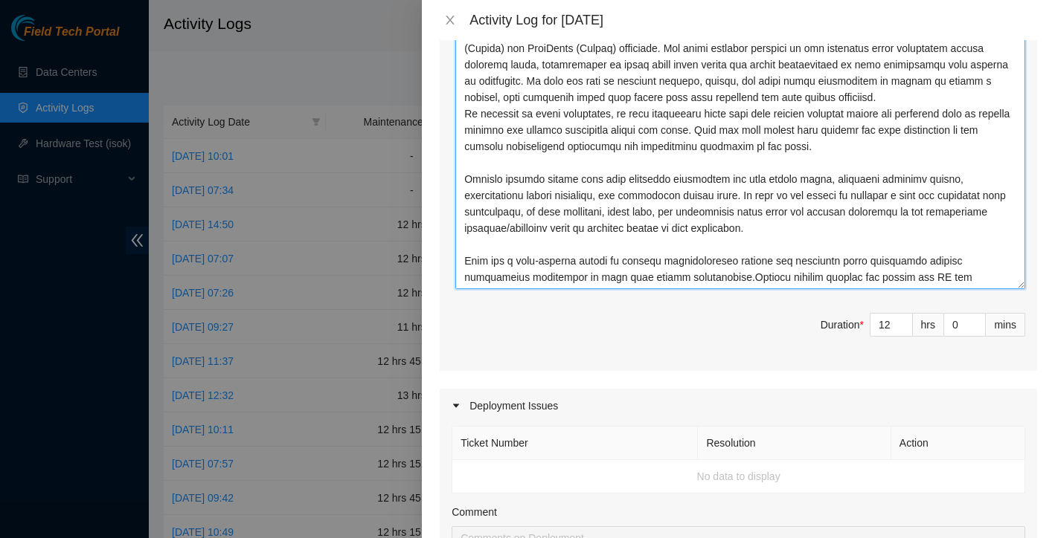
scroll to position [672, 0]
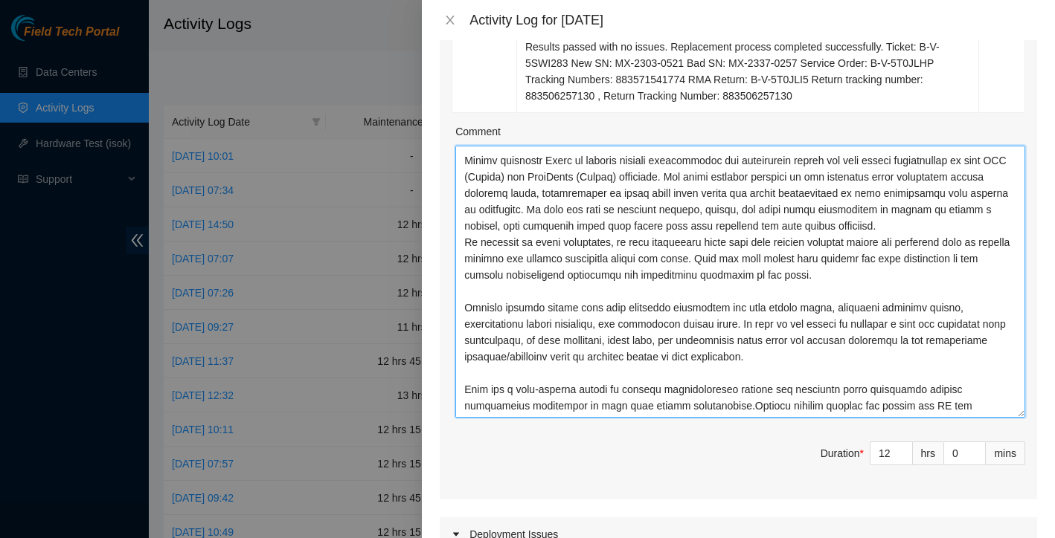
paste textarea "DP78507 Build new regions in FABRIC-DFW: B-W-WY43K3"
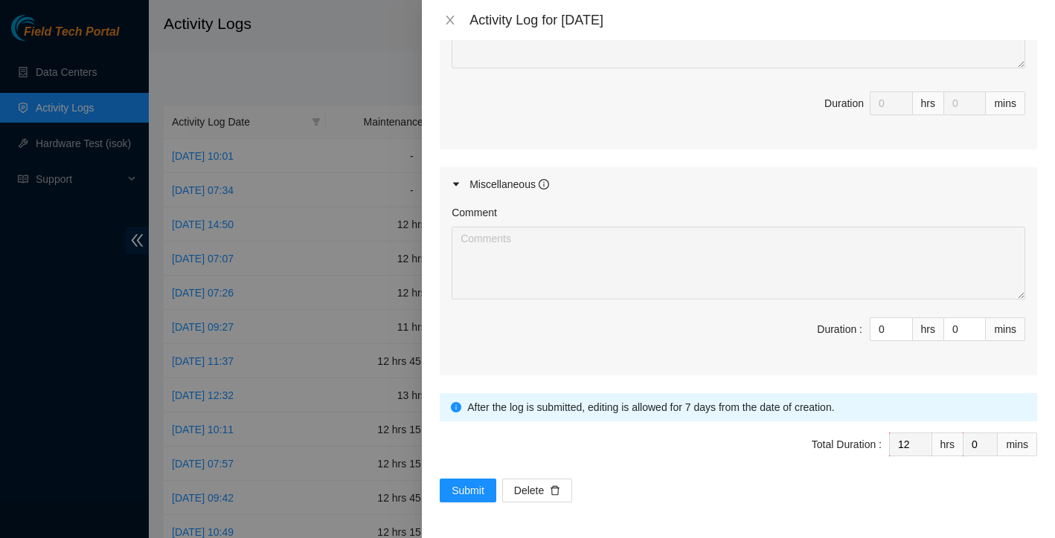
scroll to position [1348, 0]
type textarea "B-V-5SN97ZA Resolution: Rebooted, Rescued, Replaced Machine, Comment: Identifie…"
click at [473, 485] on span "Submit" at bounding box center [467, 491] width 33 height 16
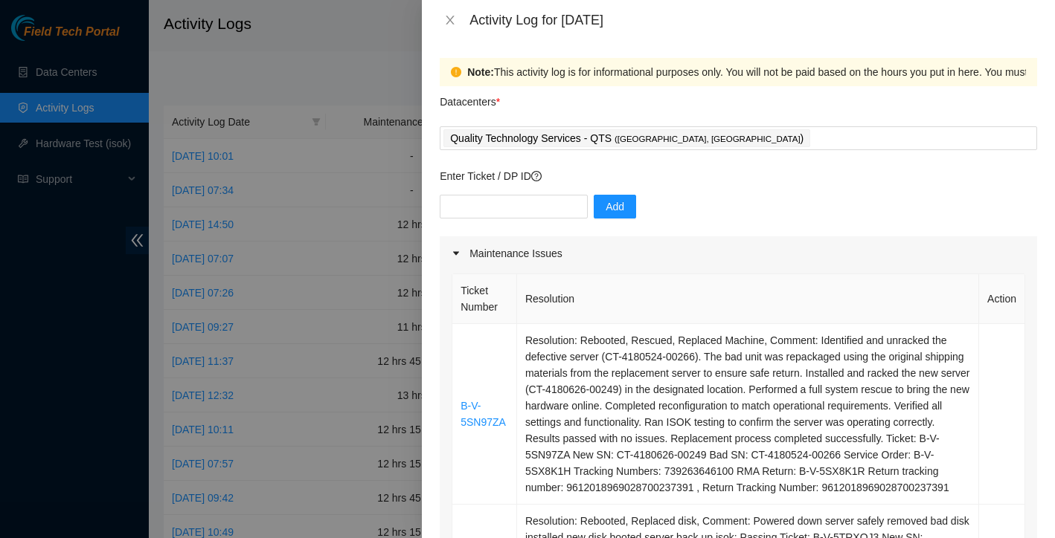
scroll to position [0, 0]
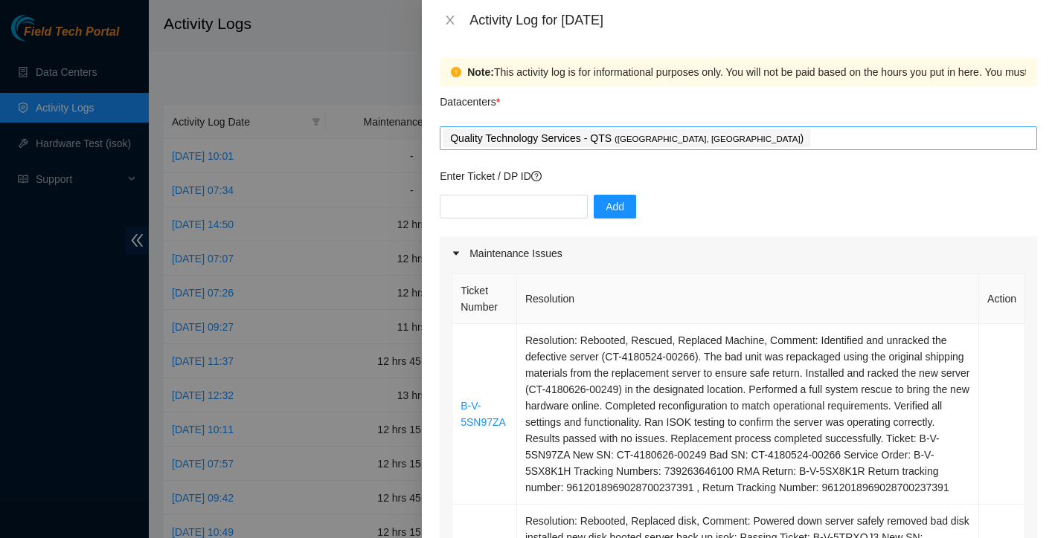
click at [740, 134] on div "Quality Technology Services - QTS ( [GEOGRAPHIC_DATA], [GEOGRAPHIC_DATA] )" at bounding box center [738, 138] width 590 height 21
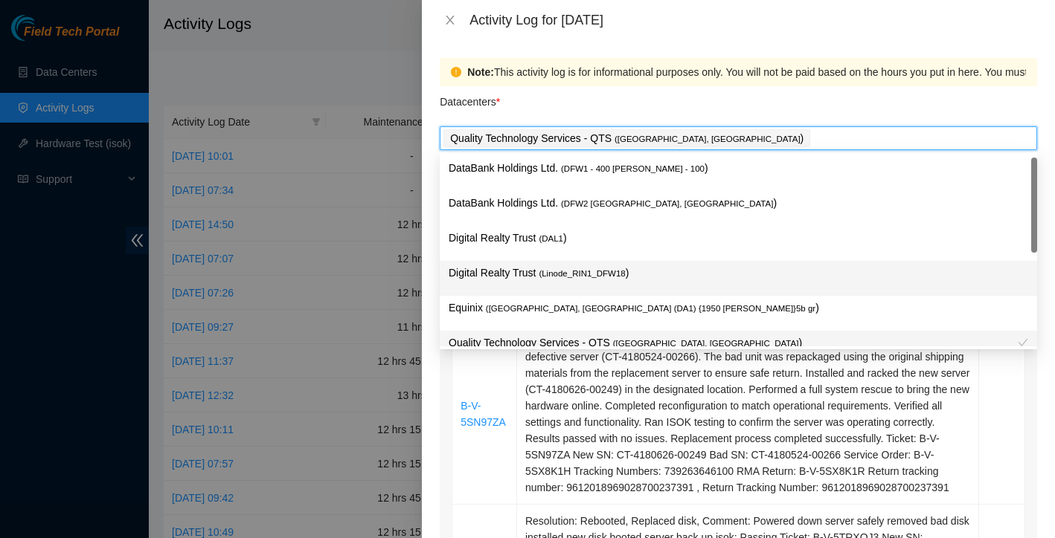
scroll to position [54, 0]
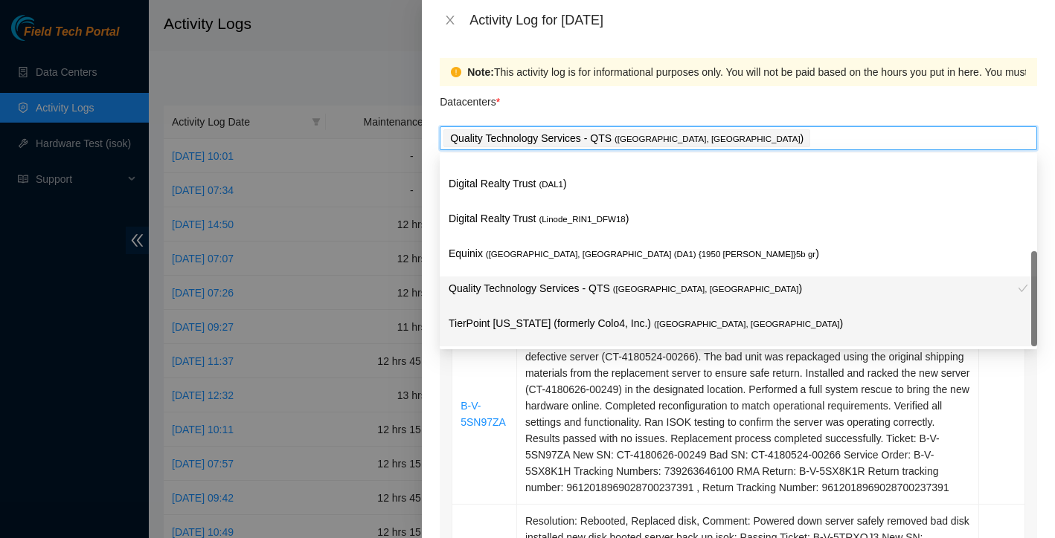
click at [570, 331] on p "TierPoint [US_STATE] (formerly Colo4, Inc.) ( [GEOGRAPHIC_DATA], [GEOGRAPHIC_DA…" at bounding box center [737, 323] width 579 height 17
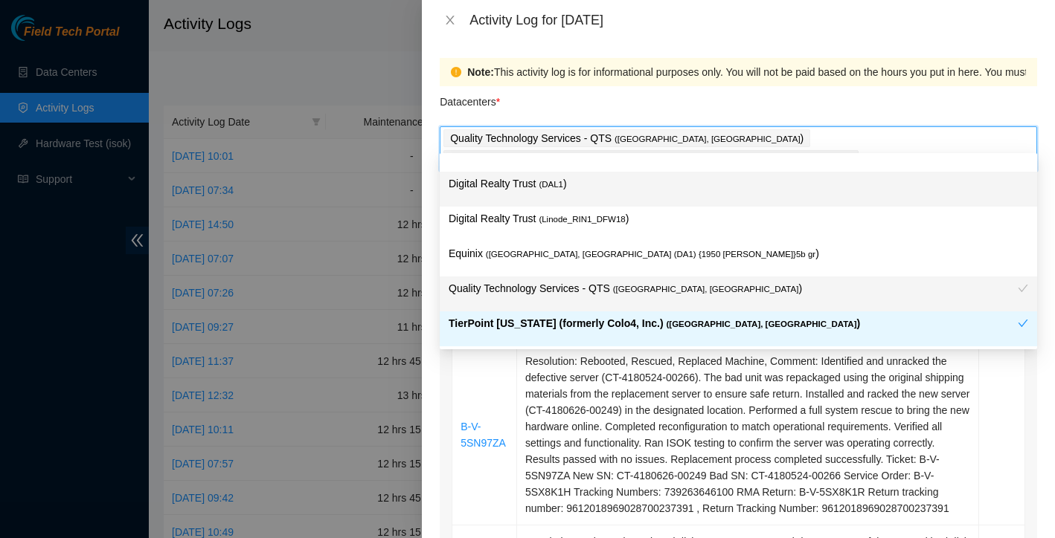
click at [830, 181] on p "Digital Realty Trust ( DAL1 )" at bounding box center [737, 184] width 579 height 17
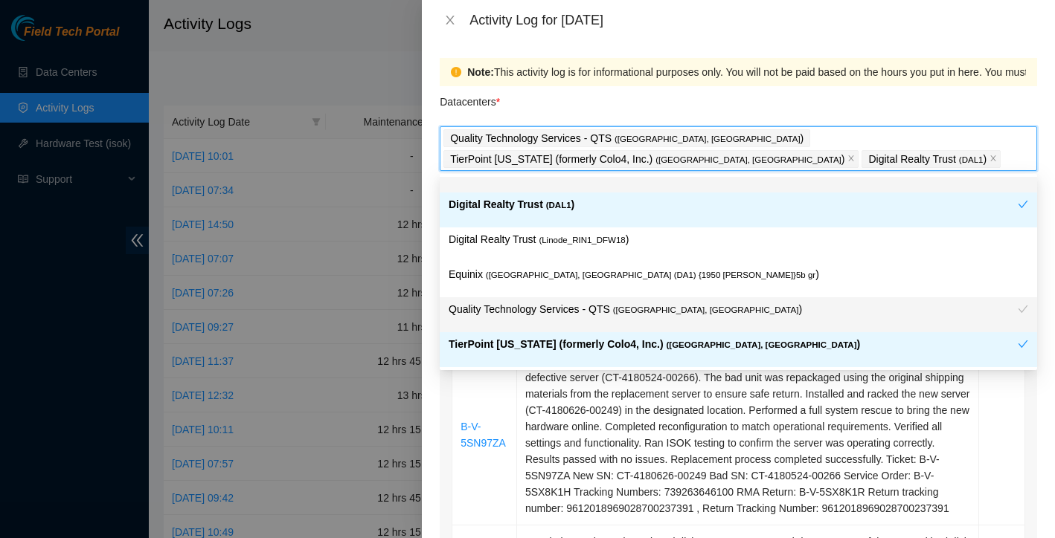
click at [814, 191] on div "DataBank Holdings Ltd. ( DFW2 [GEOGRAPHIC_DATA], [GEOGRAPHIC_DATA] )" at bounding box center [738, 175] width 597 height 35
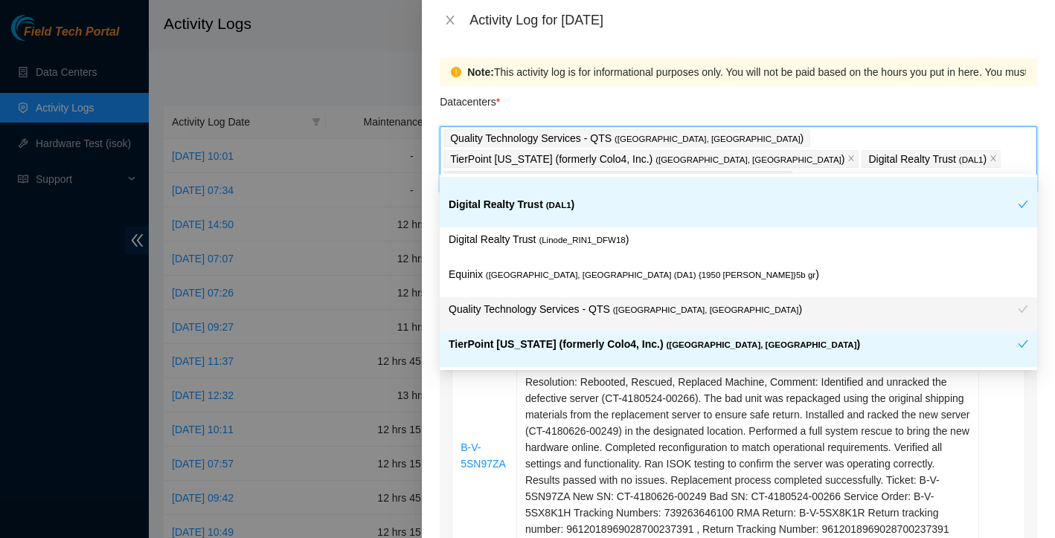
click at [788, 176] on icon "close" at bounding box center [784, 179] width 7 height 7
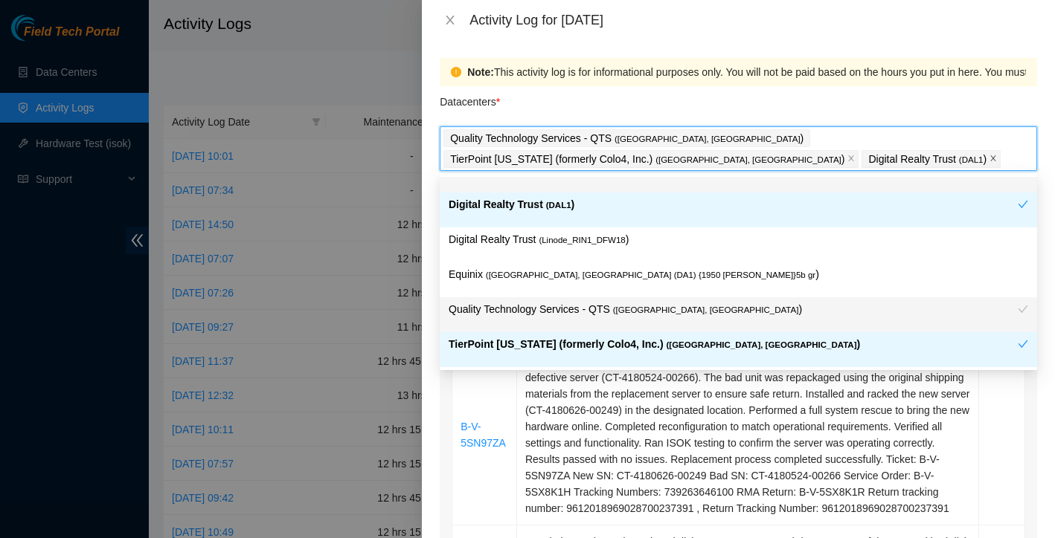
click at [991, 160] on icon "close" at bounding box center [993, 158] width 5 height 5
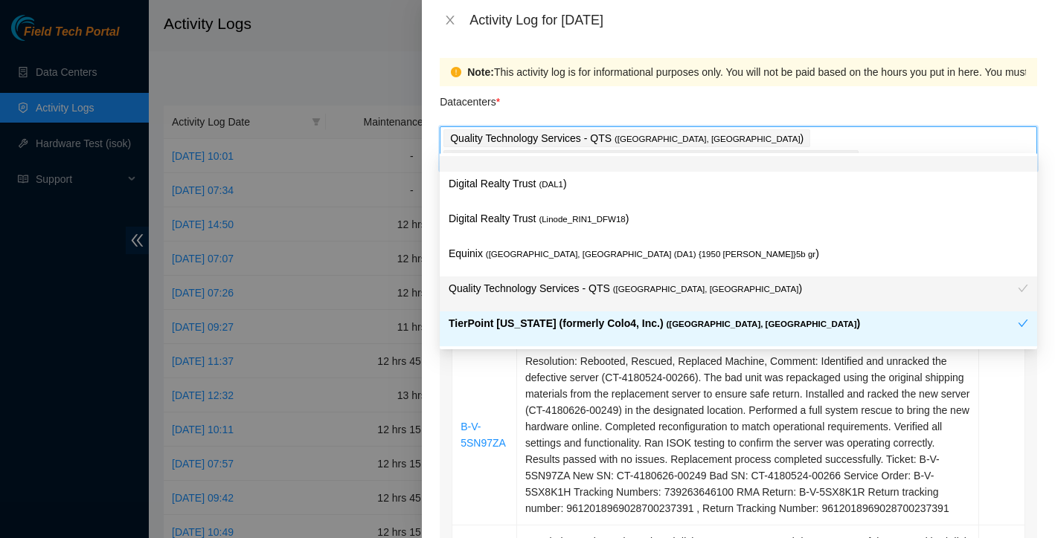
click at [573, 112] on div "Datacenters *" at bounding box center [738, 106] width 597 height 40
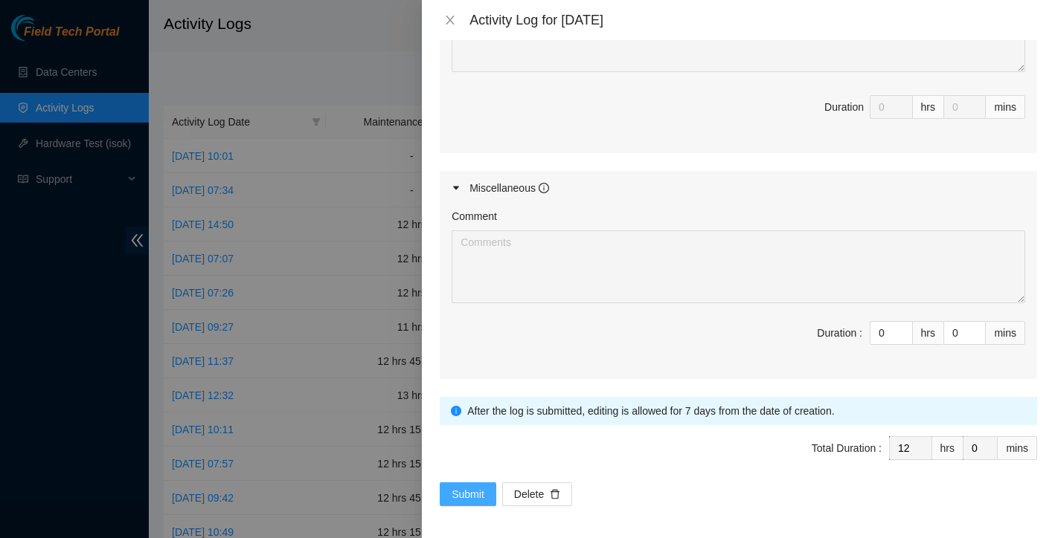
scroll to position [1348, 0]
click at [480, 491] on span "Submit" at bounding box center [467, 495] width 33 height 16
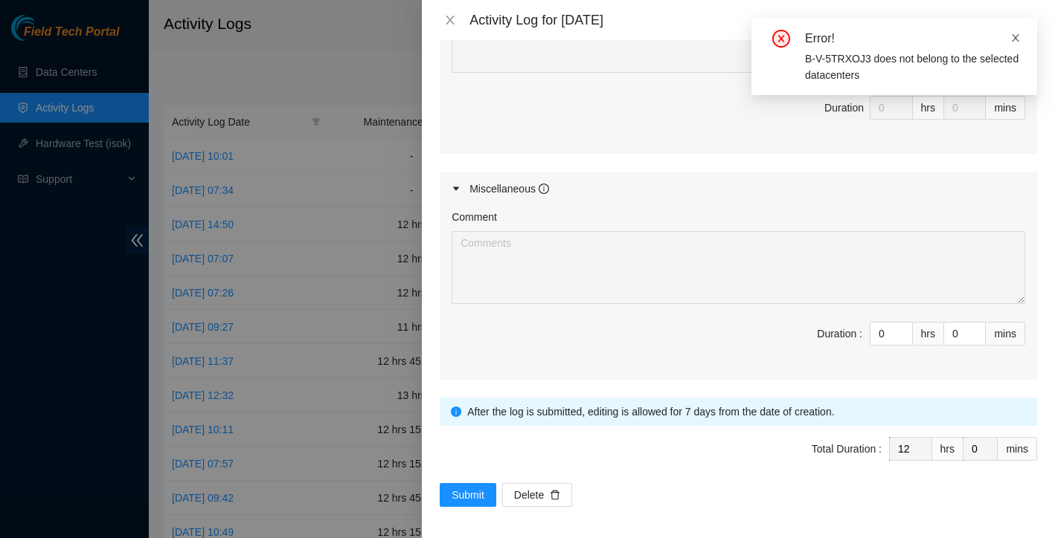
click at [1014, 36] on icon "close" at bounding box center [1014, 37] width 7 height 7
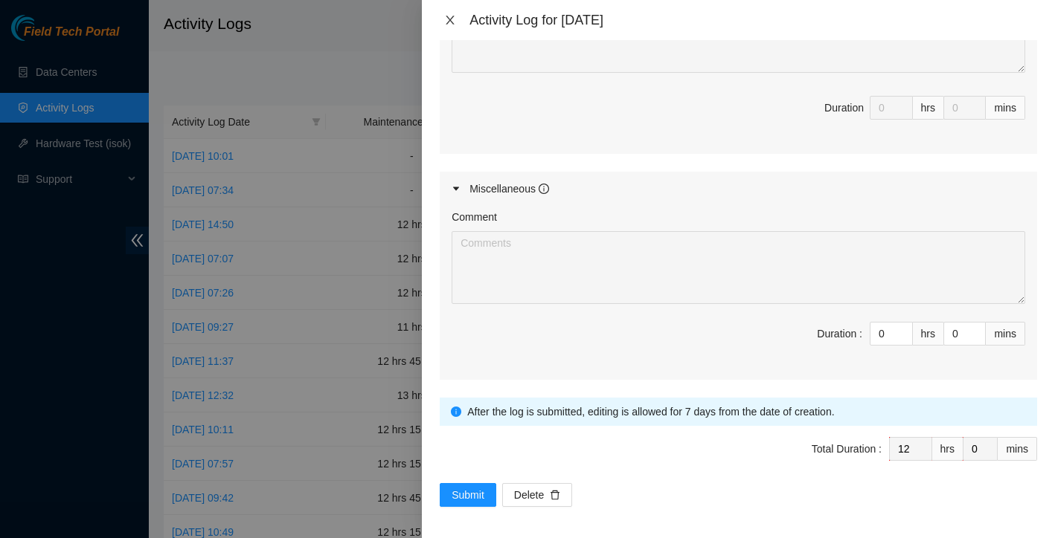
click at [451, 22] on icon "close" at bounding box center [450, 20] width 12 height 12
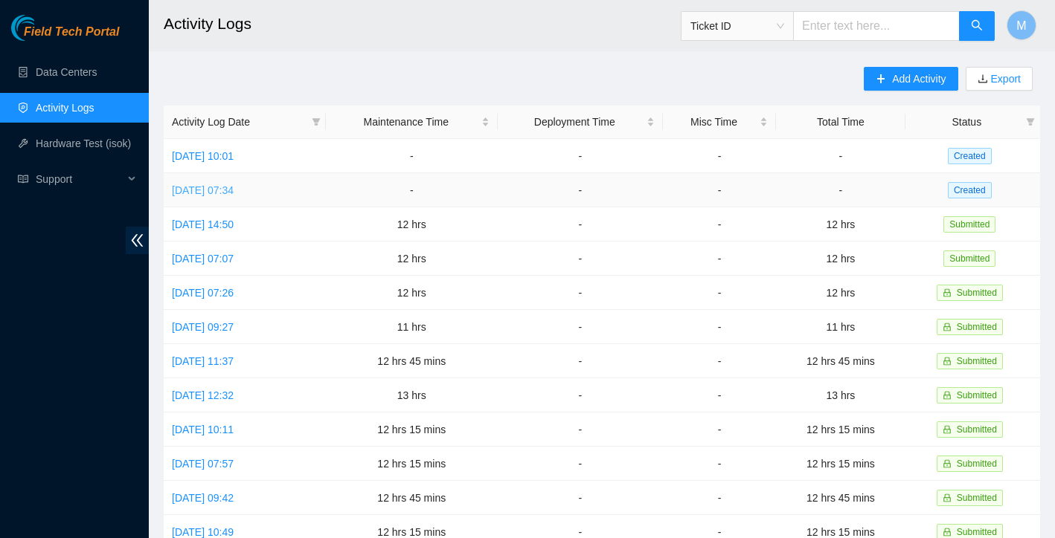
click at [220, 191] on link "[DATE] 07:34" at bounding box center [203, 190] width 62 height 12
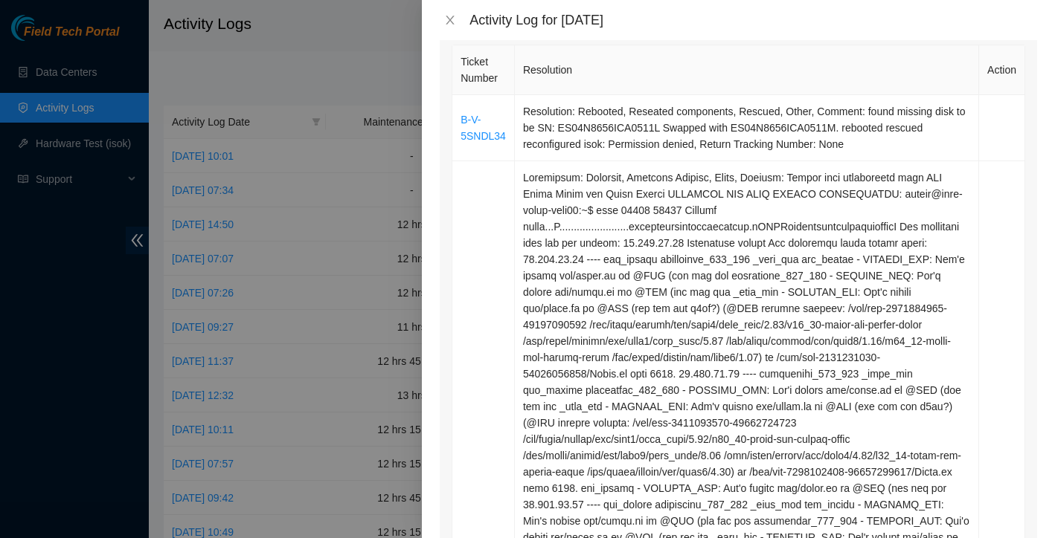
scroll to position [341, 0]
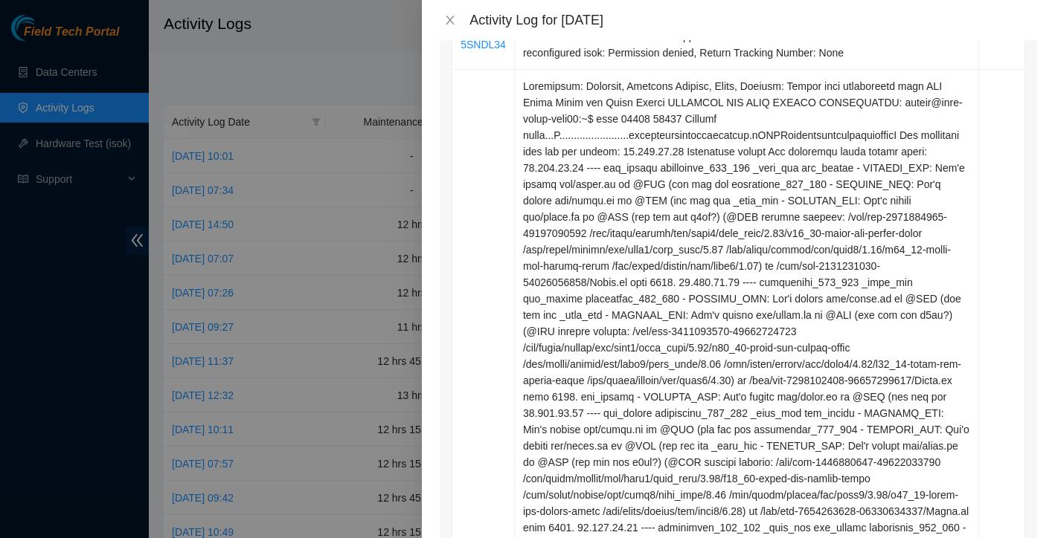
click at [289, 96] on div at bounding box center [527, 269] width 1055 height 538
click at [452, 22] on icon "close" at bounding box center [450, 20] width 8 height 9
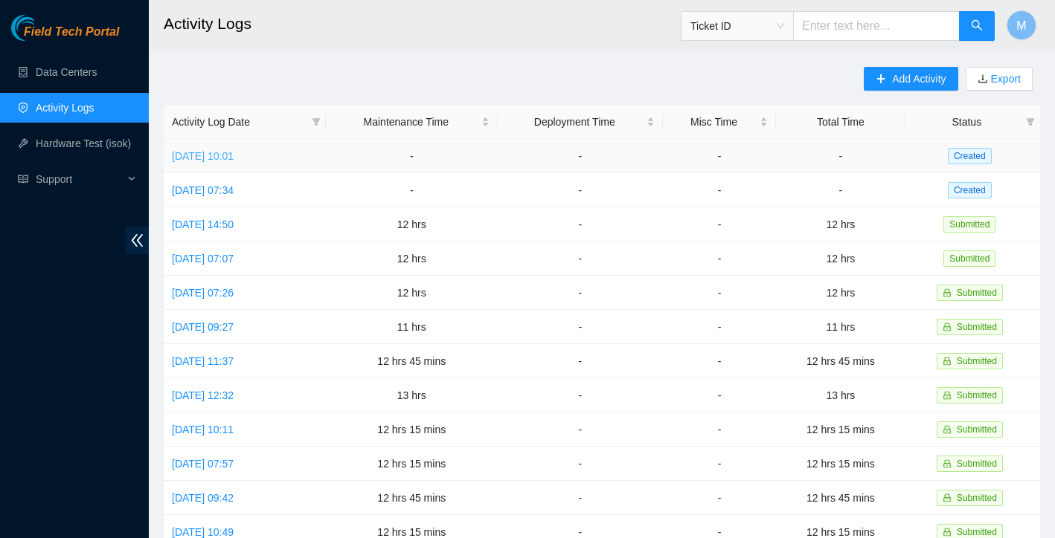
click at [234, 161] on link "[DATE] 10:01" at bounding box center [203, 156] width 62 height 12
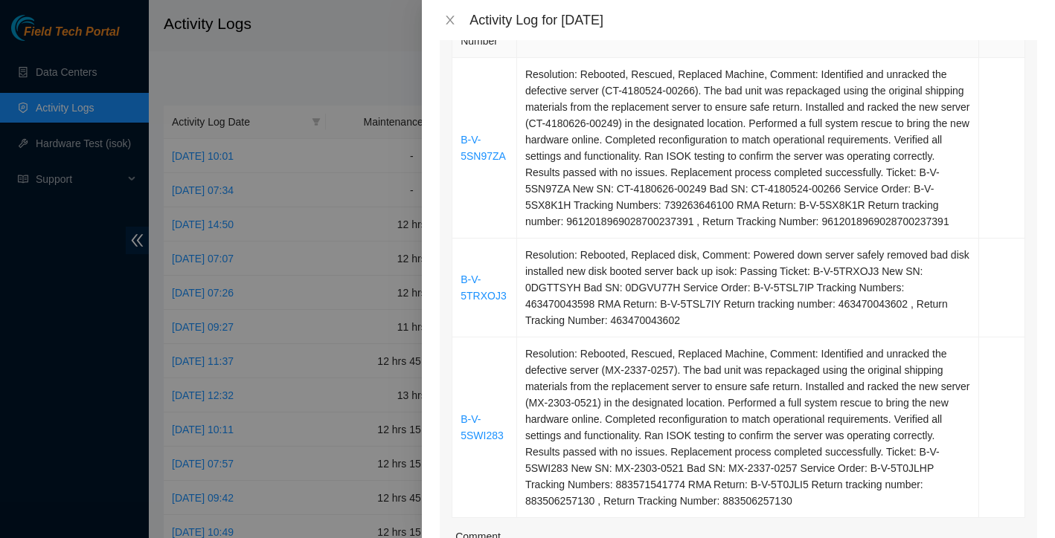
scroll to position [287, 0]
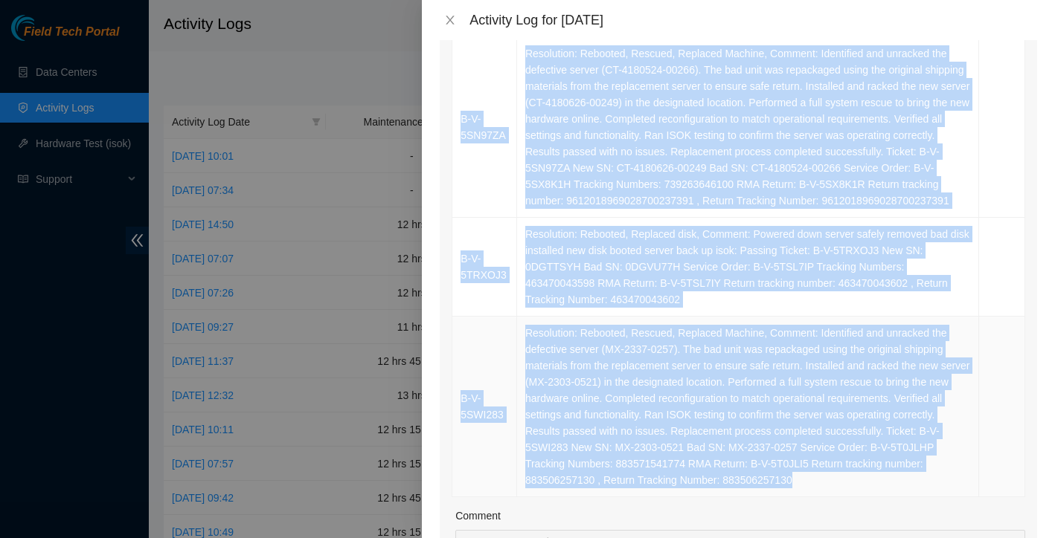
drag, startPoint x: 504, startPoint y: 148, endPoint x: 875, endPoint y: 504, distance: 514.5
click at [875, 498] on tbody "B-V-5SN97ZA Resolution: Rebooted, Rescued, Replaced Machine, Comment: Identifie…" at bounding box center [738, 267] width 573 height 460
copy tbody "B-V-5SN97ZA Resolution: Rebooted, Rescued, Replaced Machine, Comment: Identifie…"
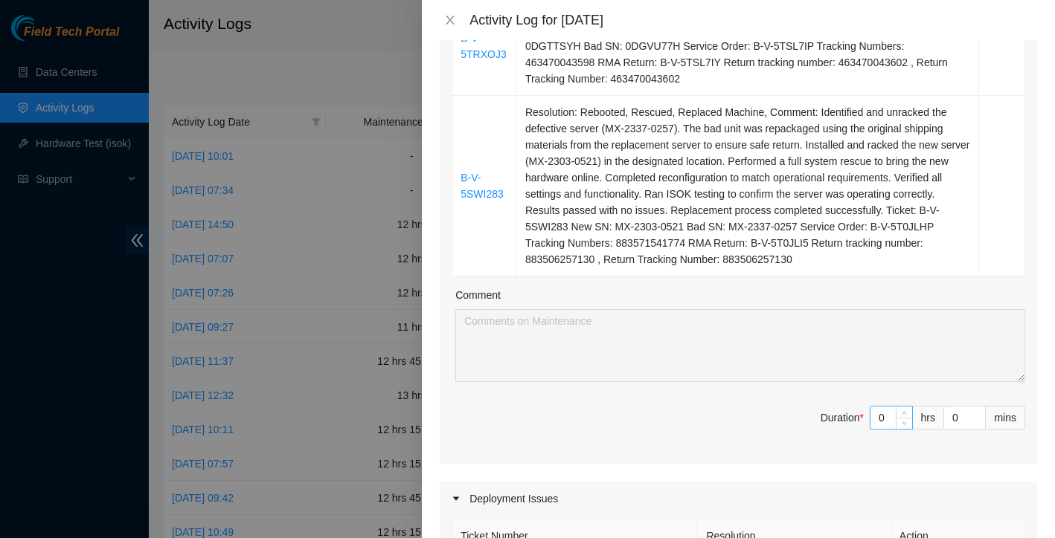
click at [887, 429] on input "0" at bounding box center [891, 418] width 42 height 22
type input "1"
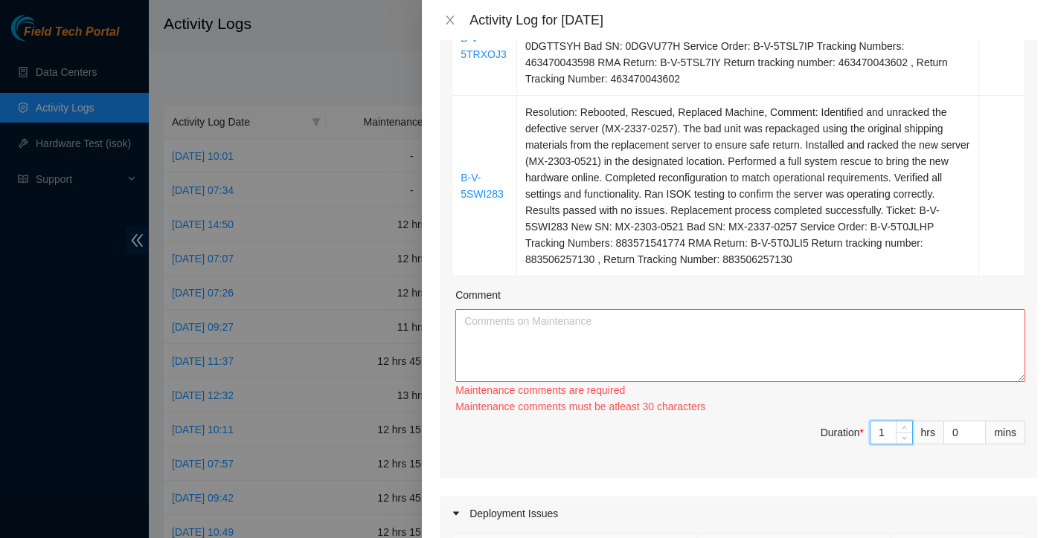
type input "12"
click at [803, 364] on textarea "Comment" at bounding box center [740, 345] width 570 height 73
paste textarea "B-V-5SN97ZA Resolution: Rebooted, Rescued, Replaced Machine, Comment: Identifie…"
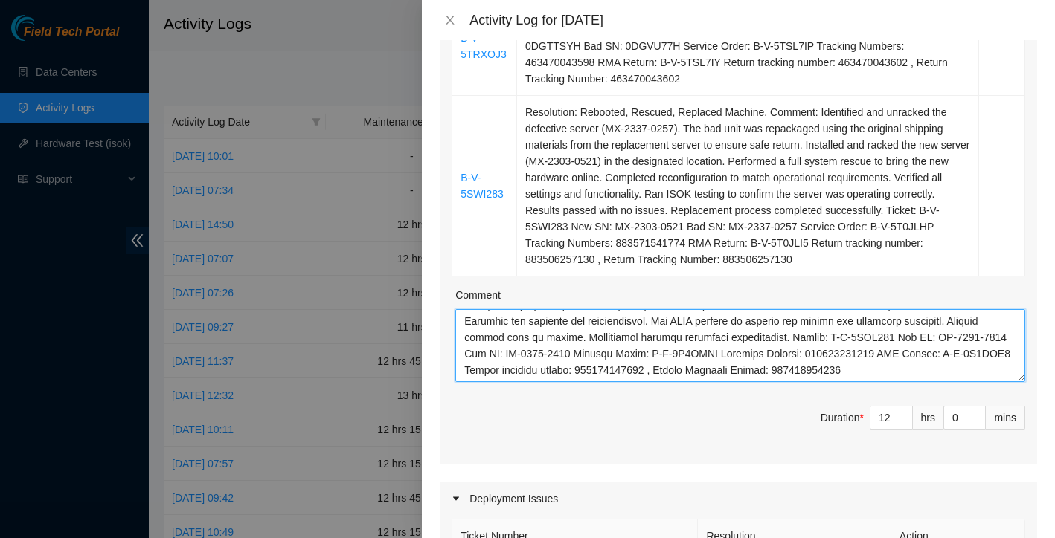
scroll to position [295, 0]
paste textarea "Worked alongside Yzaak to improve overall organization and cleanliness within t…"
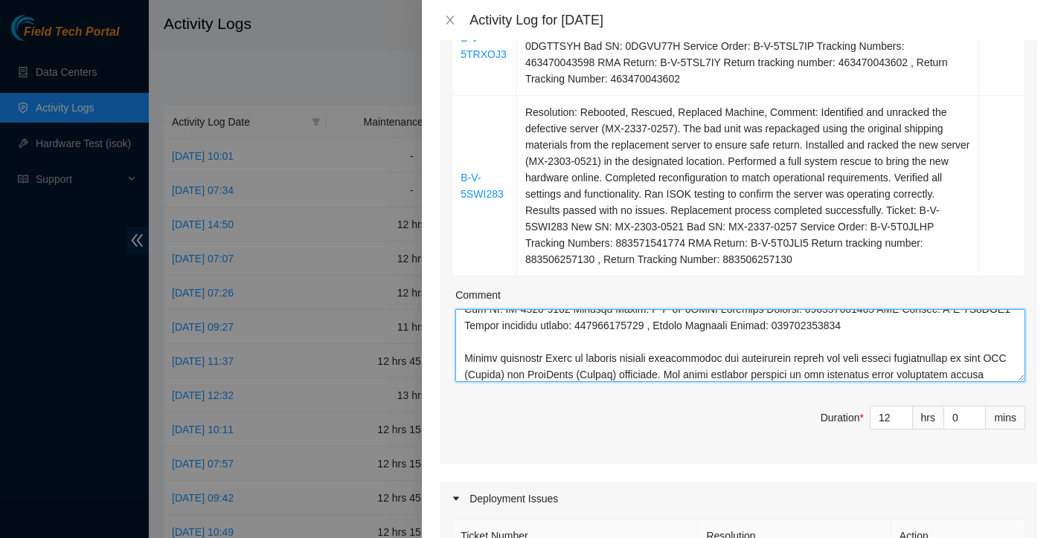
scroll to position [573, 0]
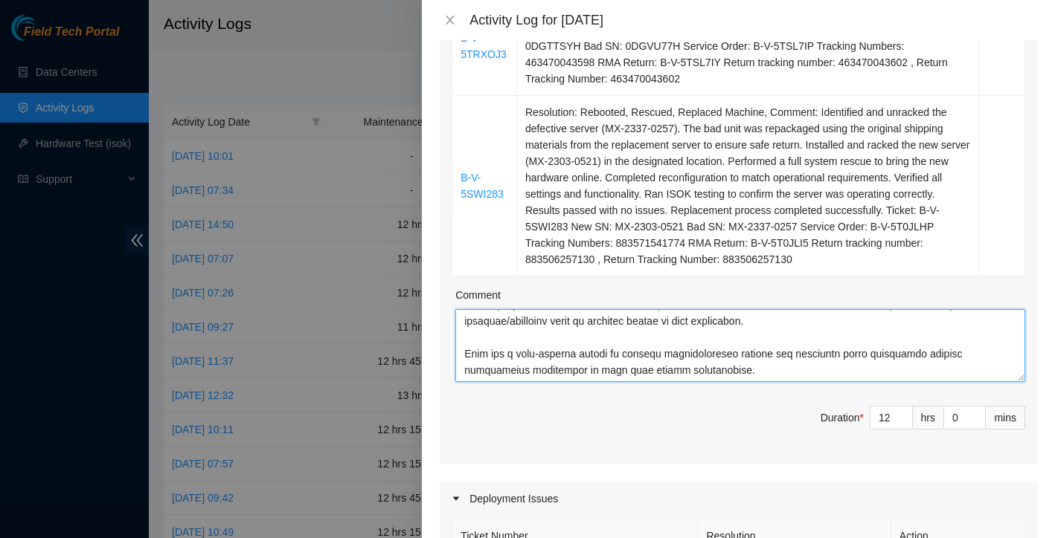
type textarea "B-V-5SN97ZA Resolution: Rebooted, Rescued, Replaced Machine, Comment: Identifie…"
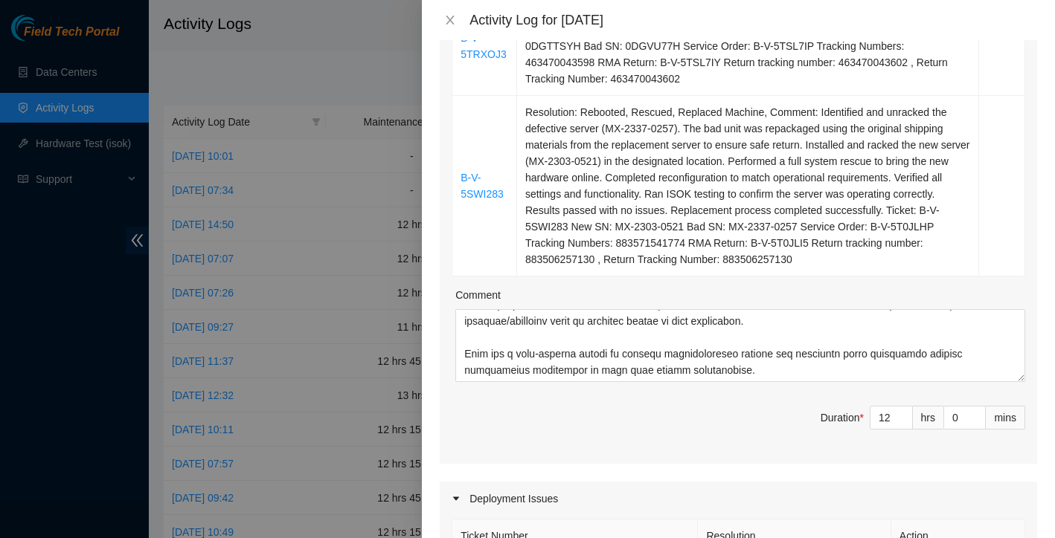
click at [582, 434] on span "Duration * 12 hrs 0 mins" at bounding box center [737, 427] width 573 height 42
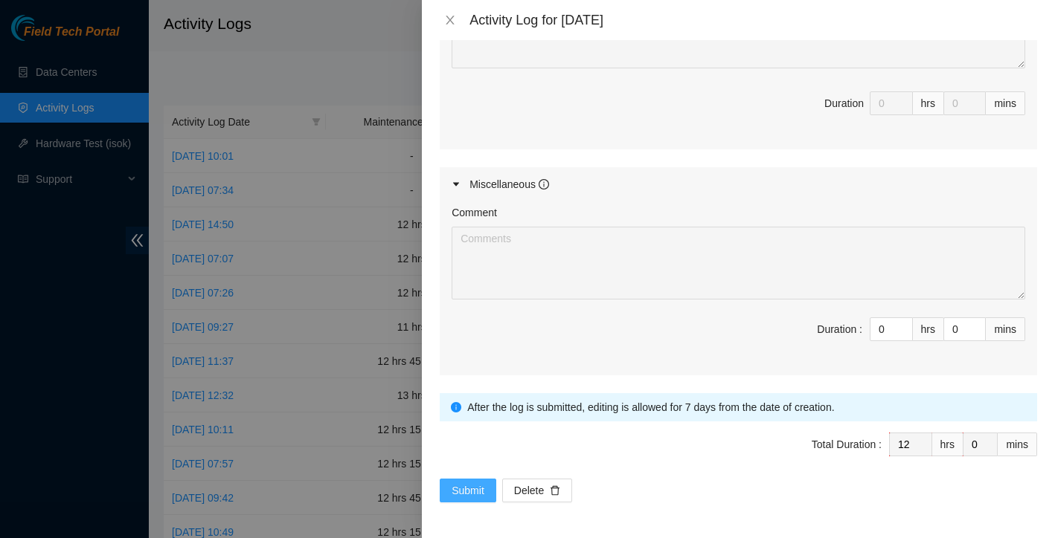
scroll to position [1148, 0]
click at [469, 489] on span "Submit" at bounding box center [467, 491] width 33 height 16
click at [450, 20] on icon "close" at bounding box center [450, 20] width 8 height 9
click at [450, 20] on h2 "Activity Logs" at bounding box center [523, 24] width 718 height 48
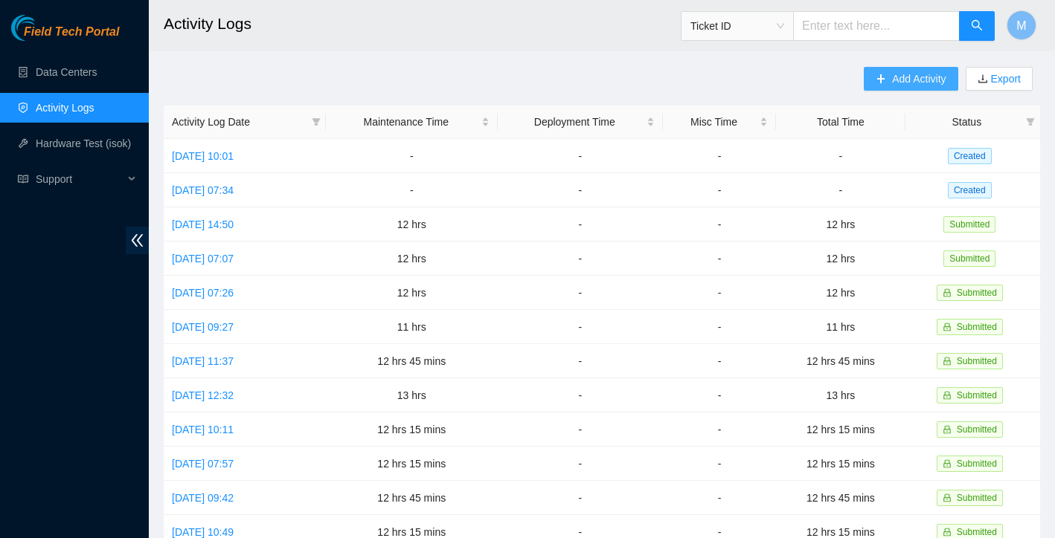
click at [902, 83] on span "Add Activity" at bounding box center [919, 79] width 54 height 16
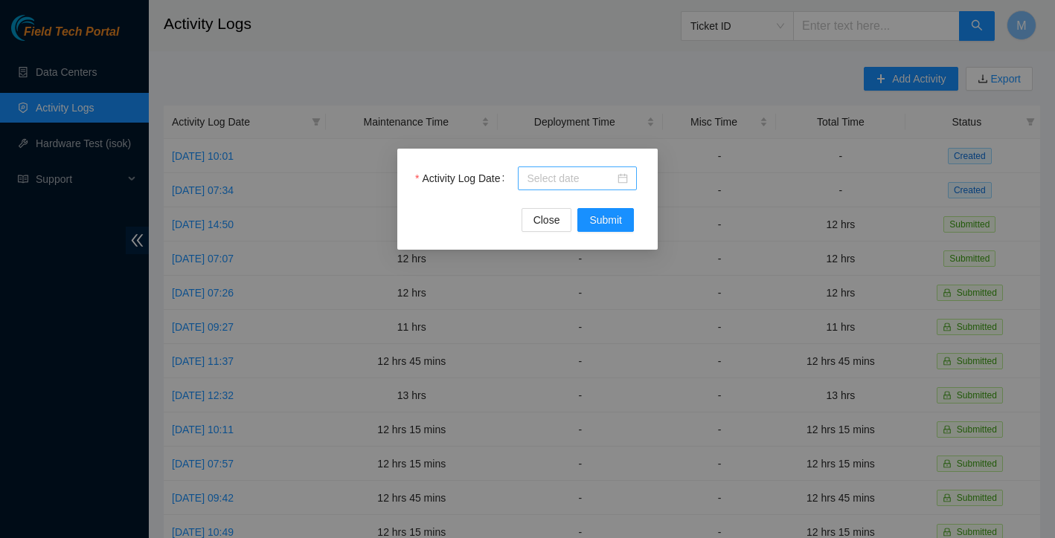
click at [599, 182] on input "Activity Log Date" at bounding box center [571, 178] width 88 height 16
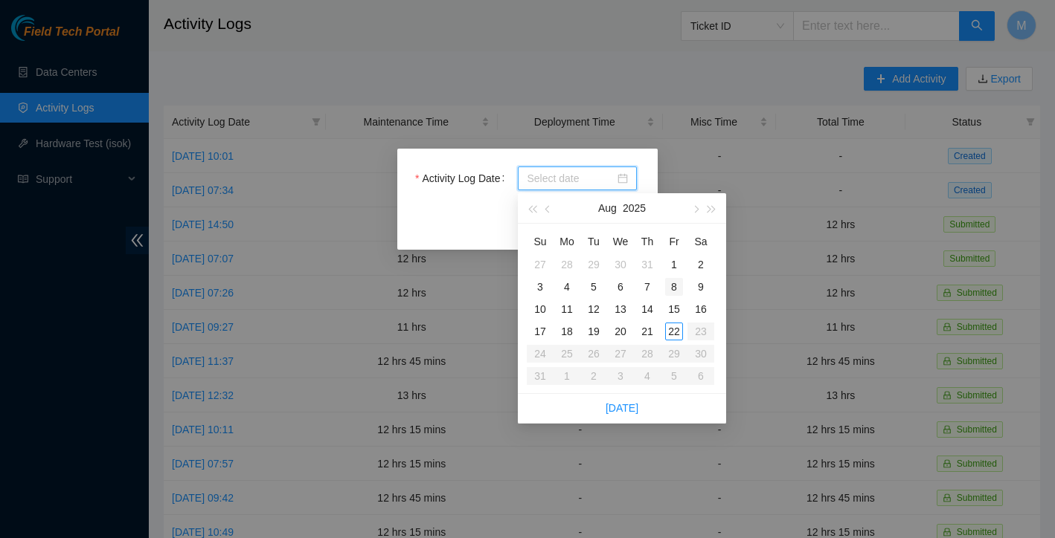
type input "[DATE]"
click at [649, 325] on div "21" at bounding box center [647, 332] width 18 height 18
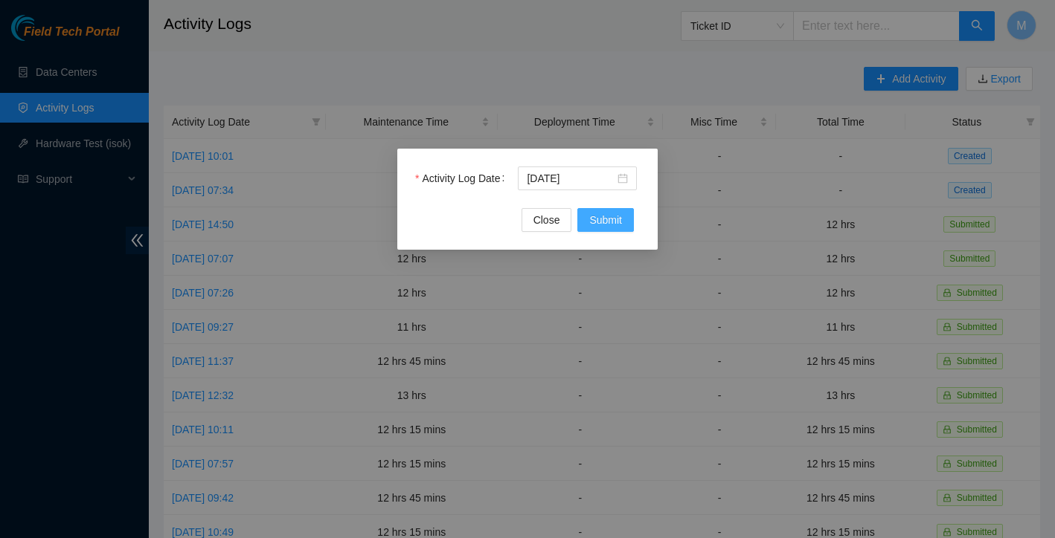
click at [615, 225] on span "Submit" at bounding box center [605, 220] width 33 height 16
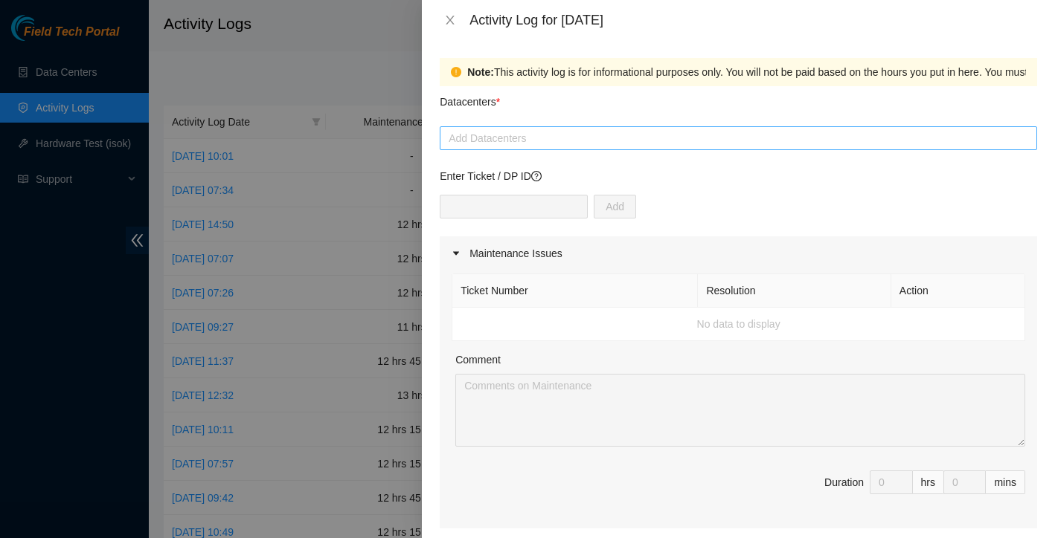
click at [577, 141] on div at bounding box center [738, 138] width 590 height 18
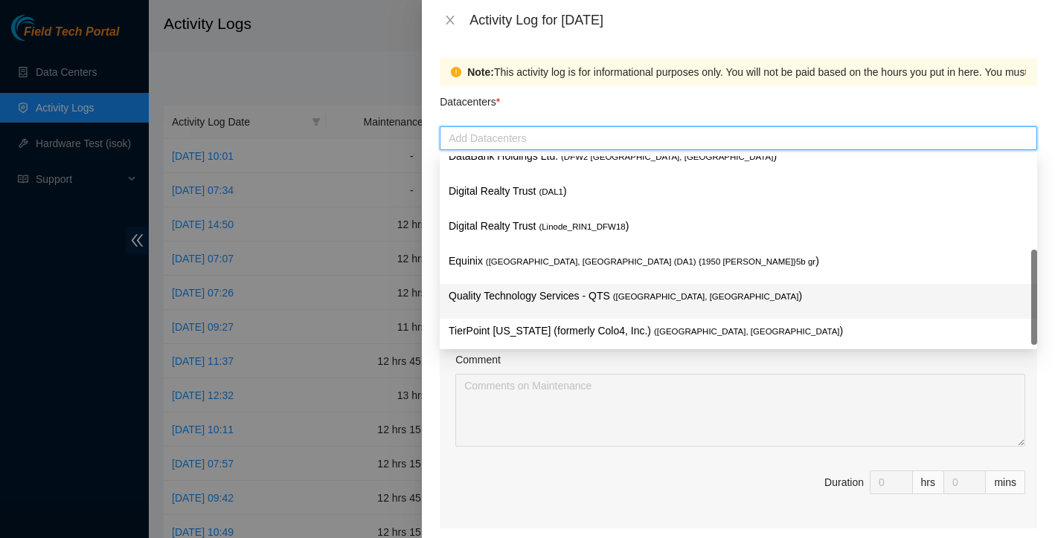
scroll to position [54, 0]
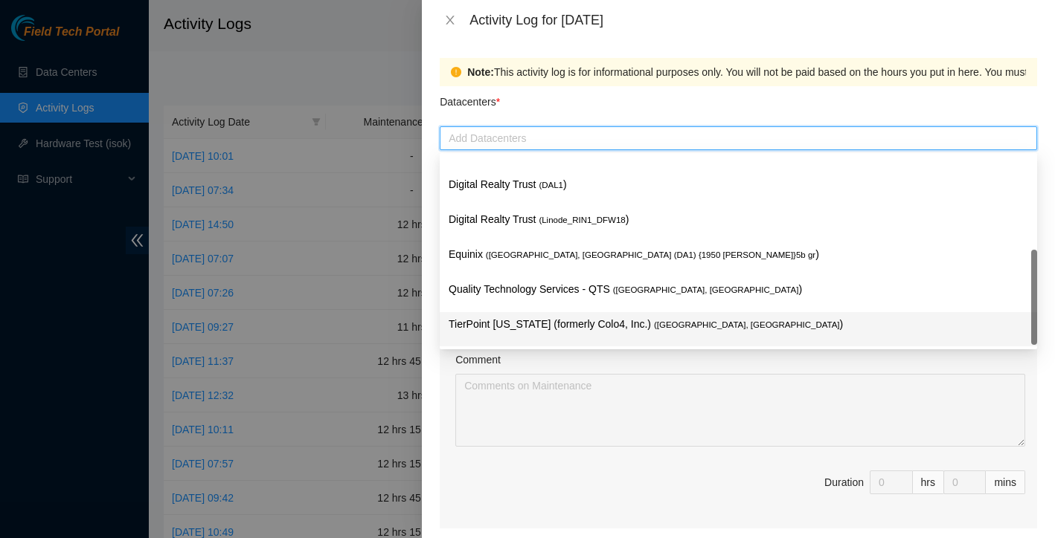
click at [526, 324] on p "TierPoint [US_STATE] (formerly Colo4, Inc.) ( [GEOGRAPHIC_DATA], [GEOGRAPHIC_DA…" at bounding box center [737, 324] width 579 height 17
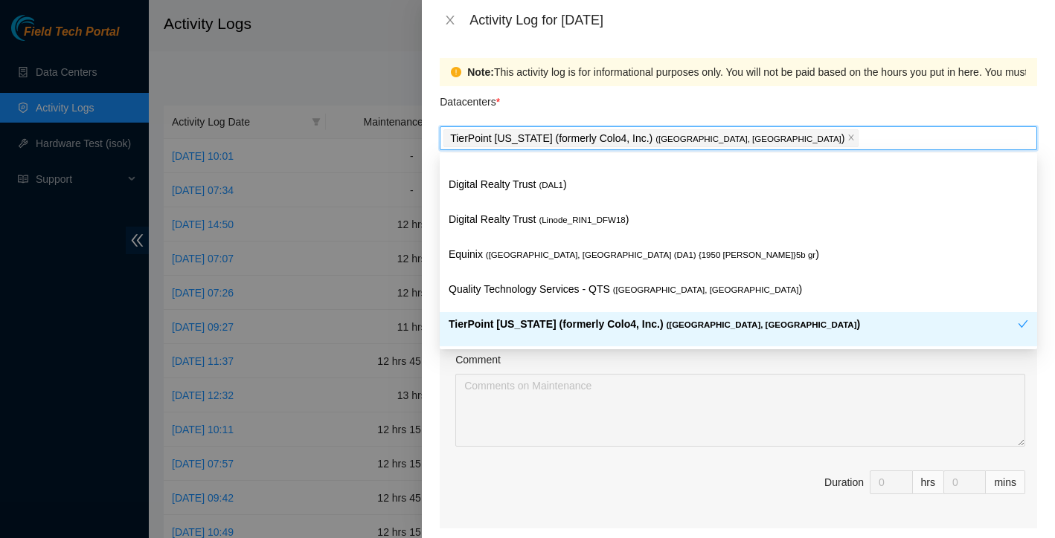
click at [540, 318] on p "TierPoint [US_STATE] (formerly Colo4, Inc.) ( [GEOGRAPHIC_DATA], [GEOGRAPHIC_DA…" at bounding box center [732, 324] width 569 height 17
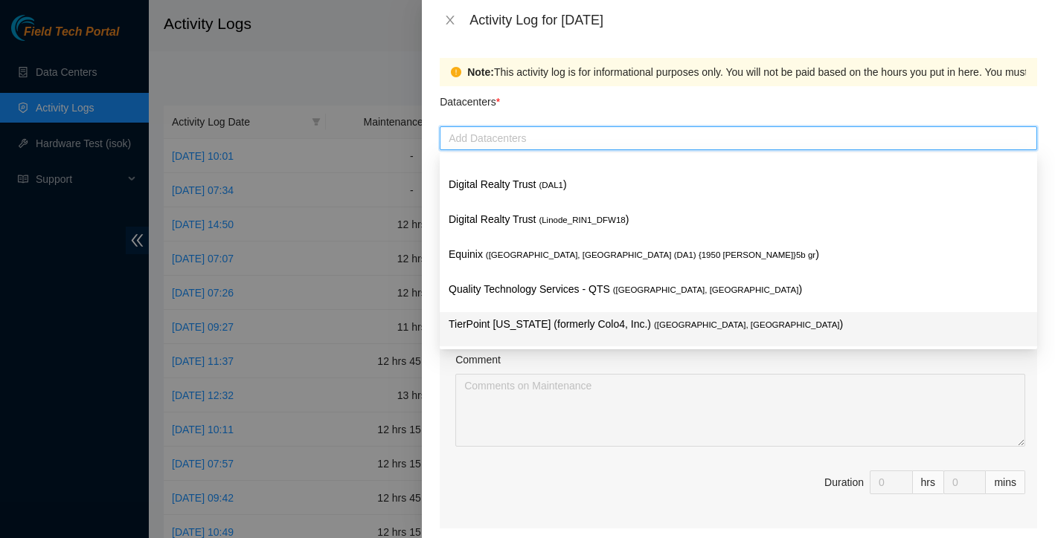
click at [540, 318] on p "TierPoint [US_STATE] (formerly Colo4, Inc.) ( [GEOGRAPHIC_DATA], [GEOGRAPHIC_DA…" at bounding box center [737, 324] width 579 height 17
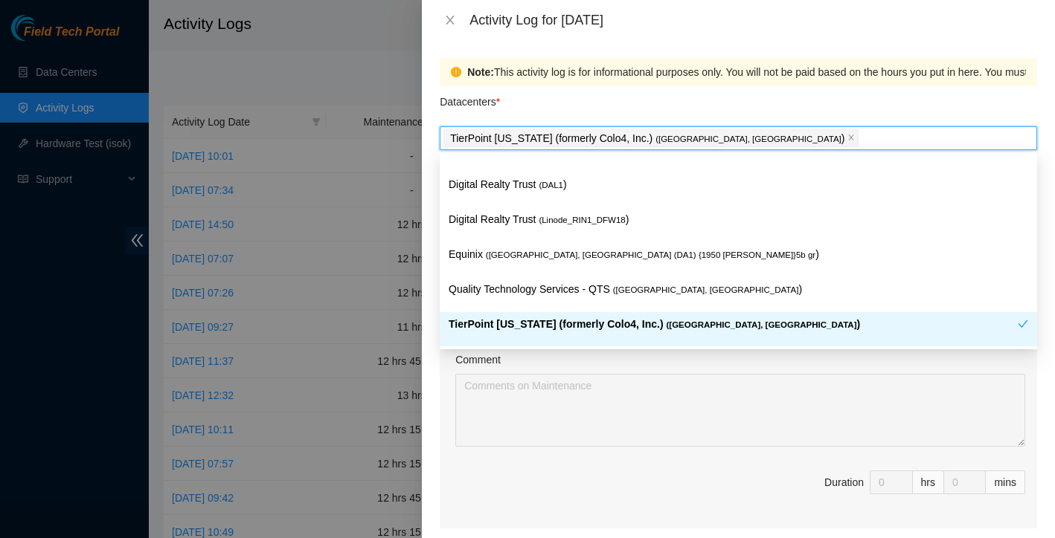
click at [432, 387] on div "Note: This activity log is for informational purposes only. You will not be pai…" at bounding box center [738, 289] width 633 height 498
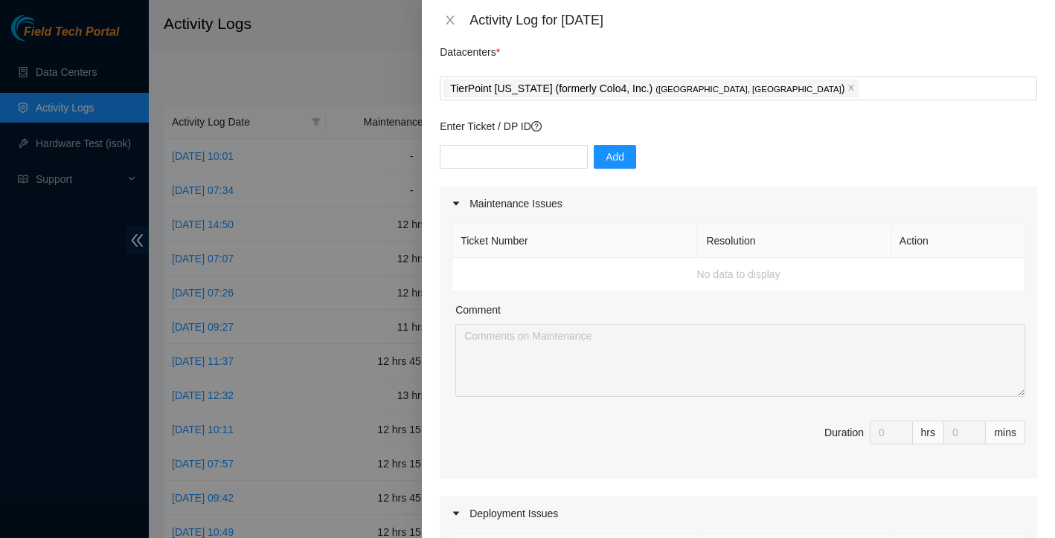
scroll to position [51, 0]
click at [544, 144] on div "Enter Ticket / DP ID Add" at bounding box center [738, 152] width 597 height 68
click at [532, 157] on input "text" at bounding box center [514, 156] width 148 height 24
paste input "DP78507"
type input "DP78507"
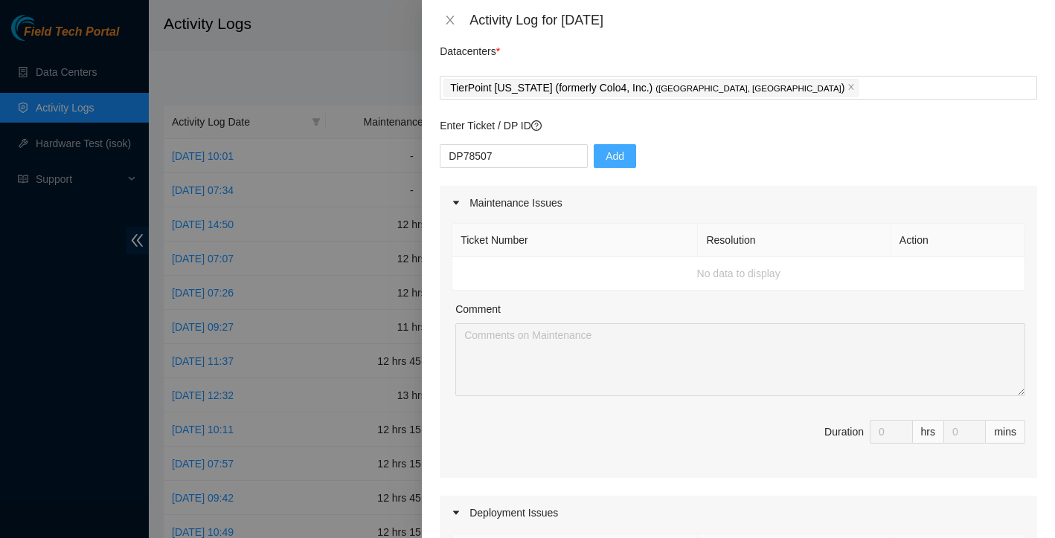
click at [606, 158] on span "Add" at bounding box center [614, 156] width 19 height 16
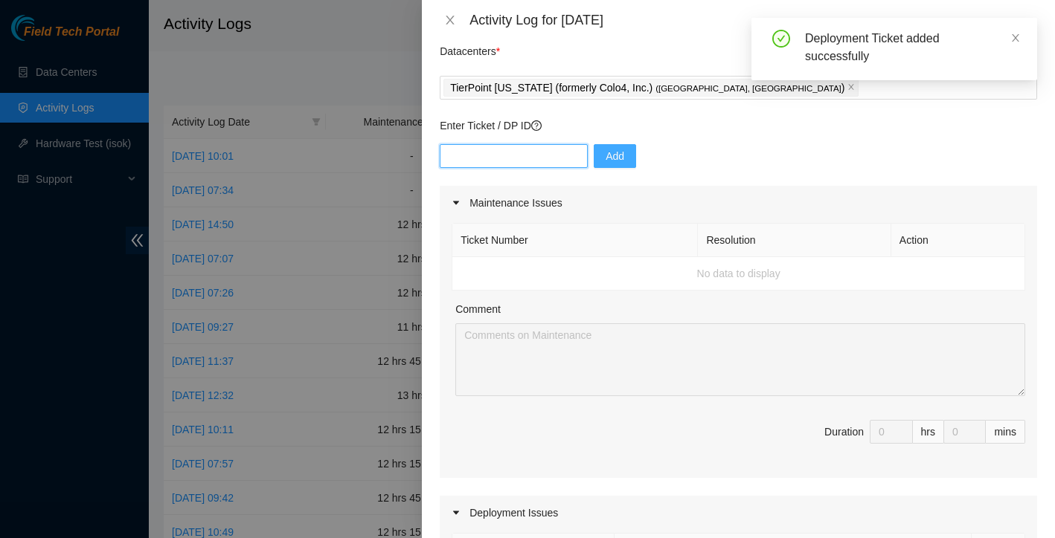
click at [533, 161] on input "text" at bounding box center [514, 156] width 148 height 24
paste input "DP78507"
type input "DP78506"
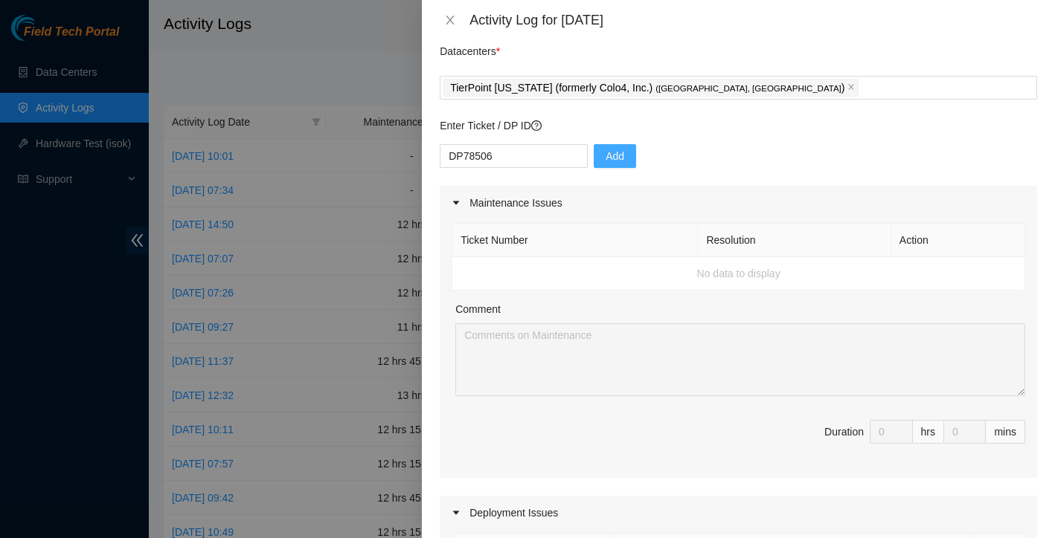
click at [627, 155] on button "Add" at bounding box center [614, 156] width 42 height 24
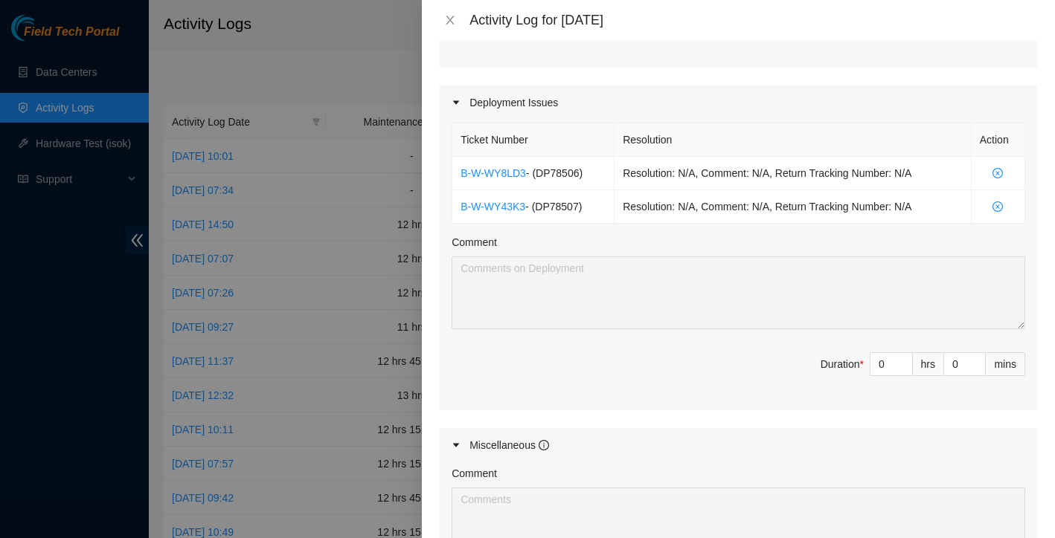
scroll to position [472, 0]
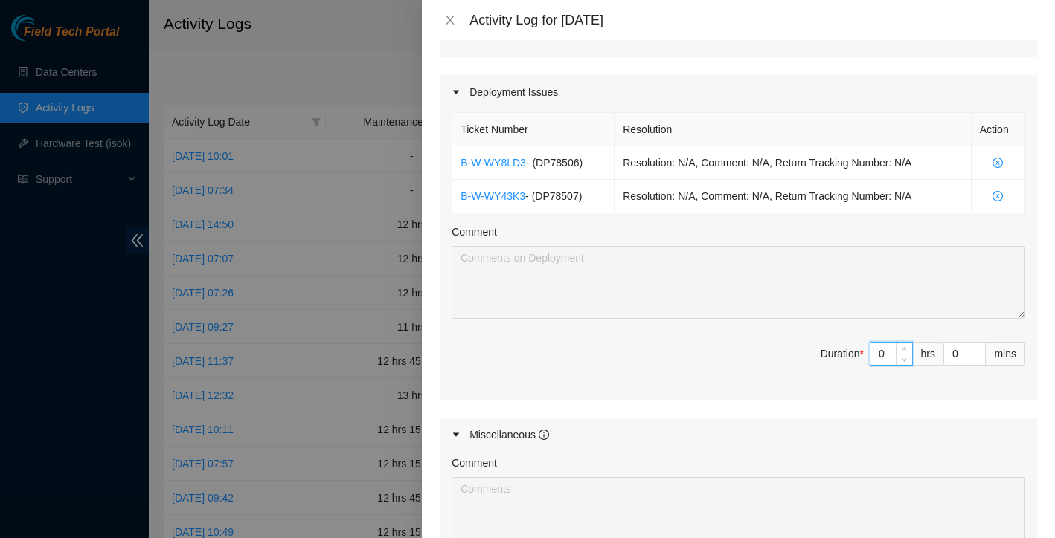
click at [891, 353] on input "0" at bounding box center [891, 354] width 42 height 22
type input "1"
click at [907, 348] on span "up" at bounding box center [904, 350] width 9 height 9
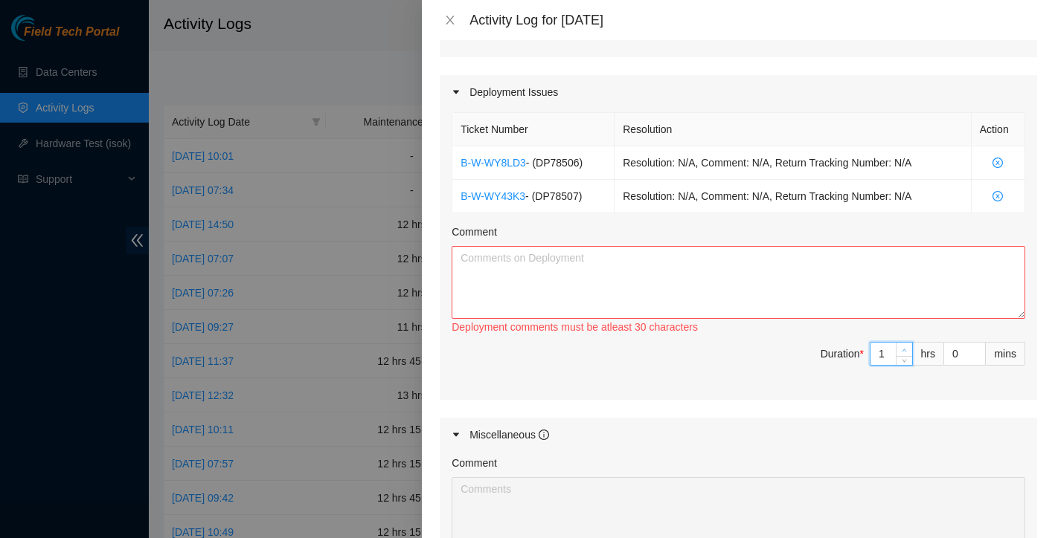
type input "2"
click at [907, 348] on span "up" at bounding box center [904, 350] width 9 height 9
type input "3"
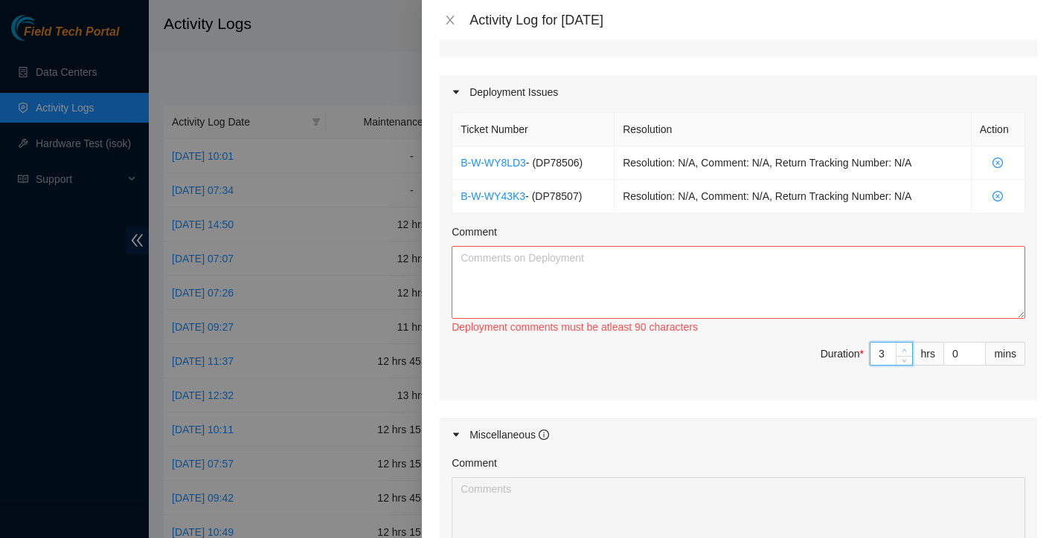
click at [907, 348] on span "up" at bounding box center [904, 350] width 9 height 9
type input "4"
click at [907, 348] on span "up" at bounding box center [904, 350] width 9 height 9
type input "5"
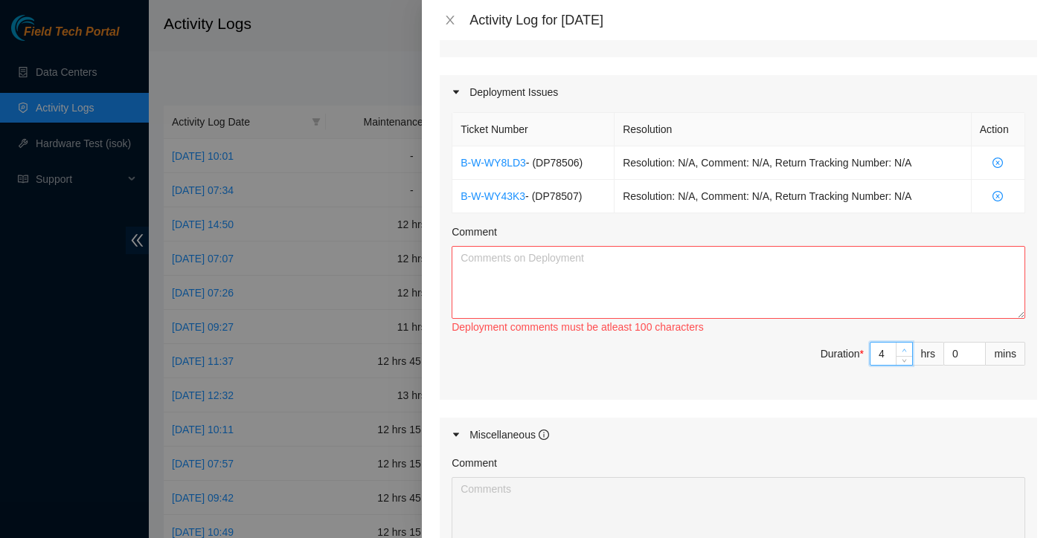
type input "5"
click at [907, 348] on span "up" at bounding box center [904, 350] width 9 height 9
type input "6"
click at [907, 348] on span "up" at bounding box center [904, 350] width 9 height 9
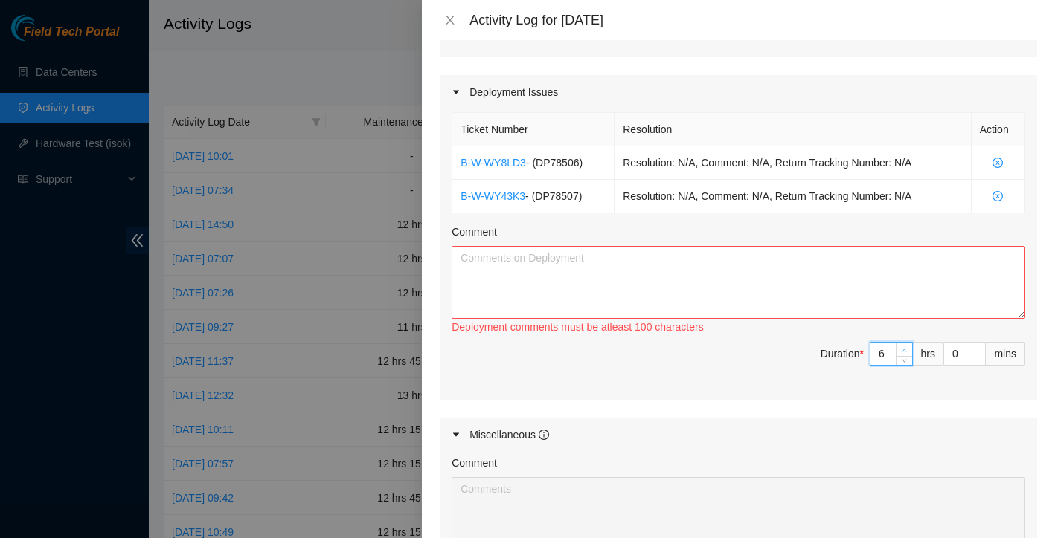
type input "7"
click at [907, 348] on span "up" at bounding box center [904, 350] width 9 height 9
type input "8"
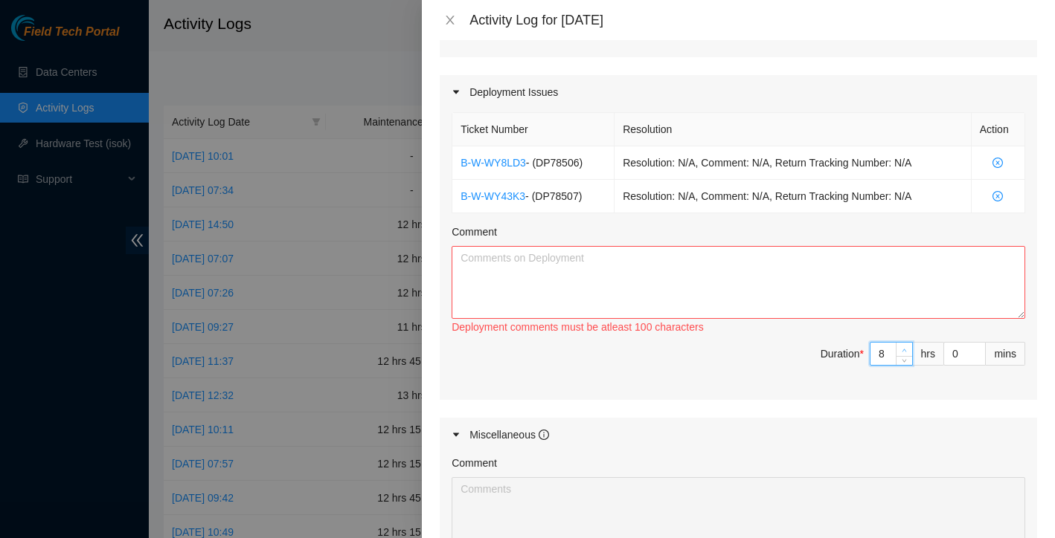
click at [907, 348] on span "up" at bounding box center [904, 350] width 9 height 9
type input "9"
click at [907, 348] on span "up" at bounding box center [904, 350] width 9 height 9
type input "10"
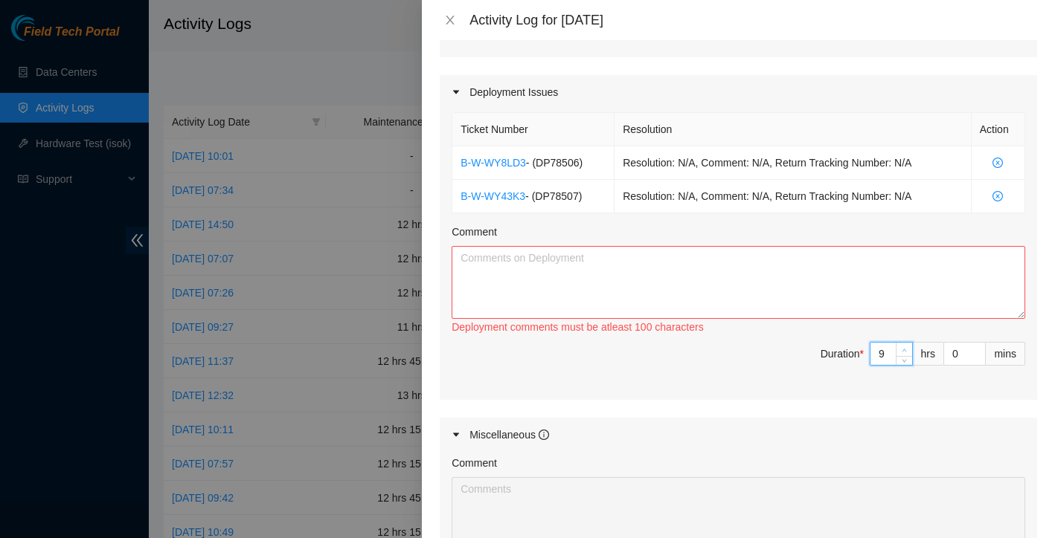
type input "10"
click at [907, 348] on span "up" at bounding box center [904, 350] width 9 height 9
type input "11"
click at [907, 348] on span "up" at bounding box center [904, 350] width 9 height 9
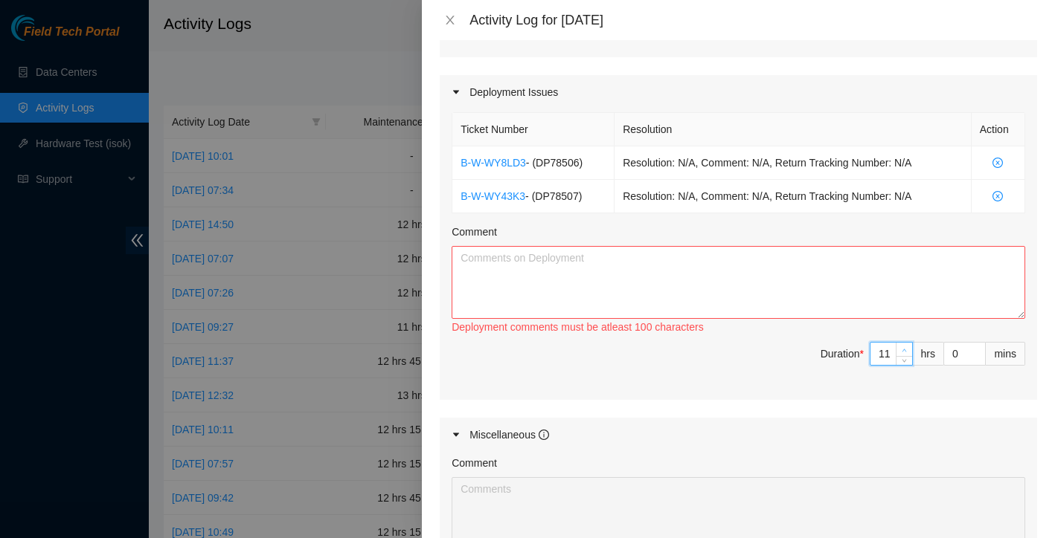
type input "12"
click at [907, 348] on span "up" at bounding box center [904, 350] width 9 height 9
click at [726, 361] on span "Duration * 12 hrs 0 mins" at bounding box center [737, 363] width 573 height 42
click at [654, 294] on textarea "Comment" at bounding box center [737, 282] width 573 height 73
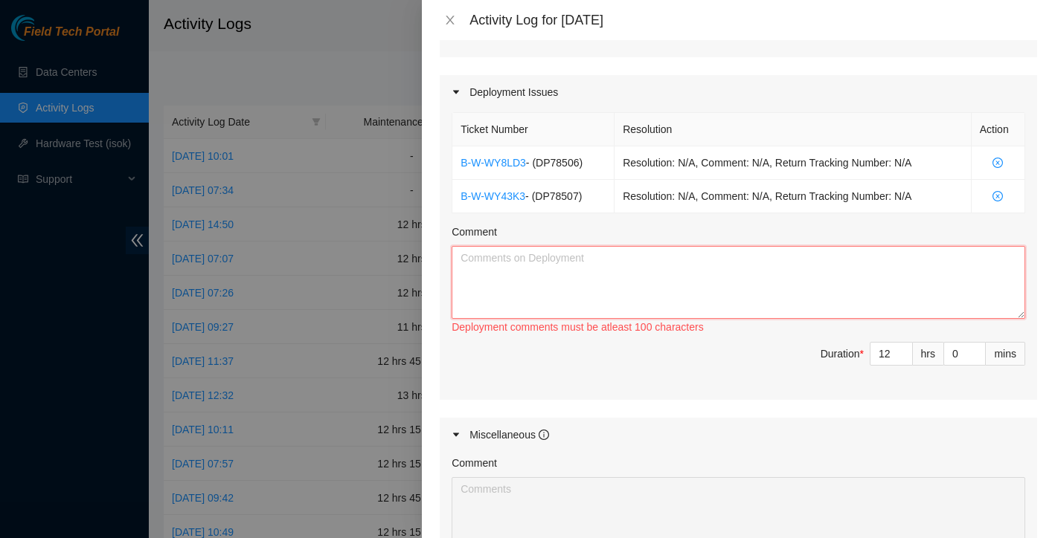
paste textarea "I worked on racking and securing all servers in the designated racks, ensuring …"
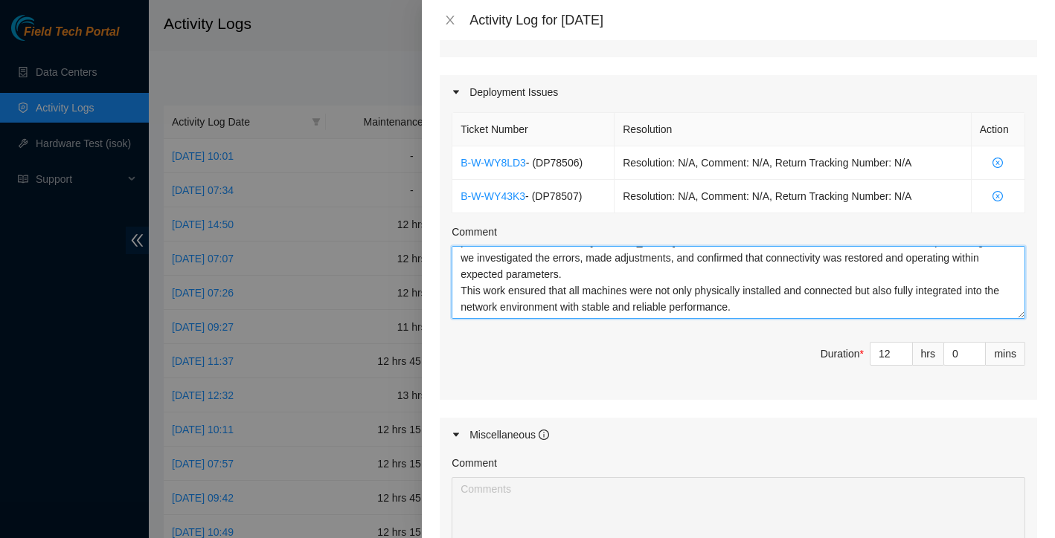
scroll to position [126, 0]
paste textarea "n addition to deployment tasks, I performed a general data center cleanup. This…"
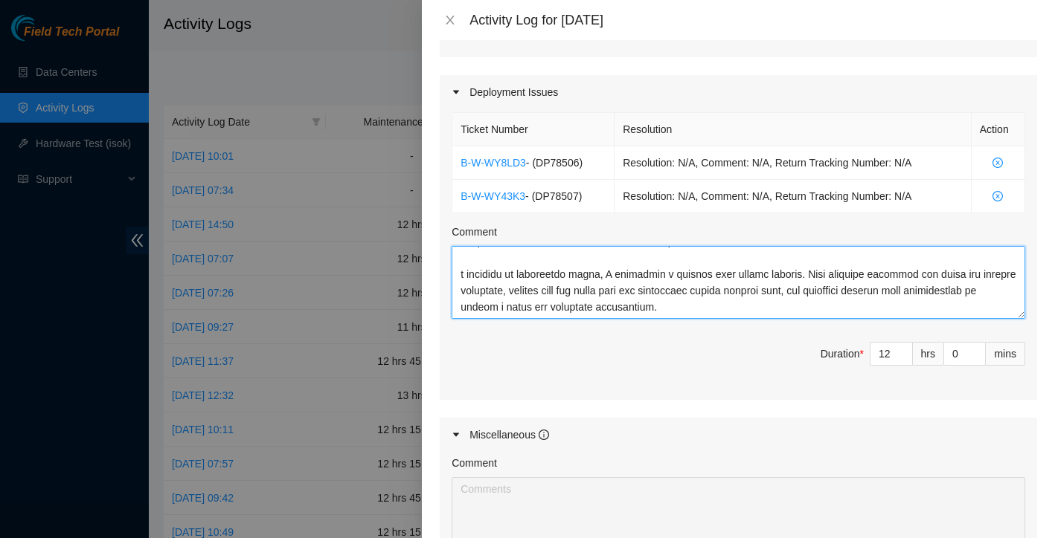
scroll to position [153, 0]
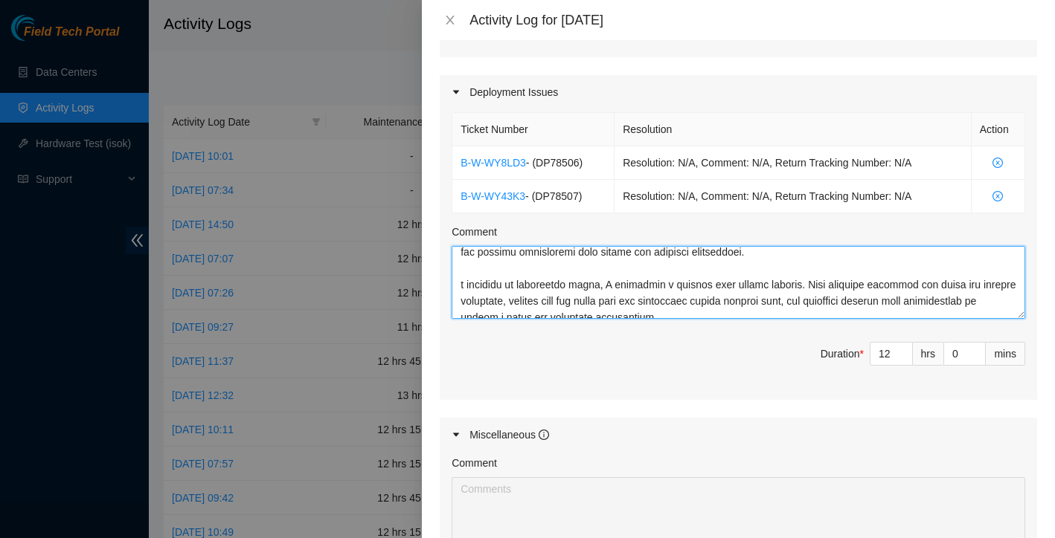
click at [460, 288] on textarea "Comment" at bounding box center [737, 282] width 573 height 73
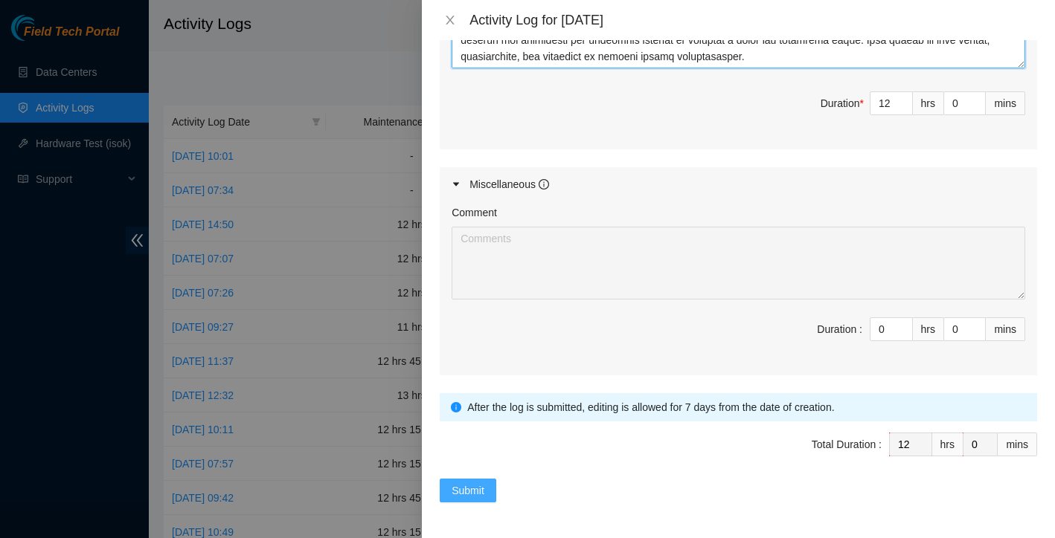
scroll to position [722, 0]
type textarea "I worked on racking and securing all servers in the designated racks, ensuring …"
click at [472, 491] on span "Submit" at bounding box center [467, 491] width 33 height 16
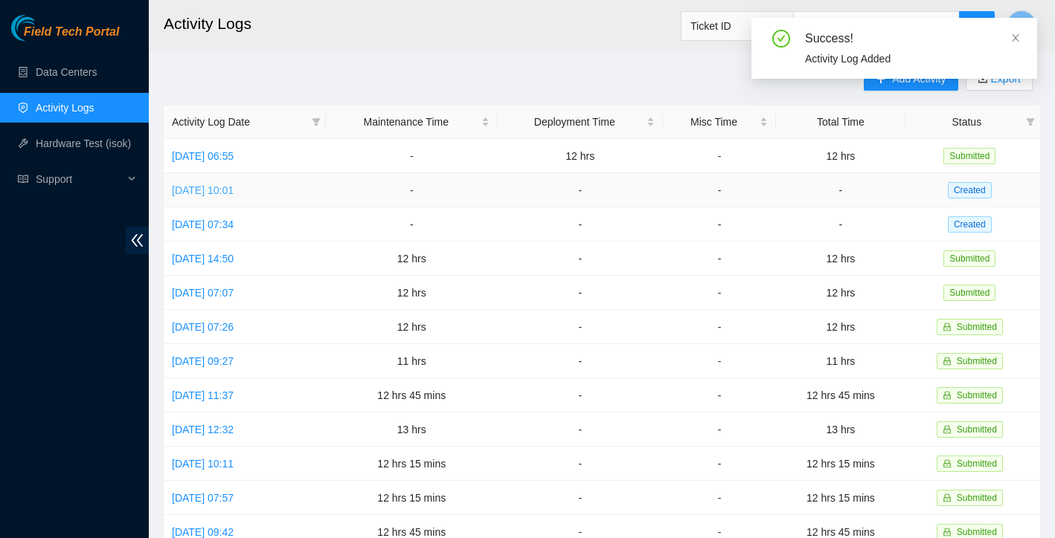
click at [234, 190] on link "[DATE] 10:01" at bounding box center [203, 190] width 62 height 12
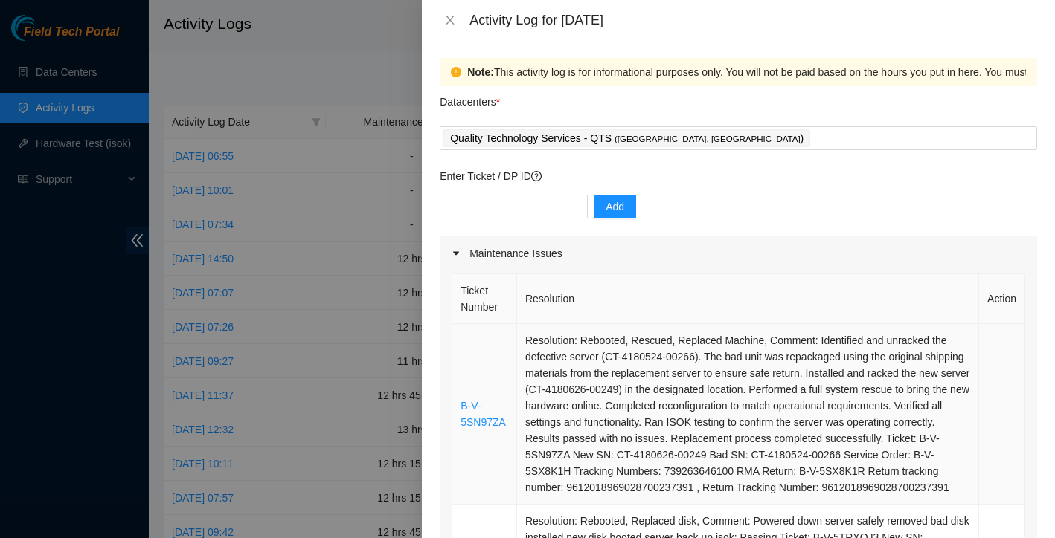
scroll to position [0, 0]
click at [453, 23] on icon "close" at bounding box center [450, 20] width 8 height 9
